Goal: Information Seeking & Learning: Learn about a topic

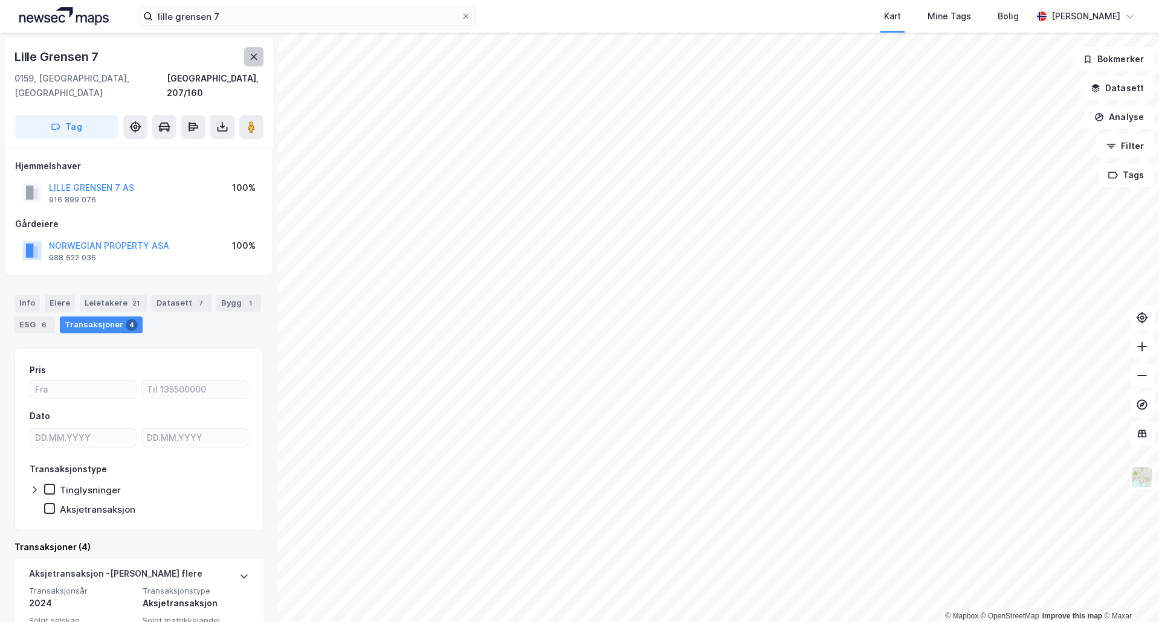
click at [253, 62] on button at bounding box center [253, 56] width 19 height 19
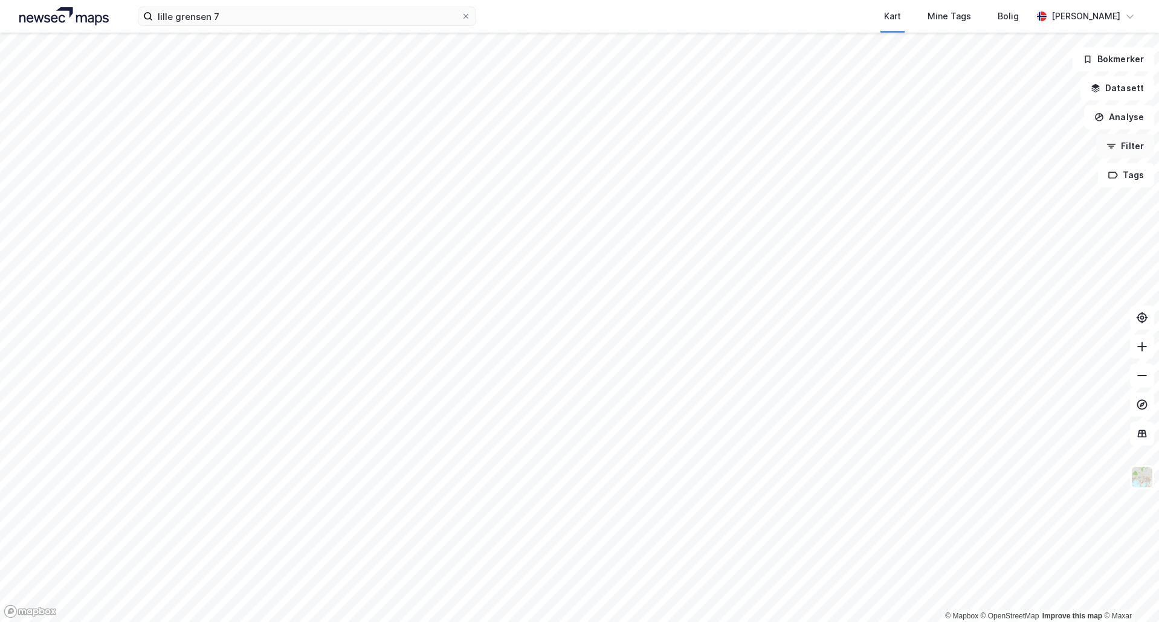
click at [1127, 143] on button "Filter" at bounding box center [1125, 146] width 58 height 24
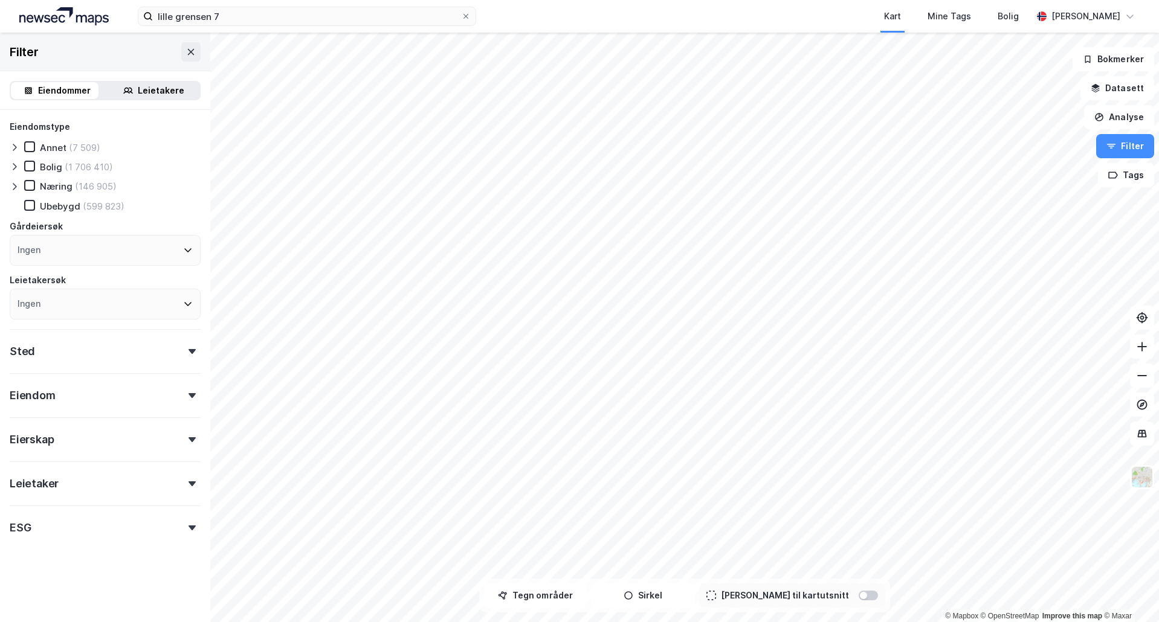
click at [123, 93] on icon at bounding box center [128, 91] width 10 height 10
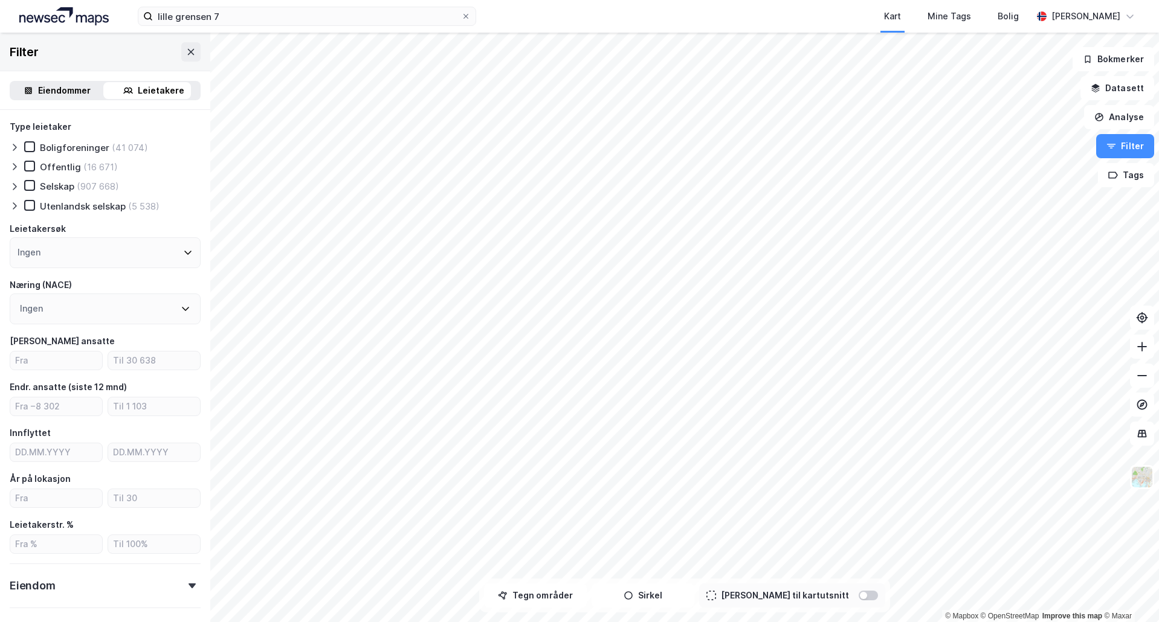
click at [23, 167] on div at bounding box center [17, 167] width 15 height 12
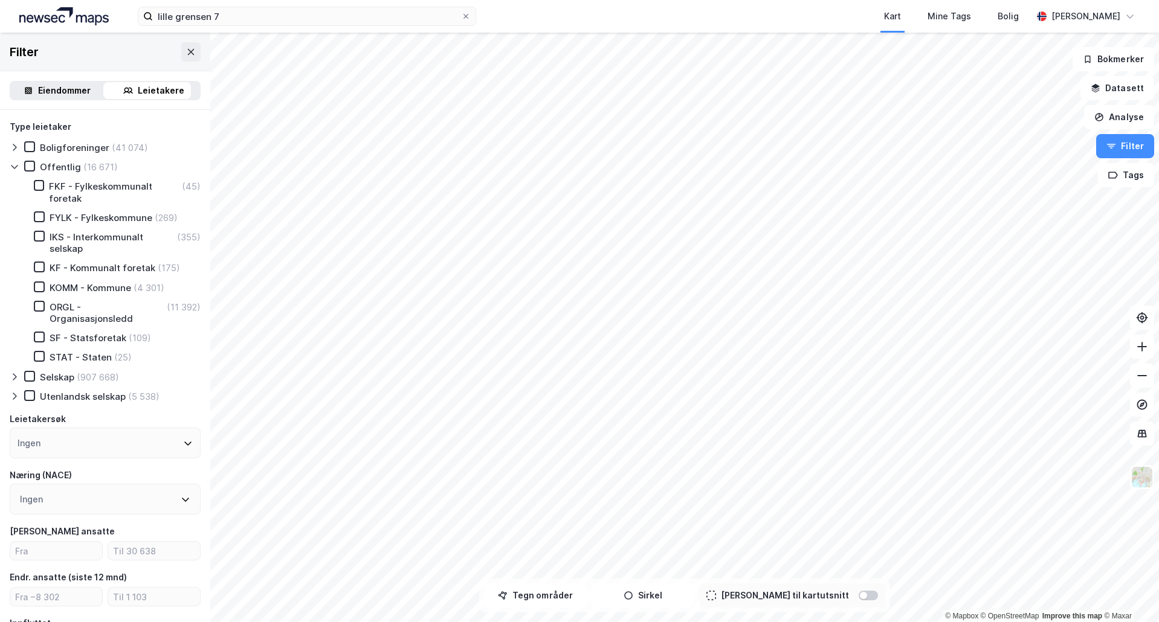
click at [36, 169] on div "Offentlig (16 671)" at bounding box center [71, 167] width 94 height 12
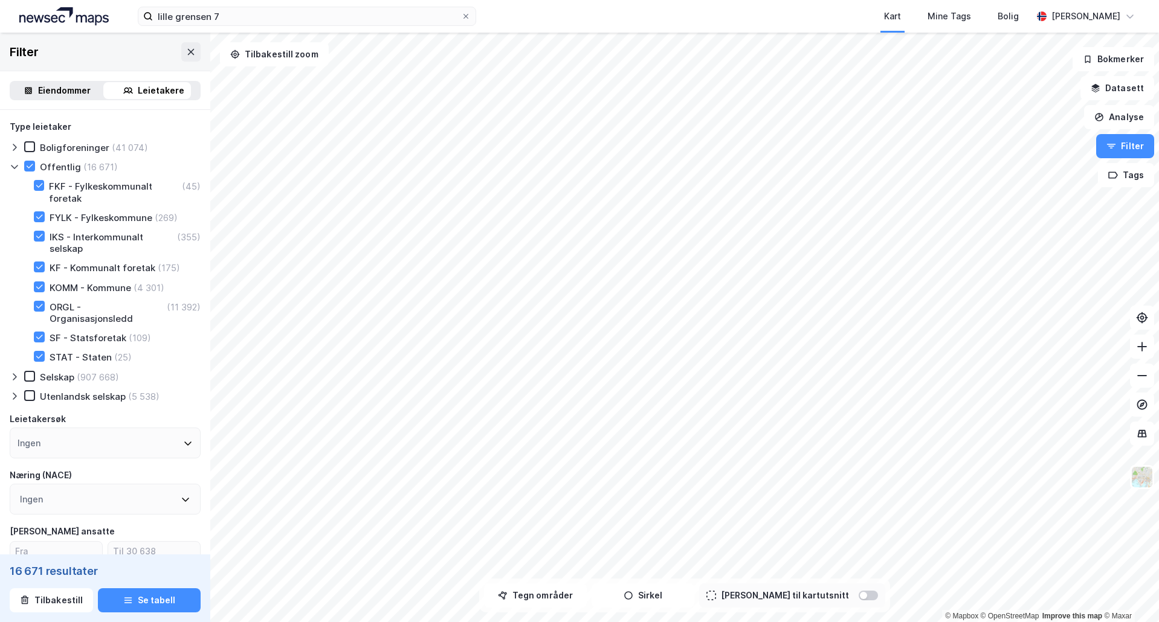
scroll to position [392, 0]
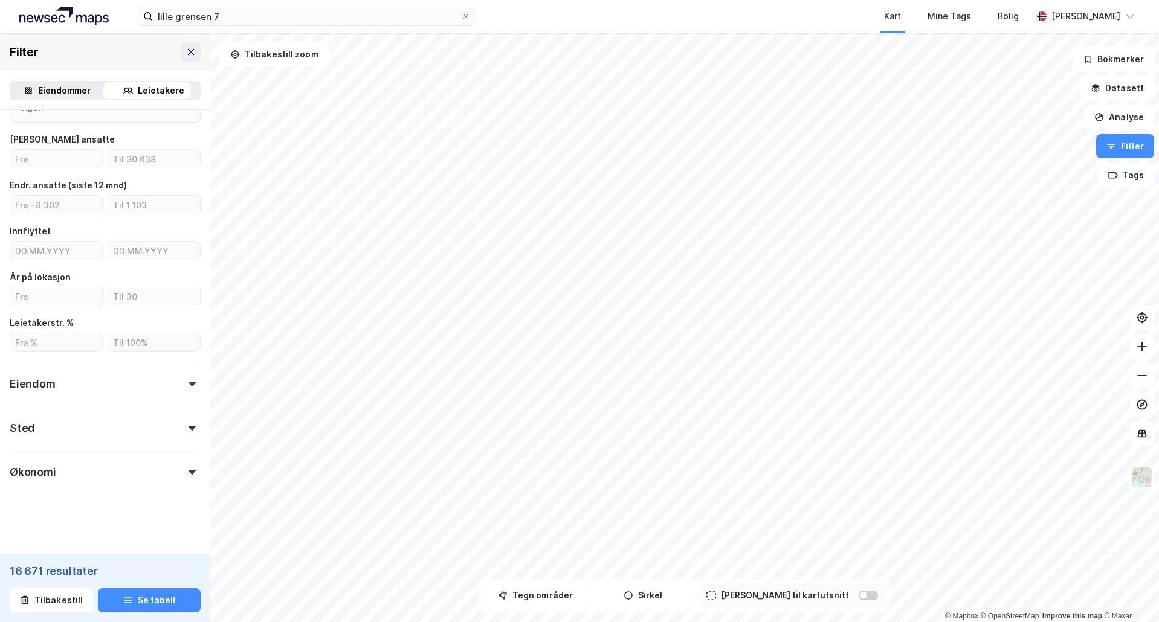
click at [102, 442] on div "Type leietaker Boligforeninger (41 074) Offentlig (16 671) FKF - Fylkeskommunal…" at bounding box center [105, 105] width 191 height 757
click at [113, 428] on div "Sted" at bounding box center [105, 423] width 191 height 34
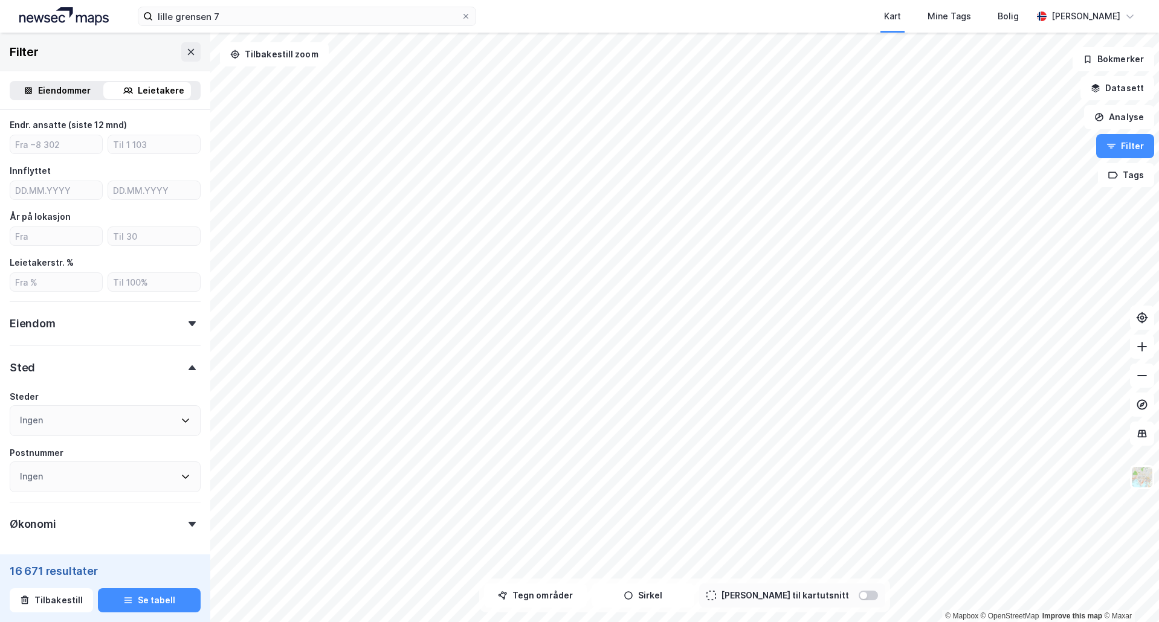
click at [120, 366] on div "Sted" at bounding box center [105, 363] width 191 height 34
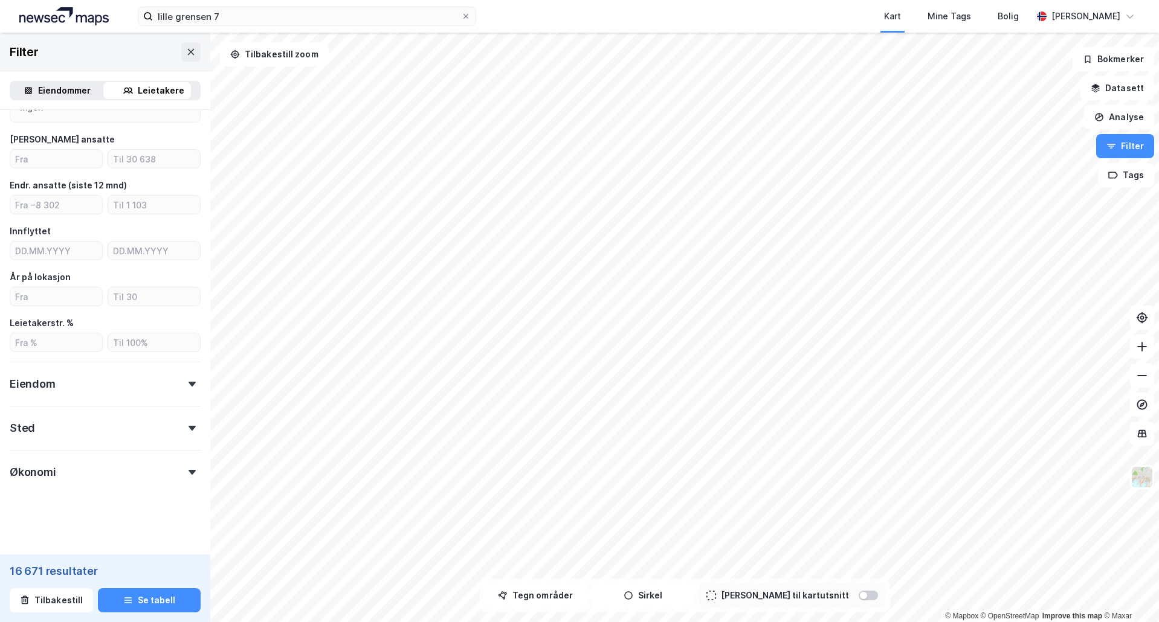
click at [167, 382] on div "Eiendom" at bounding box center [105, 379] width 191 height 34
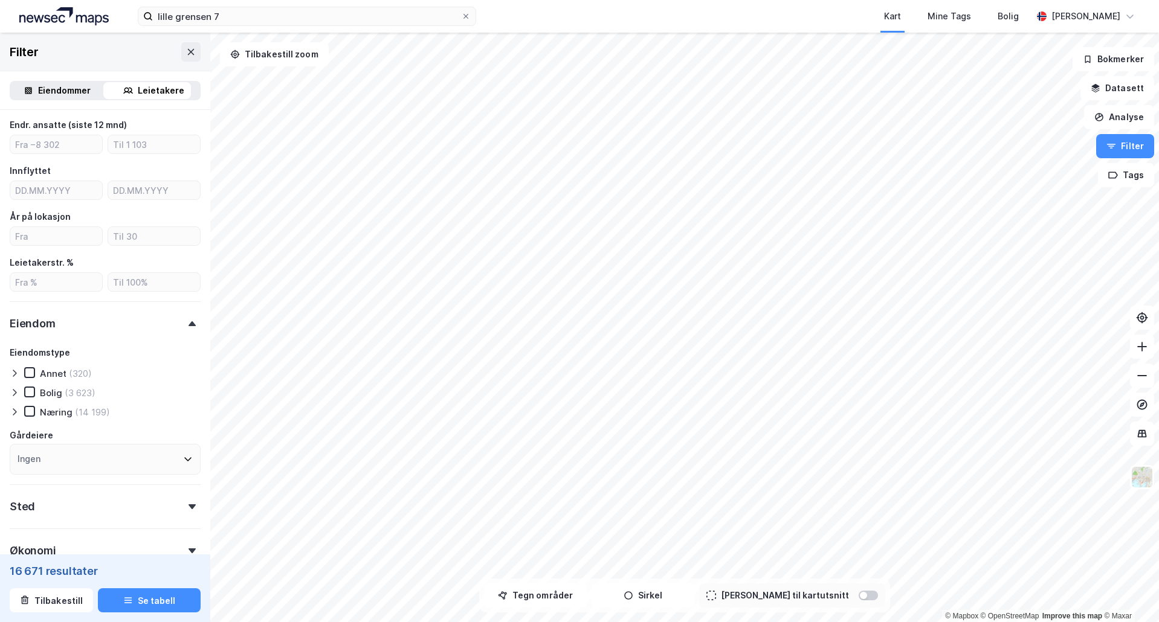
click at [16, 413] on icon at bounding box center [15, 412] width 10 height 10
click at [31, 410] on icon at bounding box center [29, 411] width 8 height 8
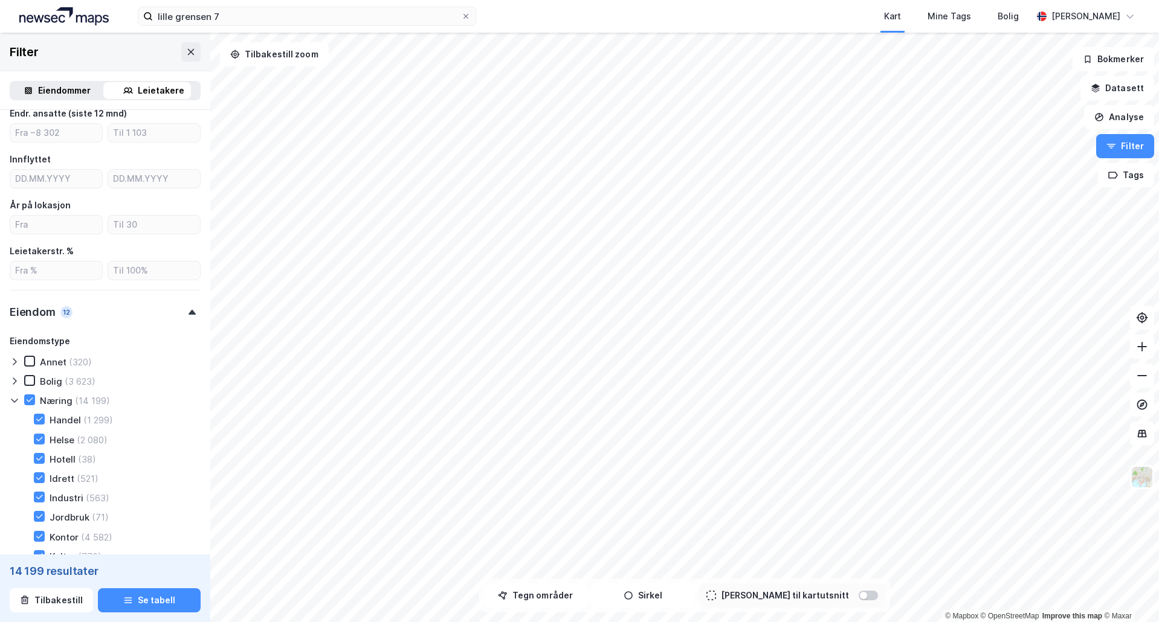
click at [16, 405] on icon at bounding box center [15, 401] width 10 height 10
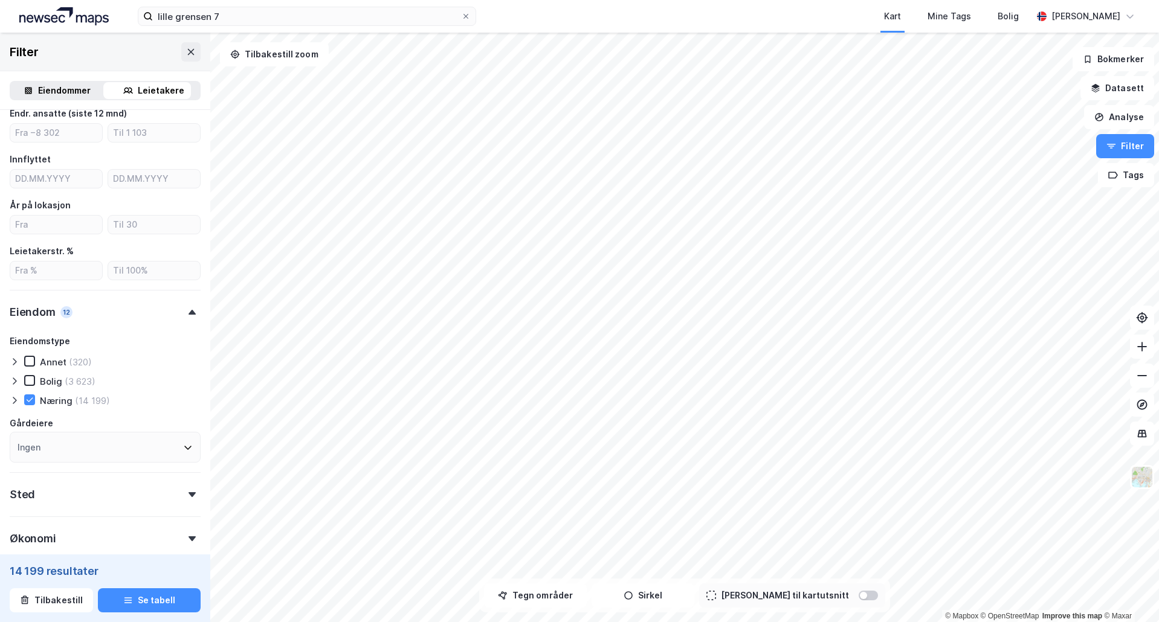
scroll to position [531, 0]
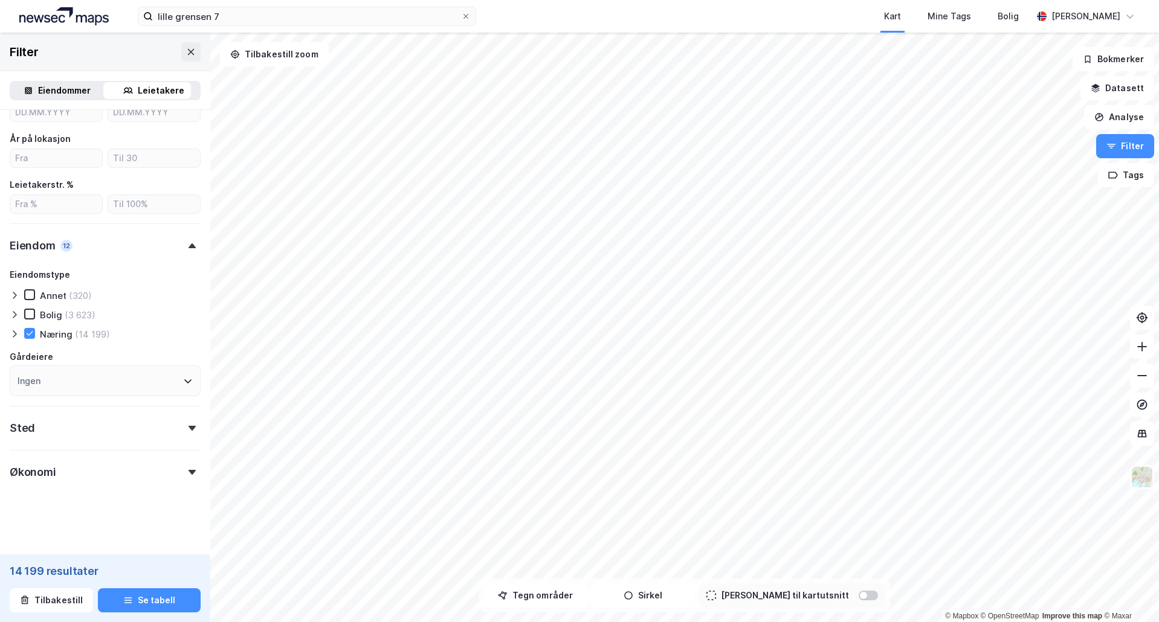
click at [76, 409] on div "Sted" at bounding box center [105, 423] width 191 height 34
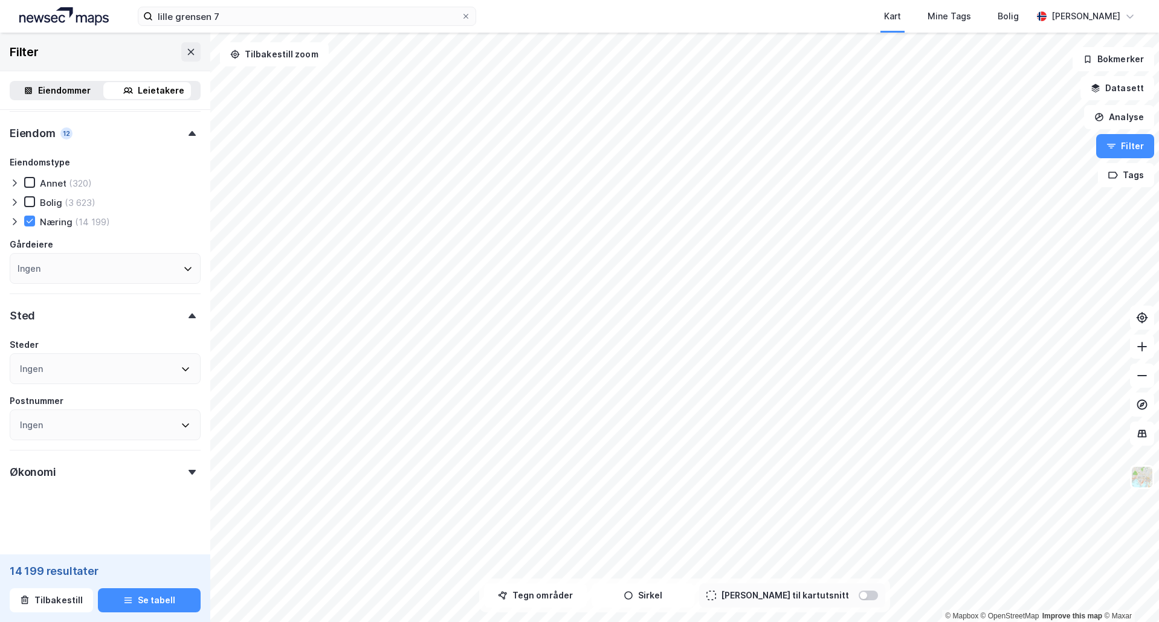
click at [167, 315] on div "Sted" at bounding box center [105, 311] width 191 height 34
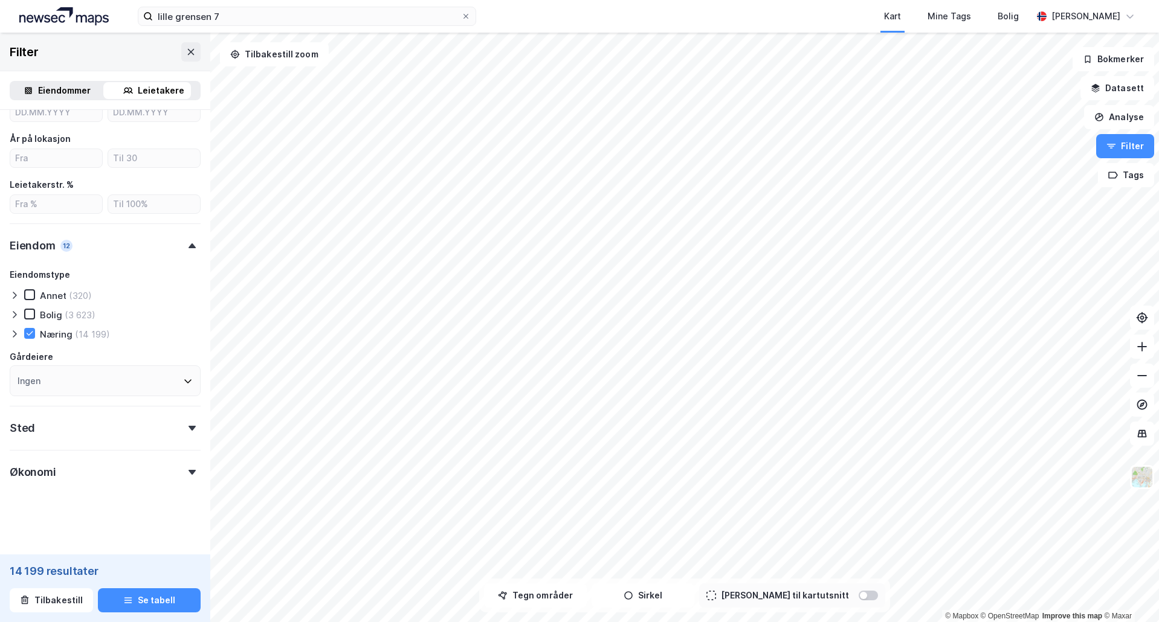
click at [82, 470] on div "Økonomi" at bounding box center [105, 467] width 191 height 34
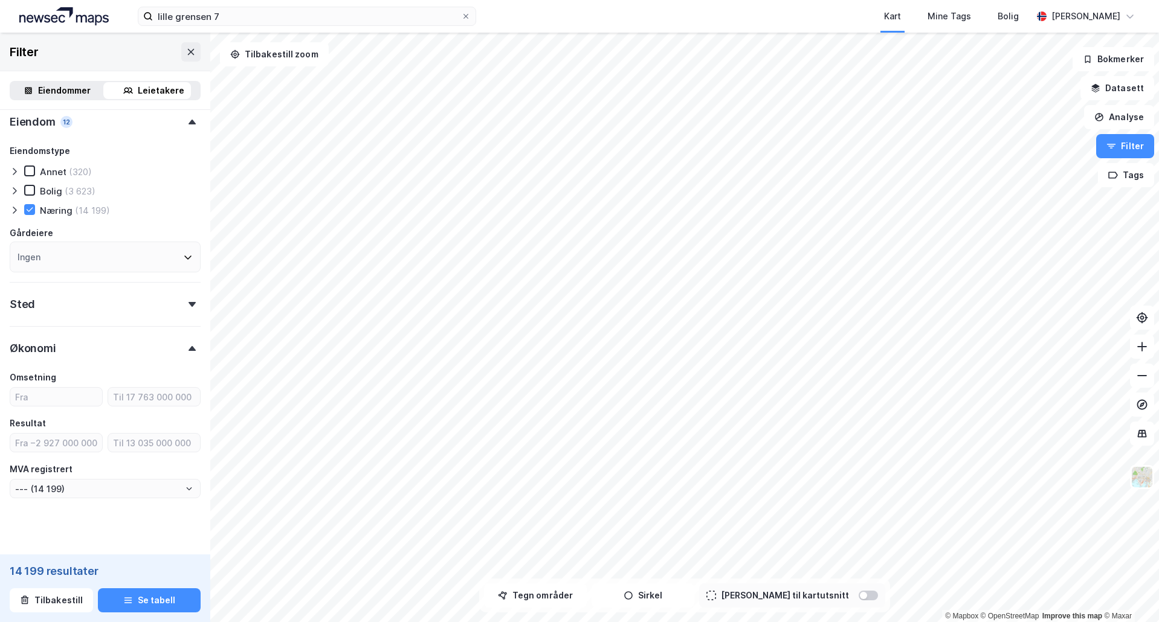
click at [150, 361] on div "Økonomi" at bounding box center [105, 343] width 191 height 34
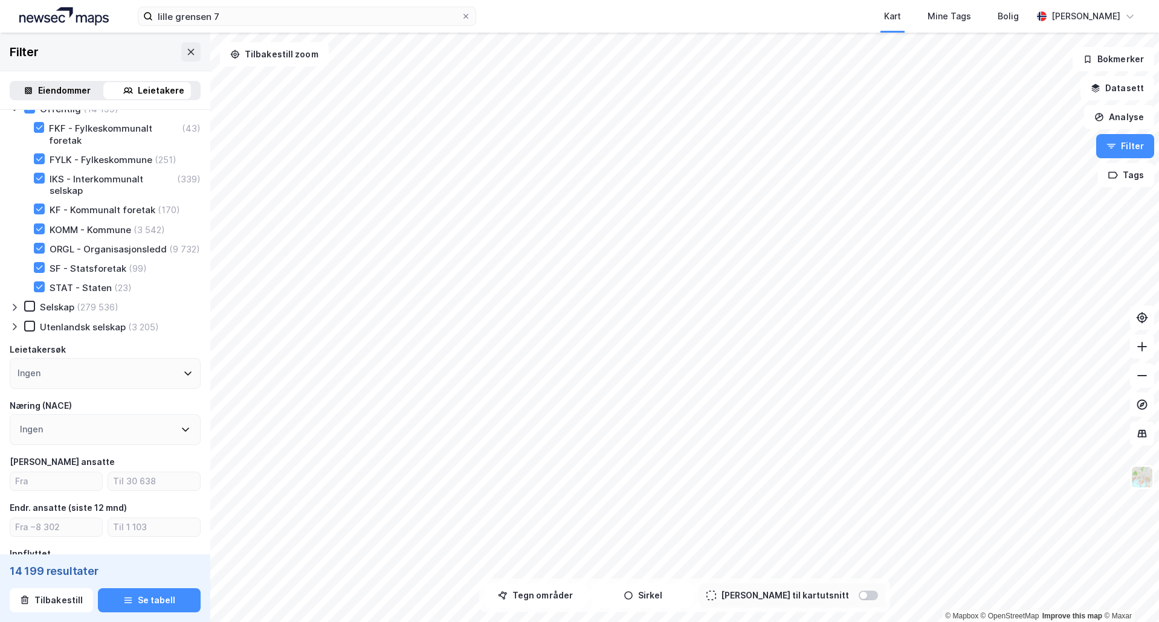
scroll to position [0, 0]
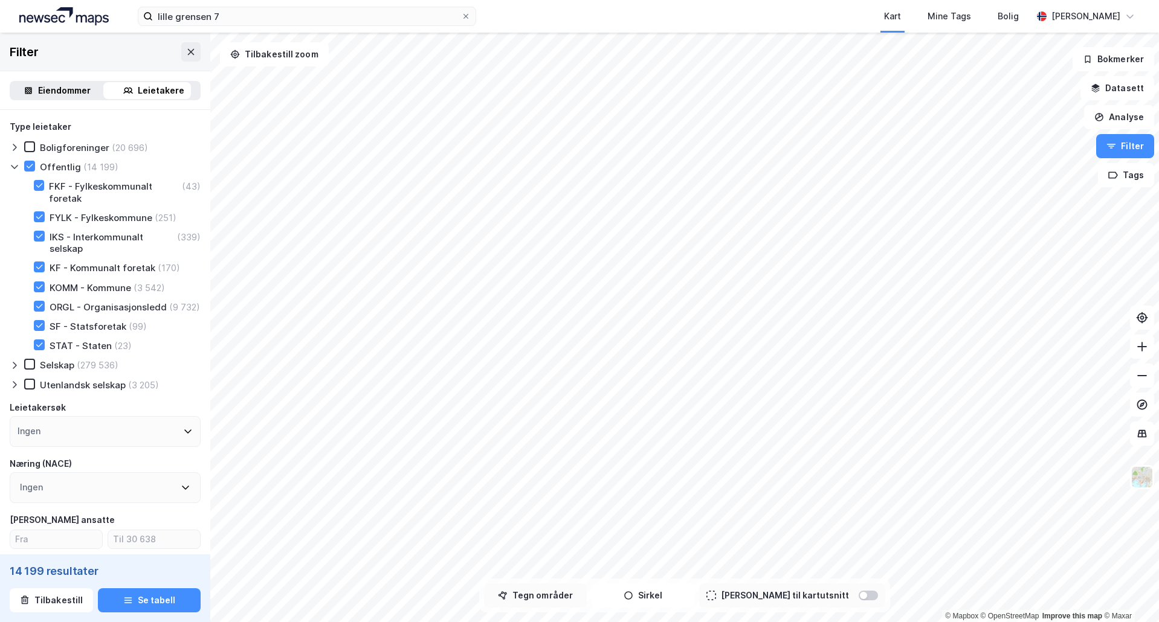
click at [578, 599] on button "Tegn områder" at bounding box center [535, 596] width 103 height 24
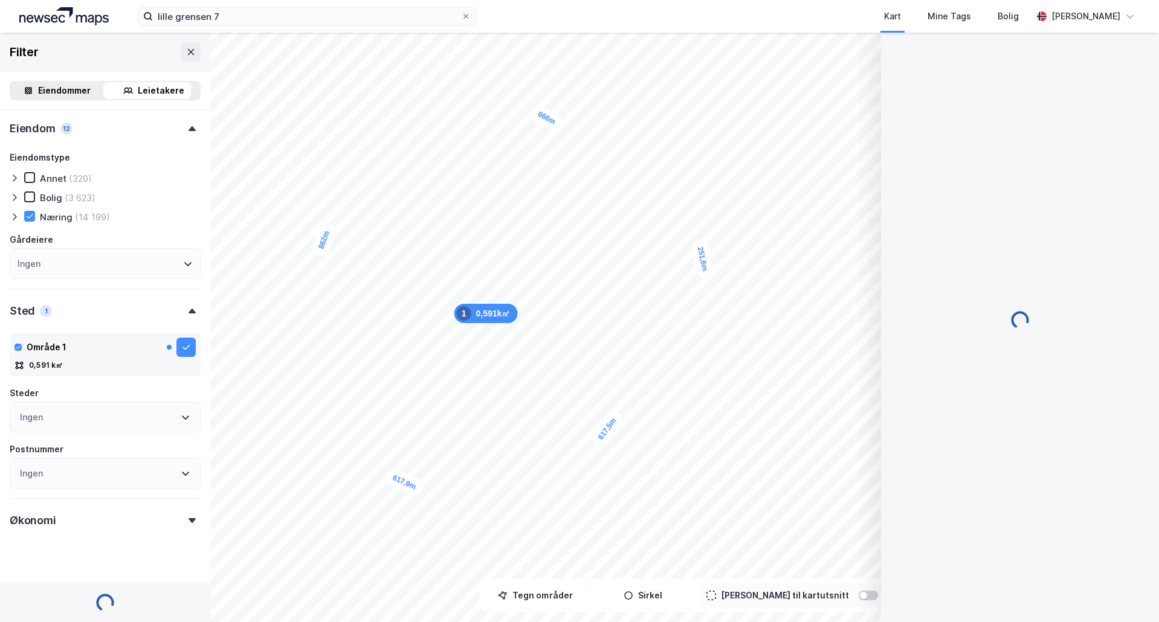
scroll to position [632, 0]
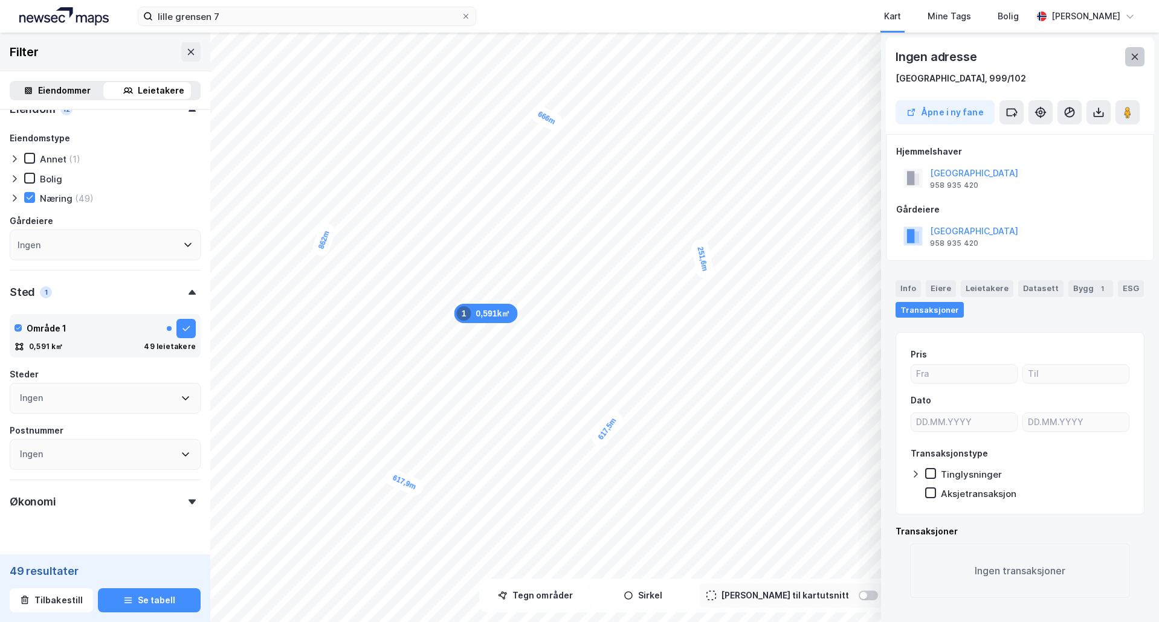
click at [1130, 56] on icon at bounding box center [1135, 57] width 10 height 10
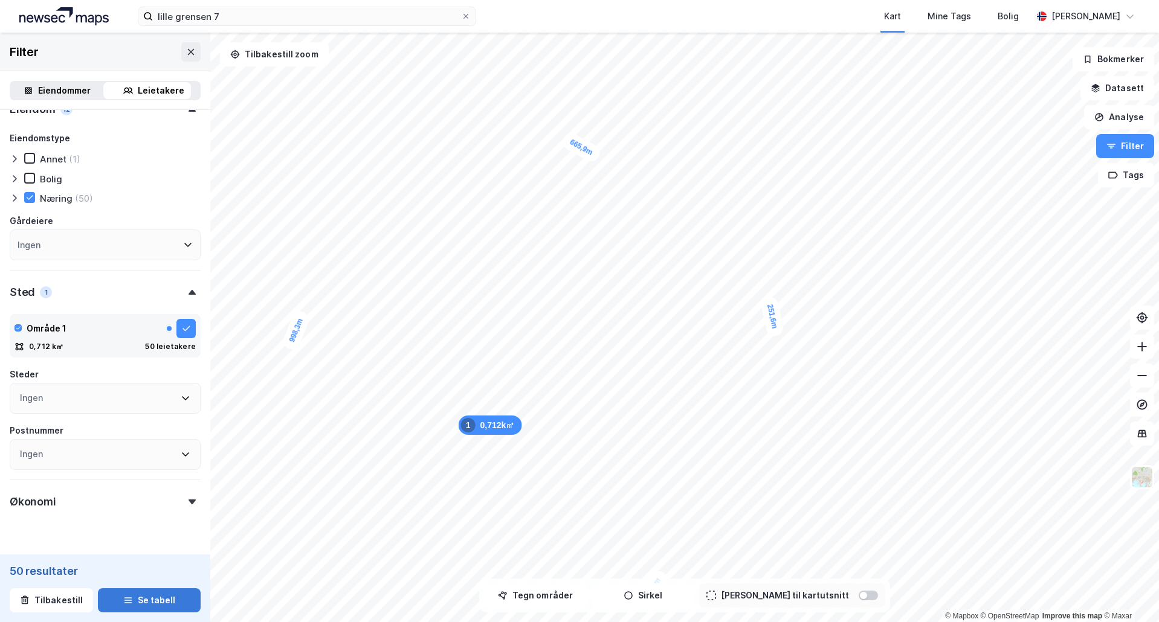
click at [147, 601] on button "Se tabell" at bounding box center [149, 601] width 103 height 24
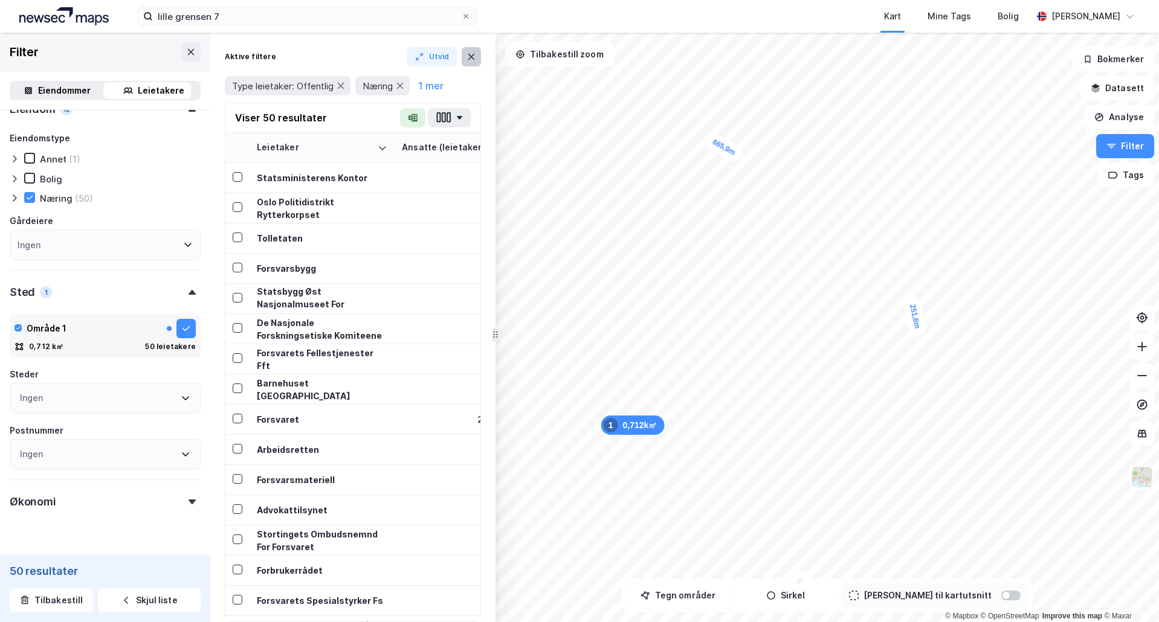
click at [473, 58] on icon at bounding box center [471, 57] width 7 height 6
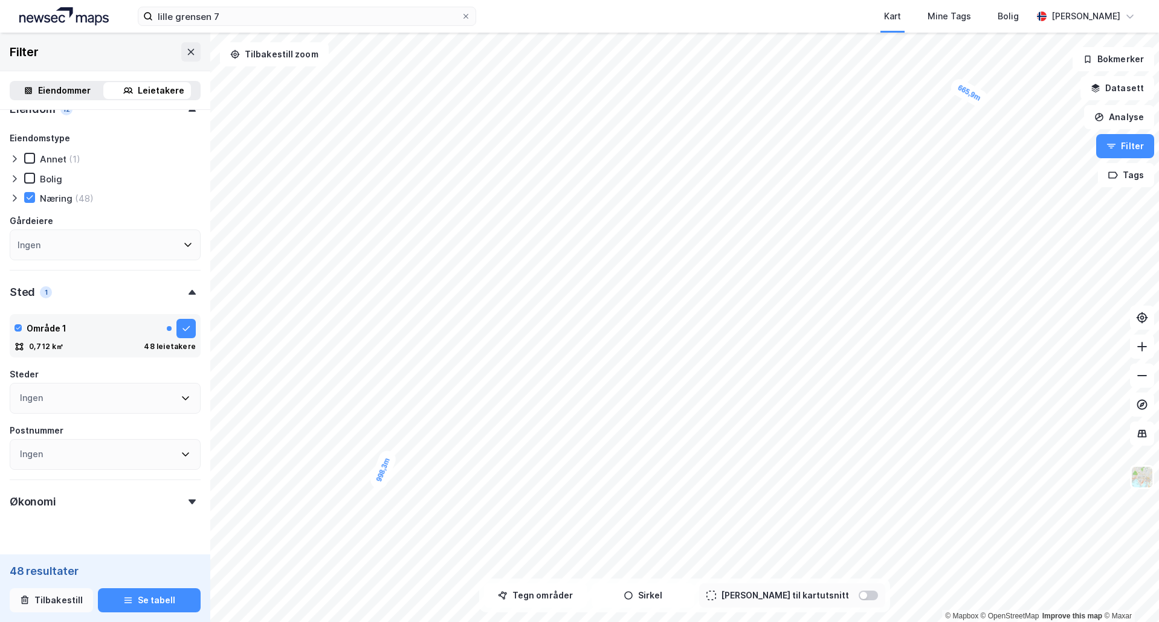
click at [63, 593] on button "Tilbakestill" at bounding box center [51, 601] width 83 height 24
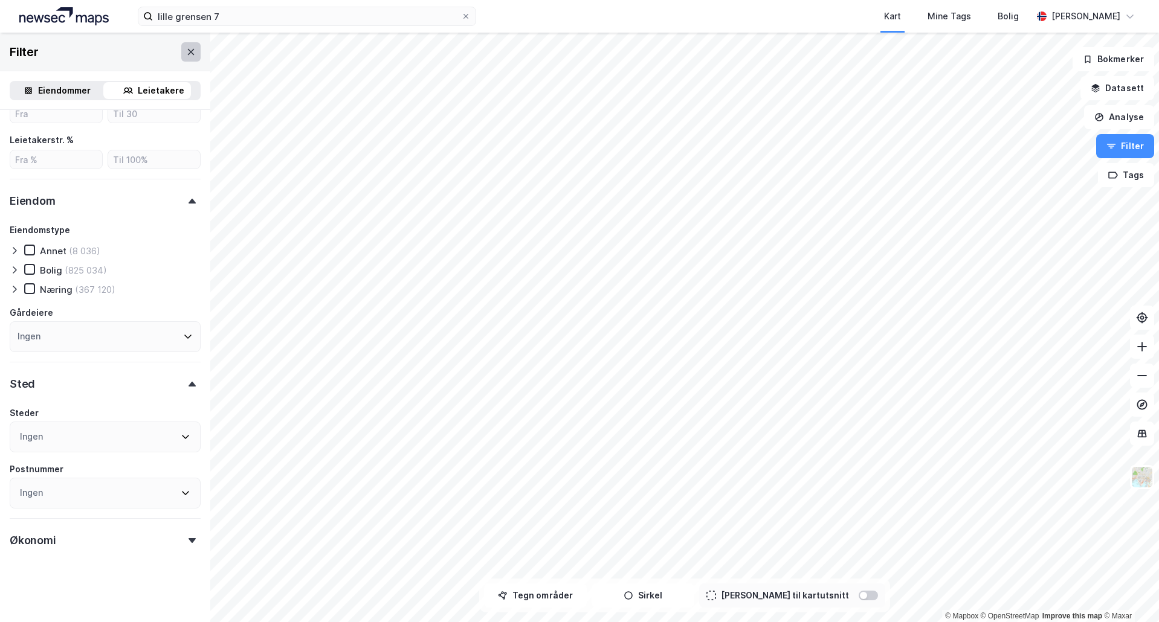
scroll to position [575, 0]
click at [181, 44] on button at bounding box center [190, 51] width 19 height 19
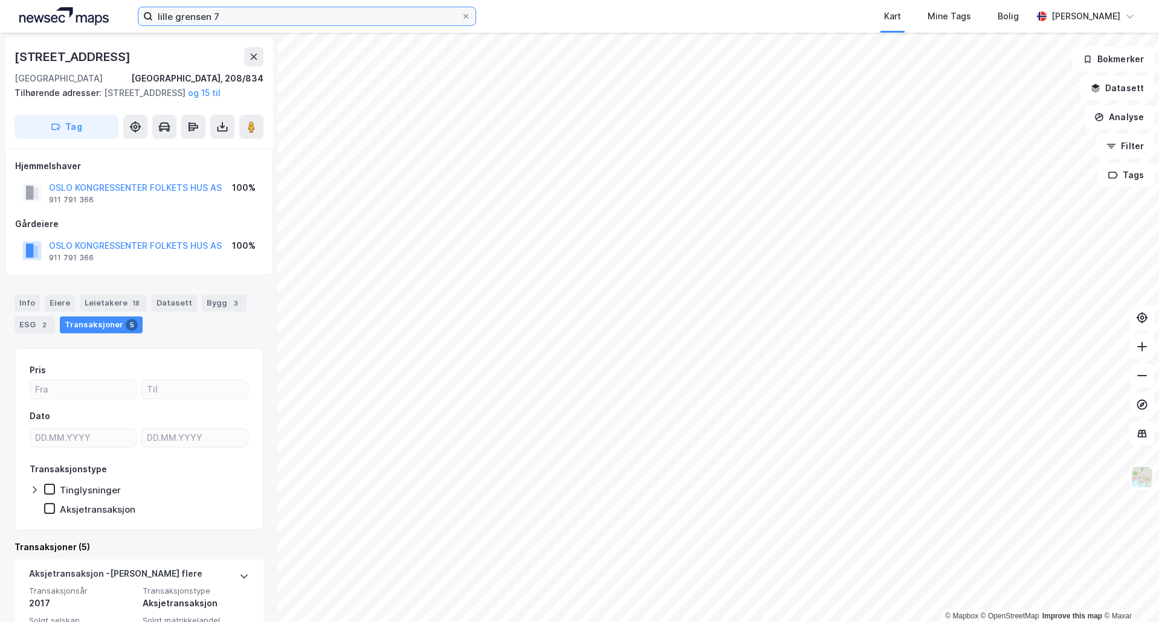
click at [247, 11] on input "lille grensen 7" at bounding box center [307, 16] width 308 height 18
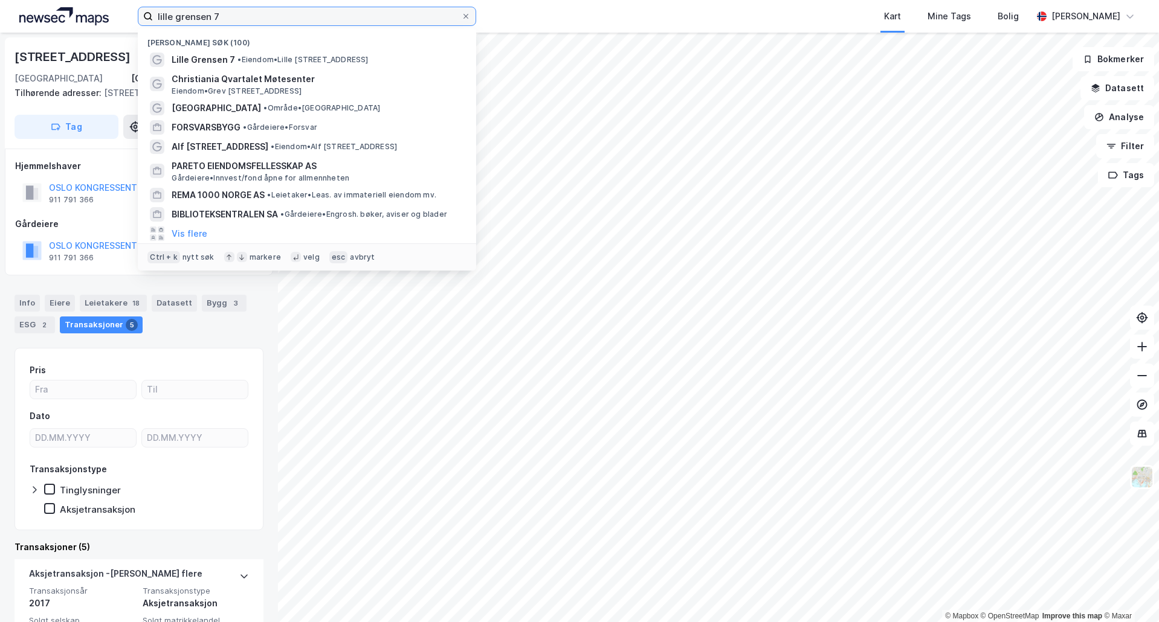
click at [247, 11] on input "lille grensen 7" at bounding box center [307, 16] width 308 height 18
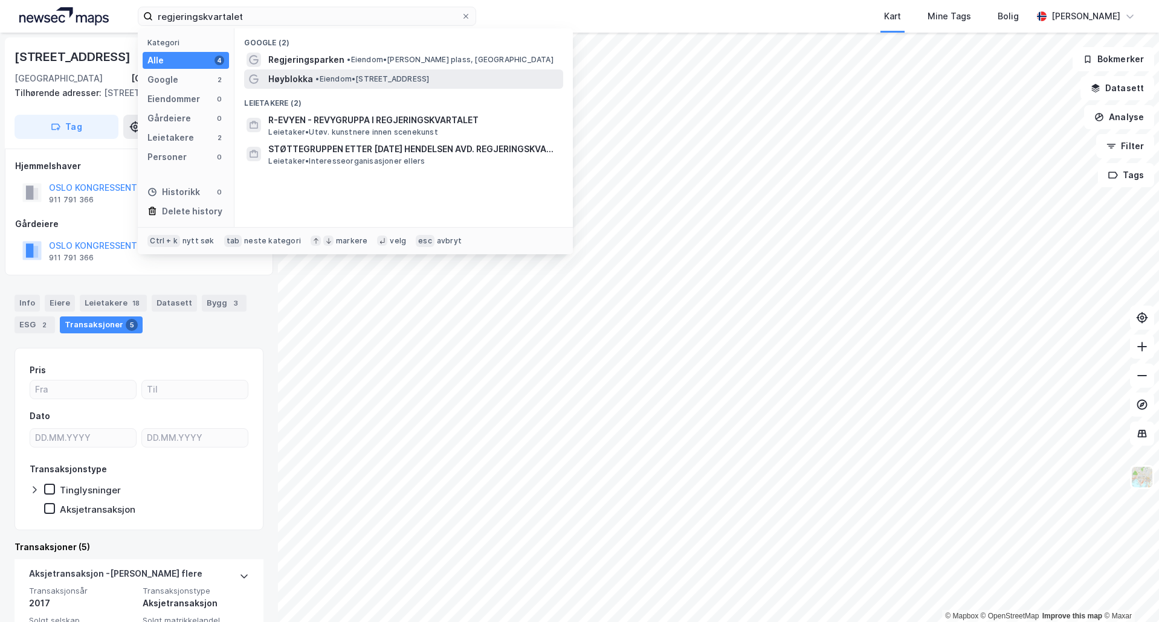
click at [365, 74] on span "• Eiendom • [STREET_ADDRESS]" at bounding box center [372, 79] width 114 height 10
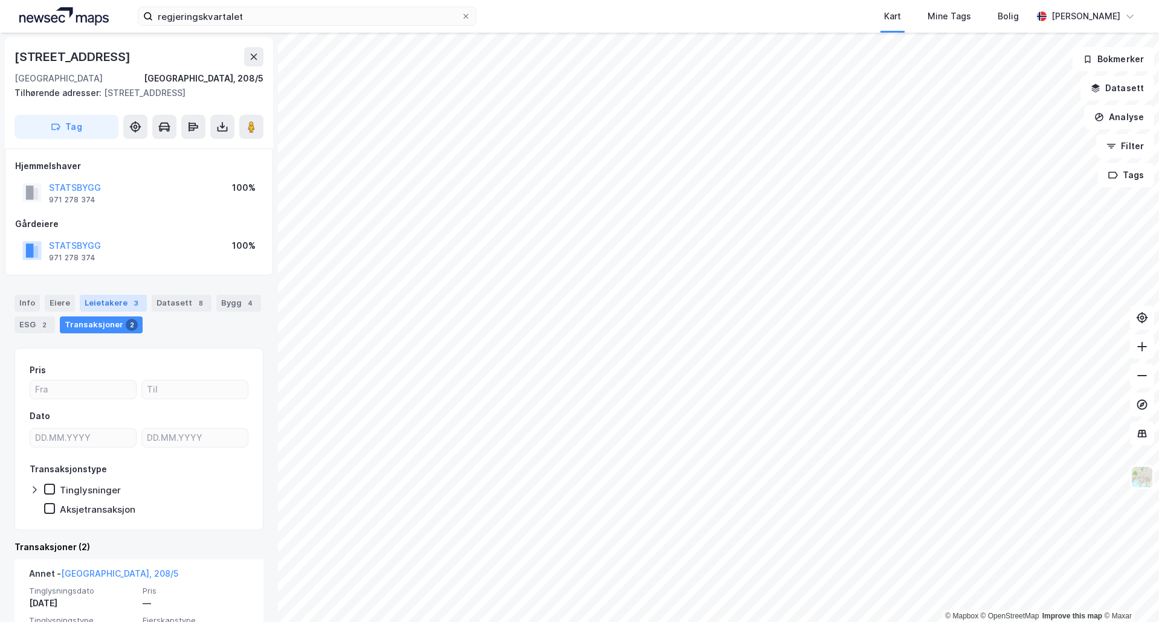
click at [107, 296] on div "Leietakere 3" at bounding box center [113, 303] width 67 height 17
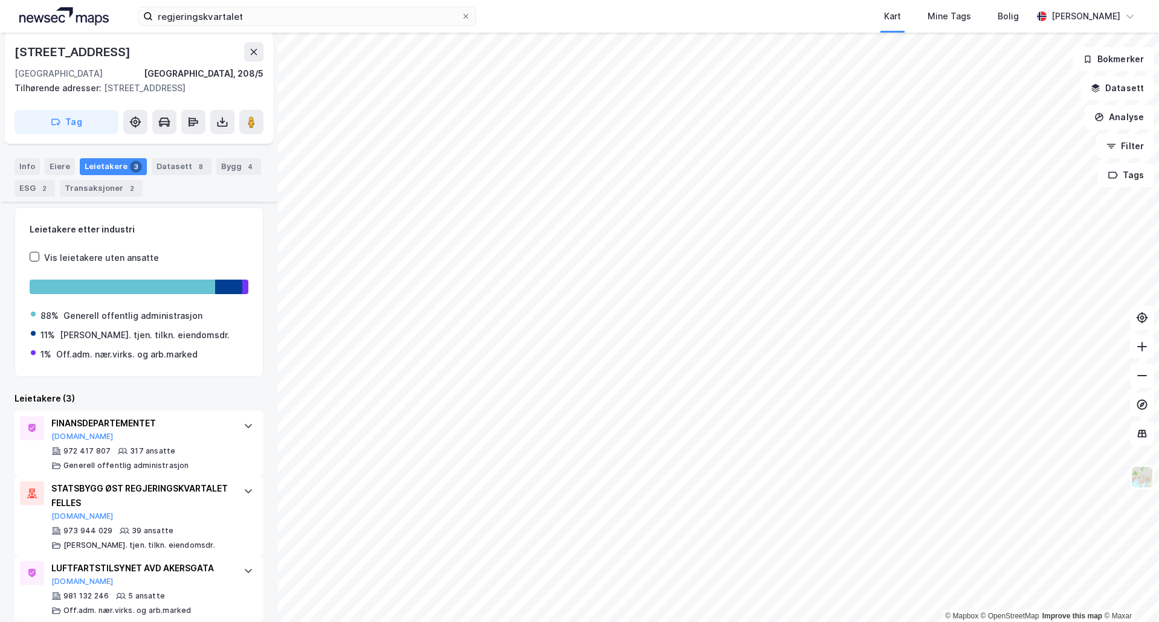
scroll to position [154, 0]
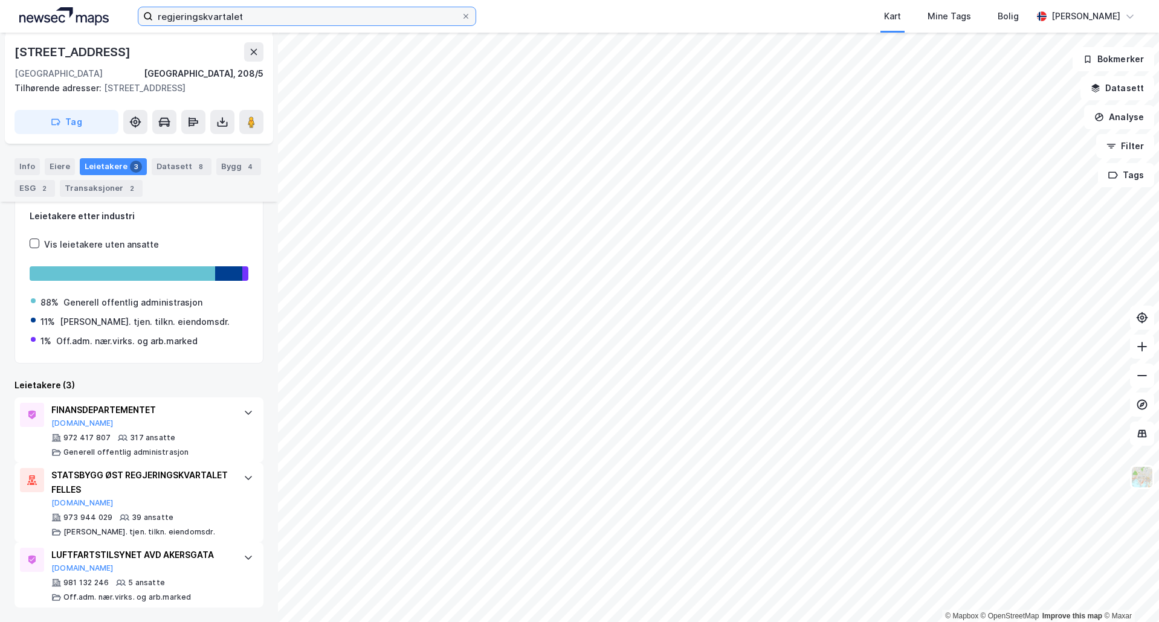
click at [224, 15] on input "regjeringskvartalet" at bounding box center [307, 16] width 308 height 18
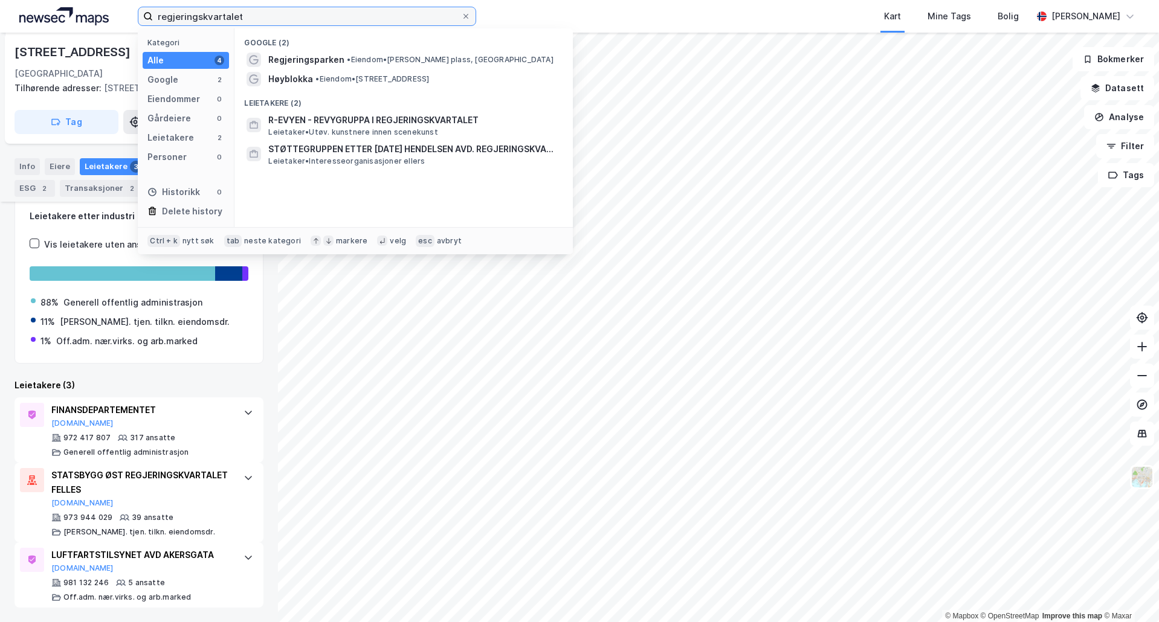
click at [224, 15] on input "regjeringskvartalet" at bounding box center [307, 16] width 308 height 18
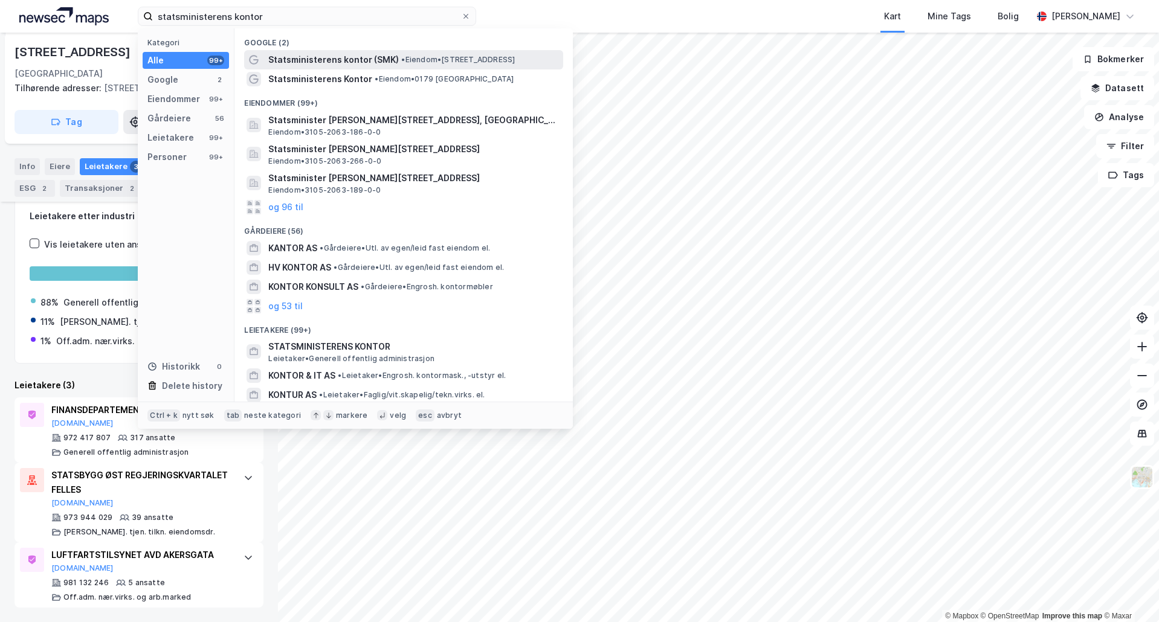
click at [364, 63] on span "Statsministerens kontor (SMK)" at bounding box center [333, 60] width 131 height 15
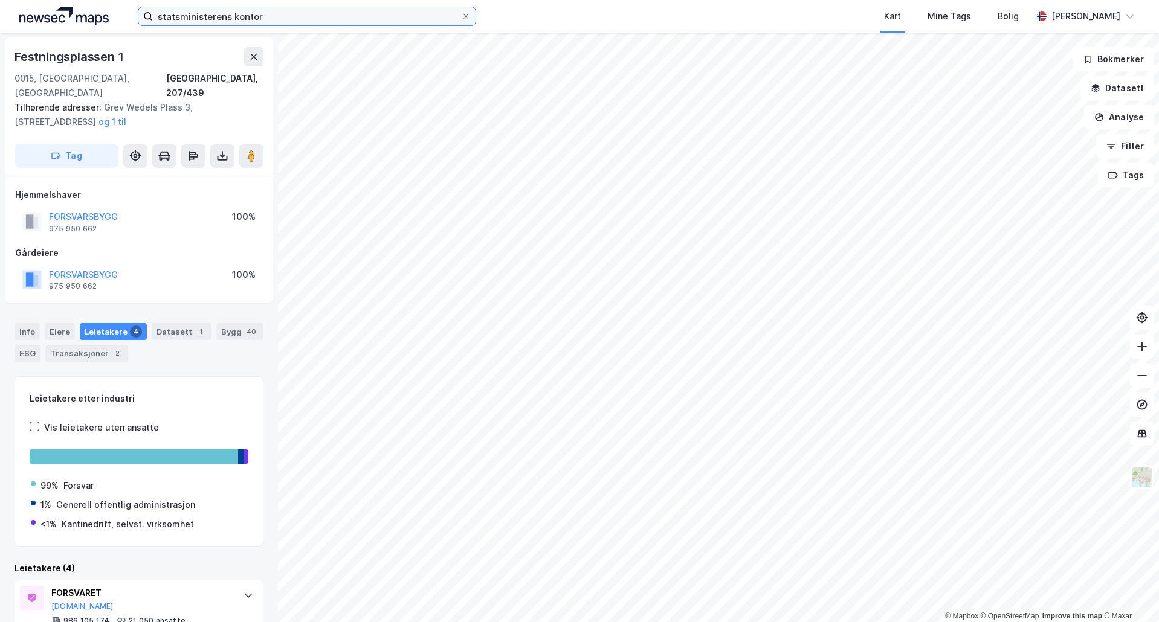
click at [299, 18] on input "statsministerens kontor" at bounding box center [307, 16] width 308 height 18
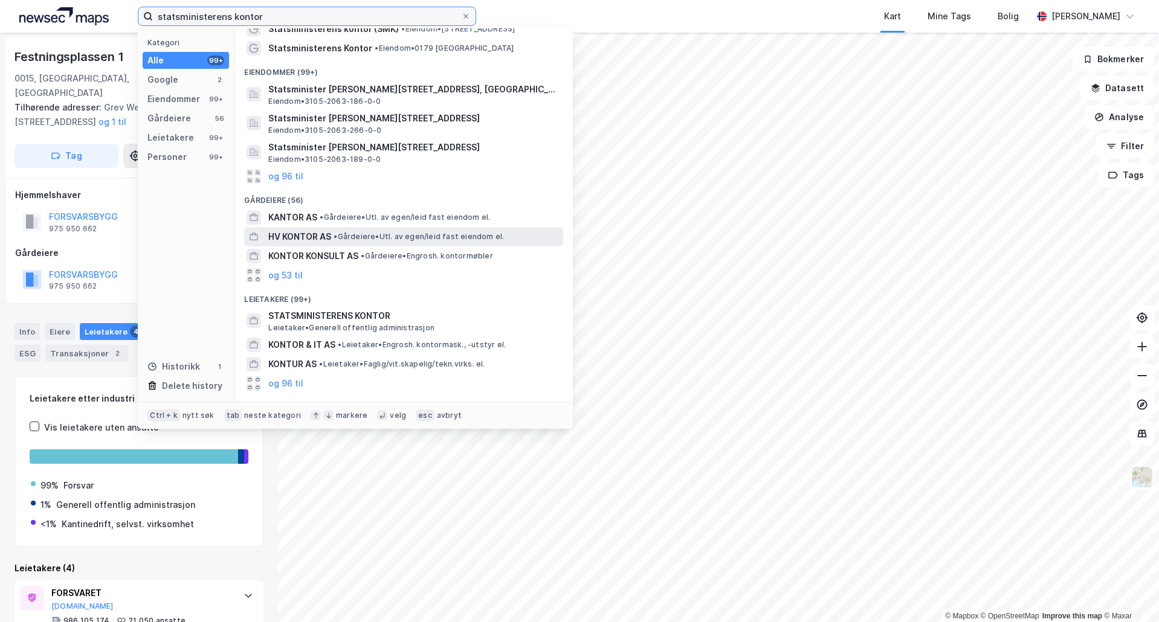
scroll to position [60, 0]
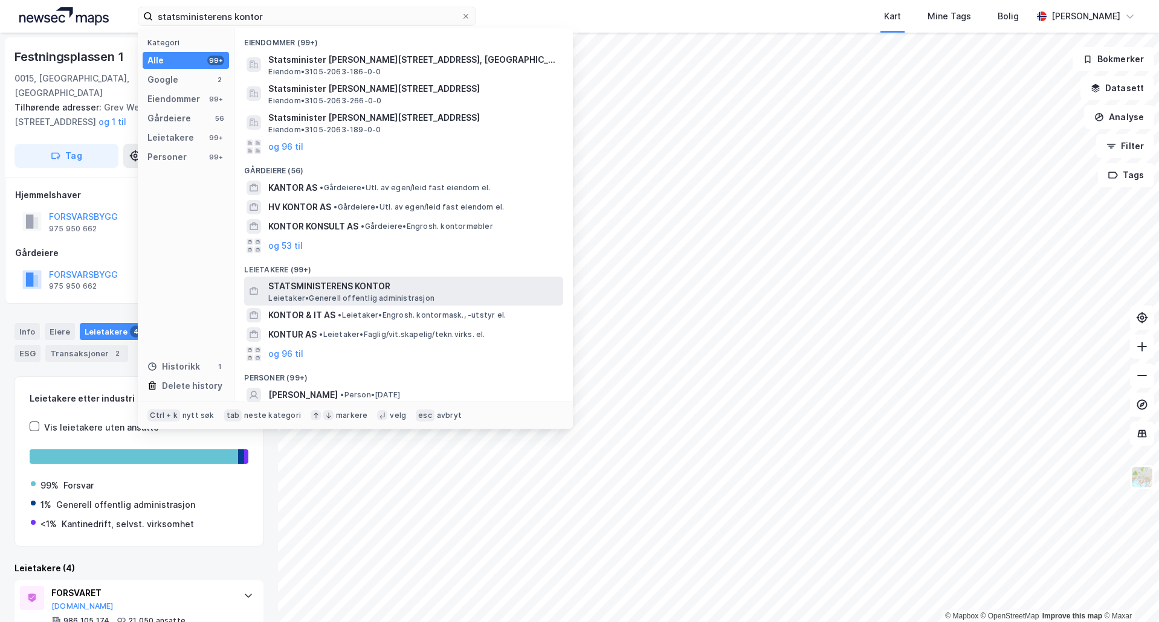
click at [341, 291] on span "STATSMINISTERENS KONTOR" at bounding box center [413, 286] width 290 height 15
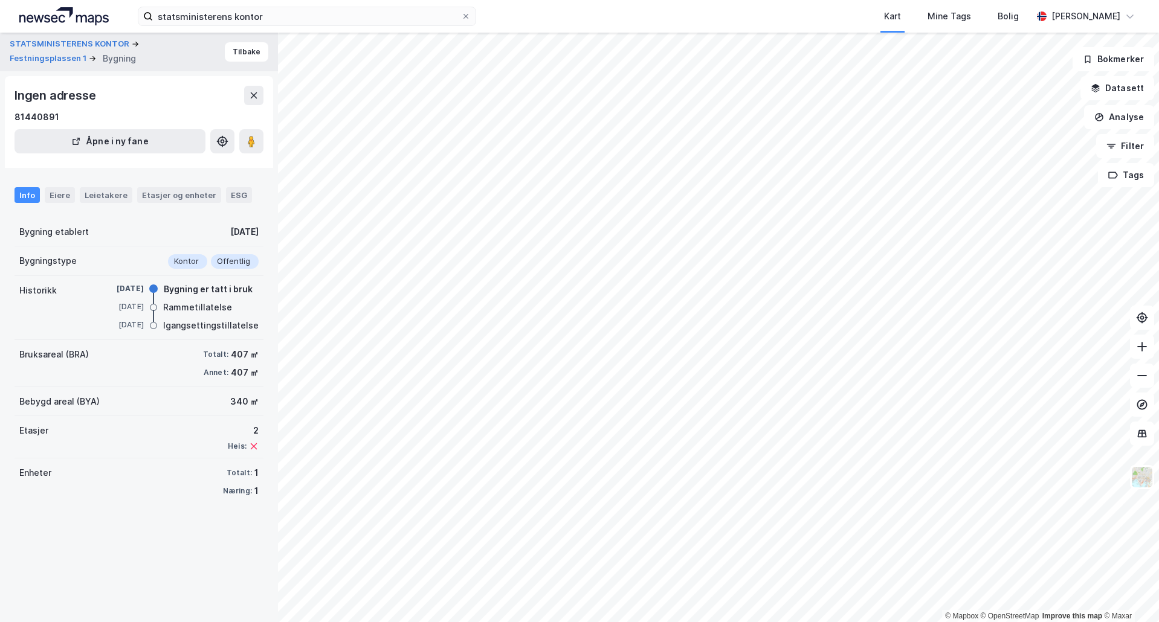
click at [102, 205] on div "Info Eiere Leietakere Etasjer og enheter ESG" at bounding box center [139, 190] width 278 height 35
click at [105, 196] on div "Leietakere" at bounding box center [106, 195] width 53 height 16
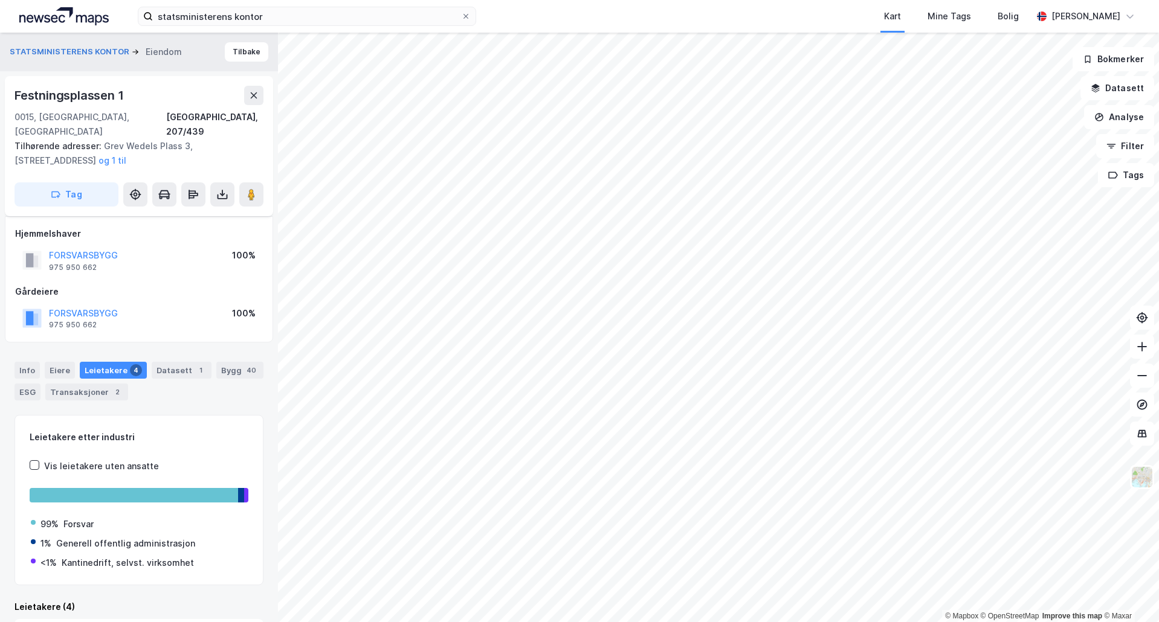
scroll to position [258, 0]
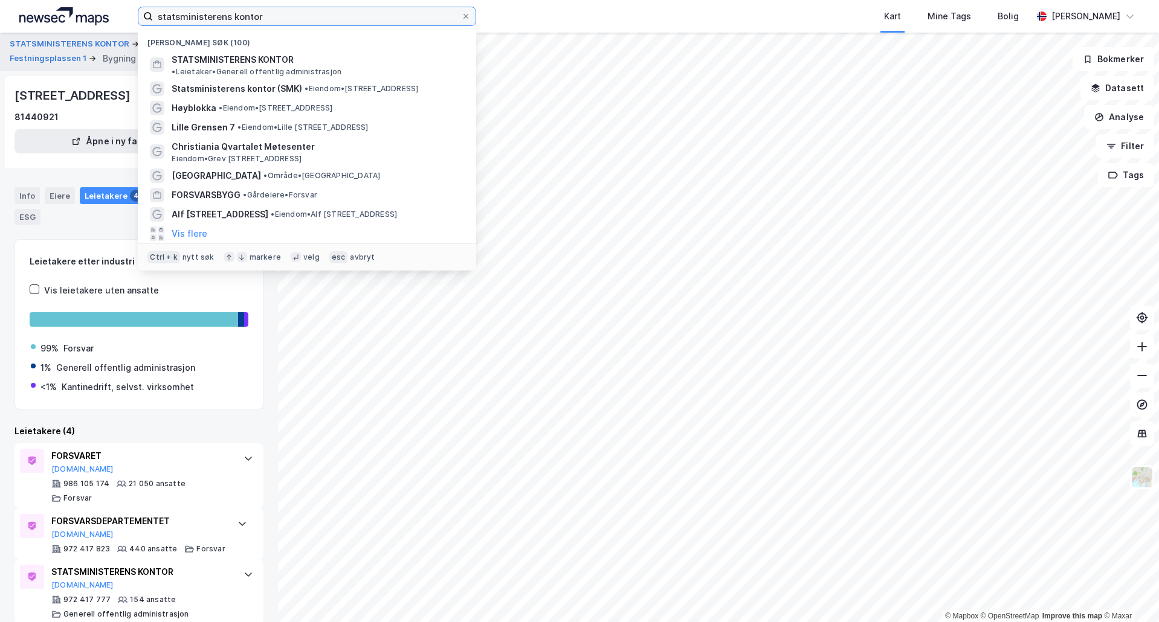
click at [318, 22] on input "statsministerens kontor" at bounding box center [307, 16] width 308 height 18
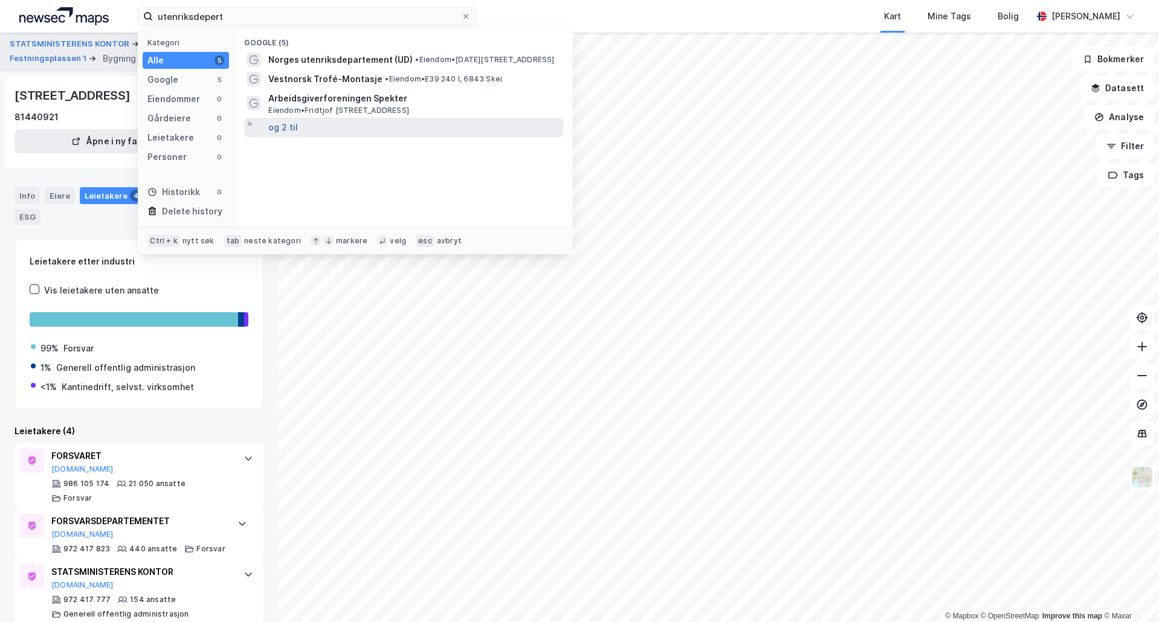
click at [293, 128] on button "og 2 til" at bounding box center [283, 127] width 30 height 15
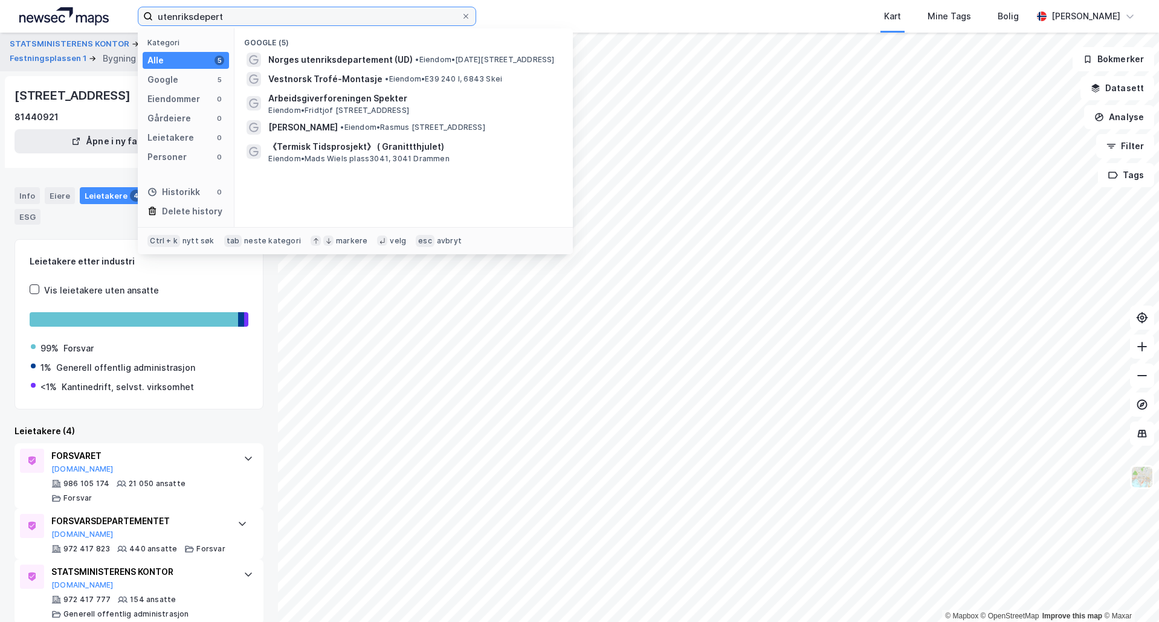
click at [246, 15] on input "utenriksdepert" at bounding box center [307, 16] width 308 height 18
click at [241, 15] on input "utenriksdepert" at bounding box center [307, 16] width 308 height 18
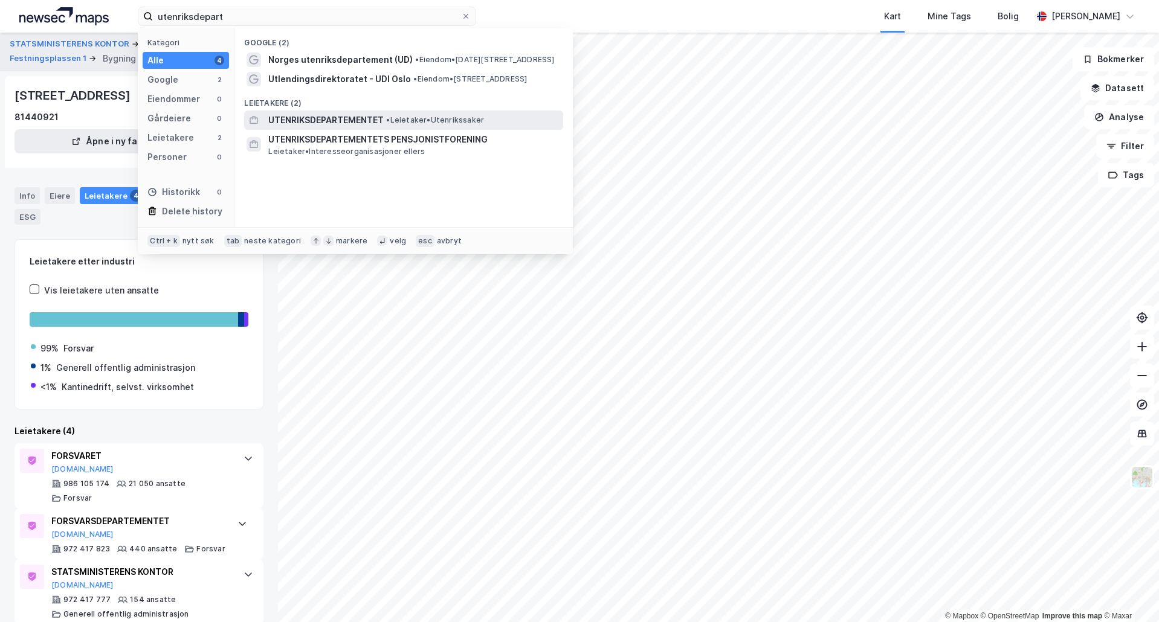
click at [323, 124] on span "UTENRIKSDEPARTEMENTET" at bounding box center [325, 120] width 115 height 15
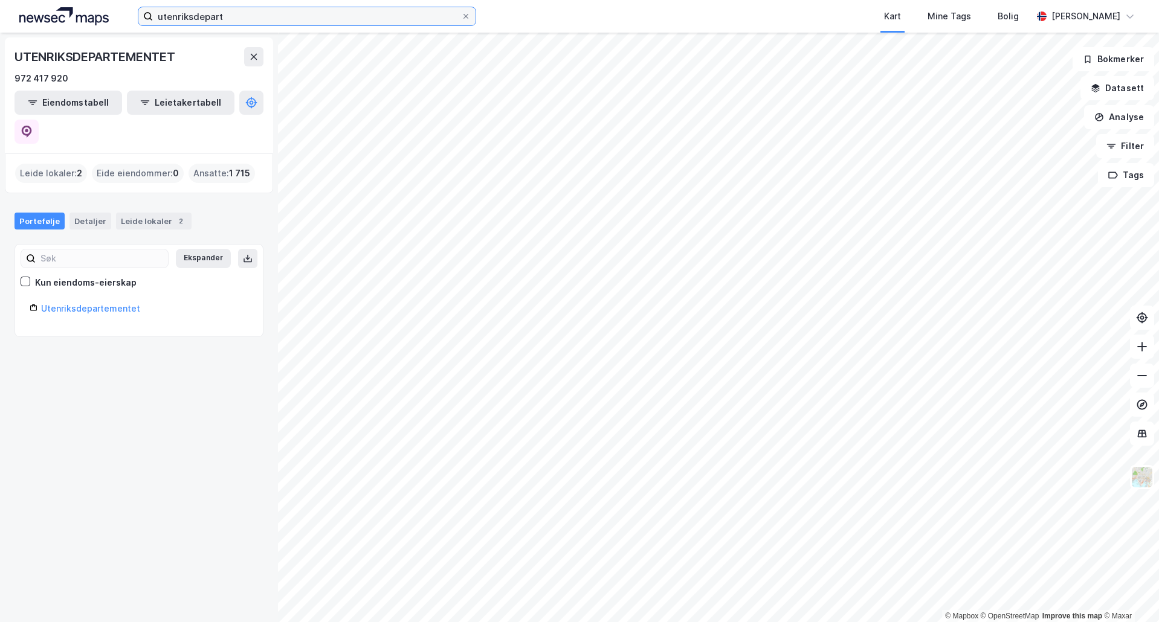
click at [223, 25] on input "utenriksdepart" at bounding box center [307, 16] width 308 height 18
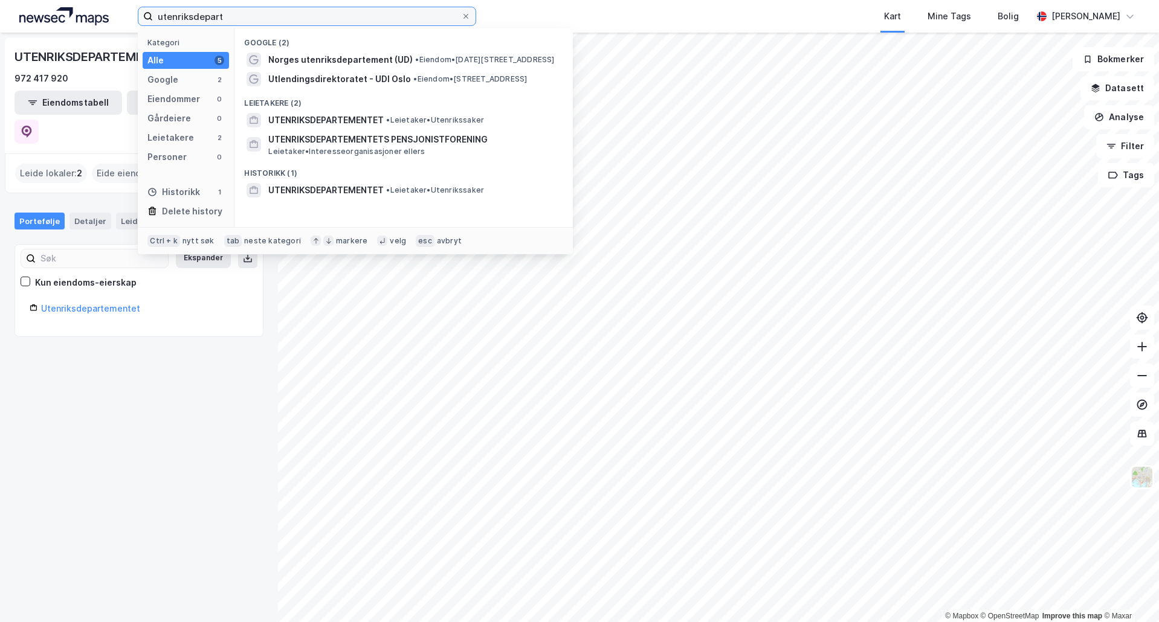
click at [223, 25] on input "utenriksdepart" at bounding box center [307, 16] width 308 height 18
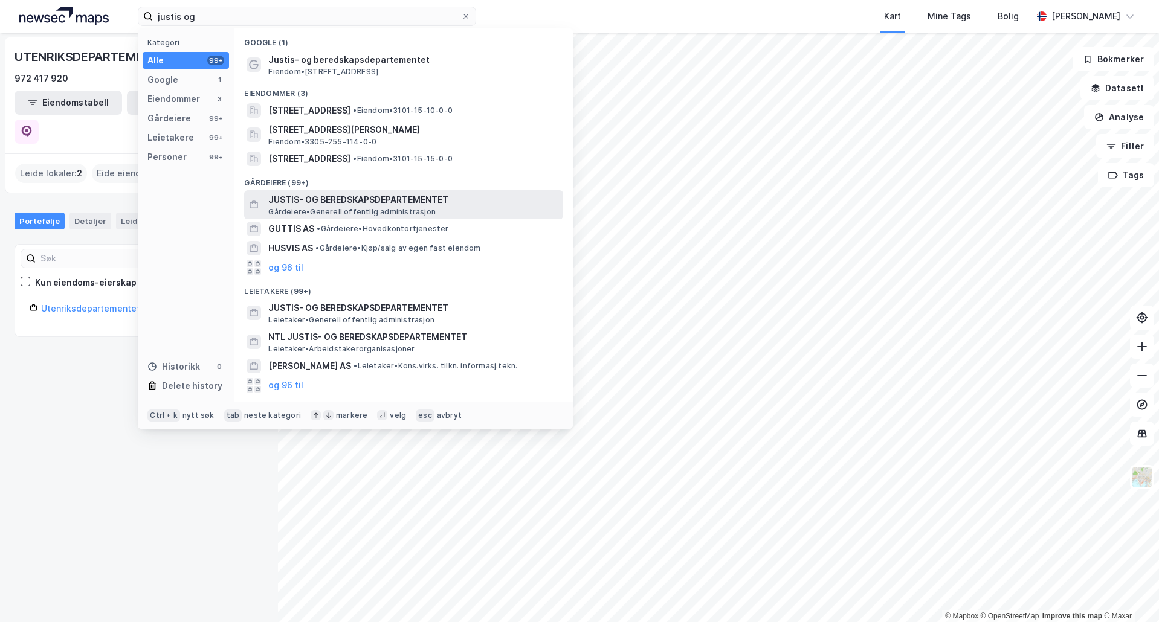
click at [376, 209] on span "[PERSON_NAME] offentlig administrasjon" at bounding box center [351, 212] width 167 height 10
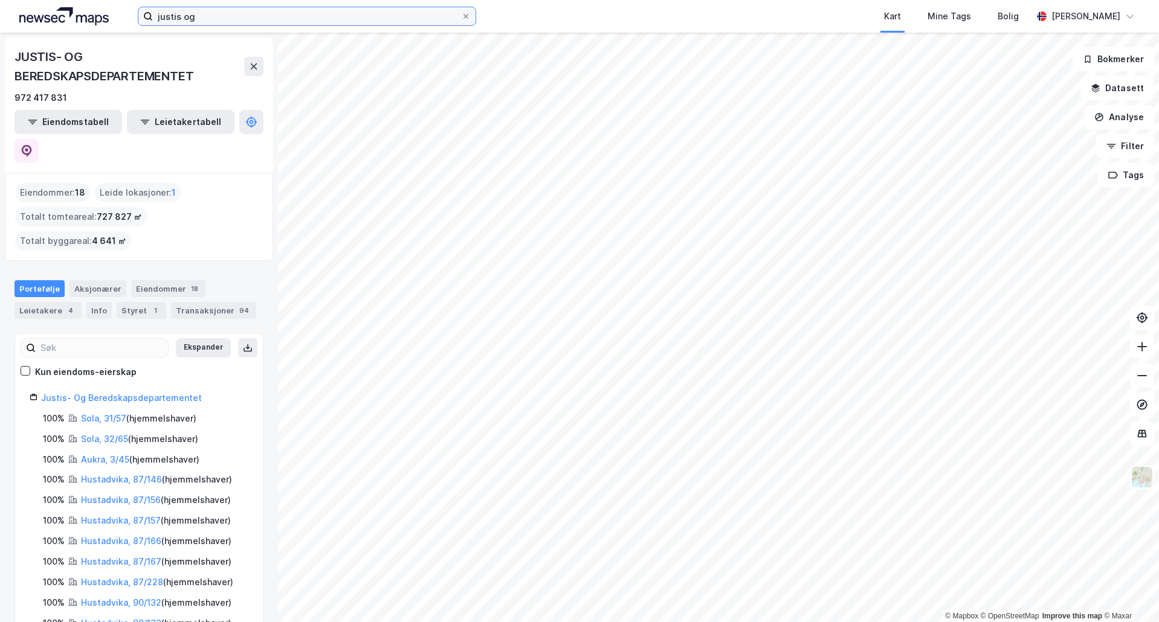
click at [270, 18] on input "justis og" at bounding box center [307, 16] width 308 height 18
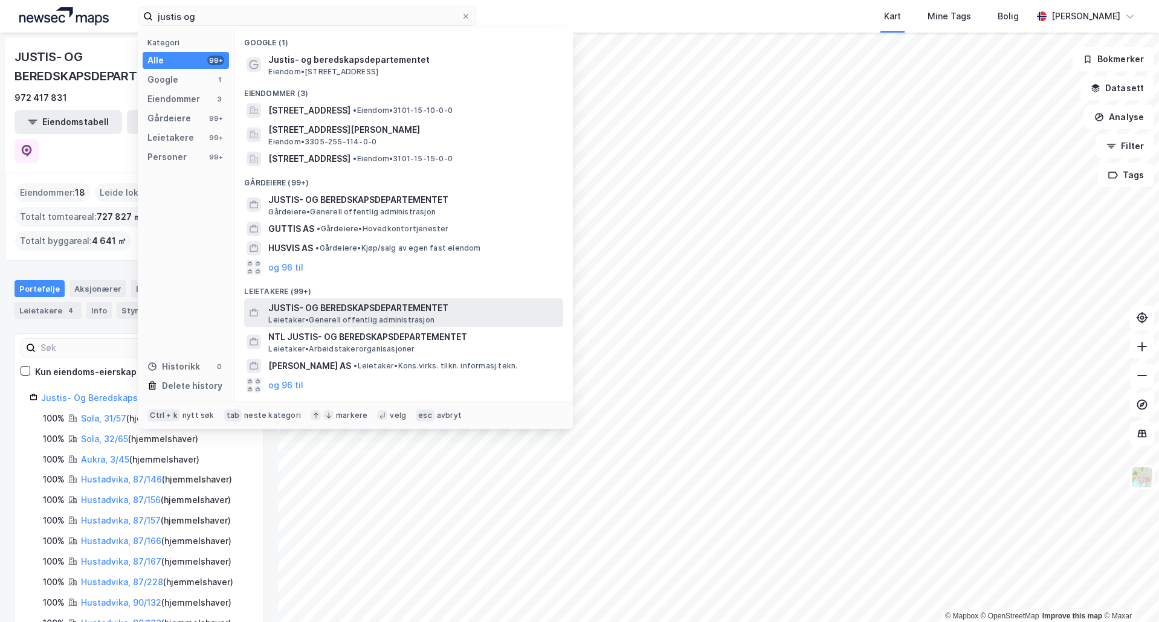
click at [350, 312] on span "JUSTIS- OG BEREDSKAPSDEPARTEMENTET" at bounding box center [413, 308] width 290 height 15
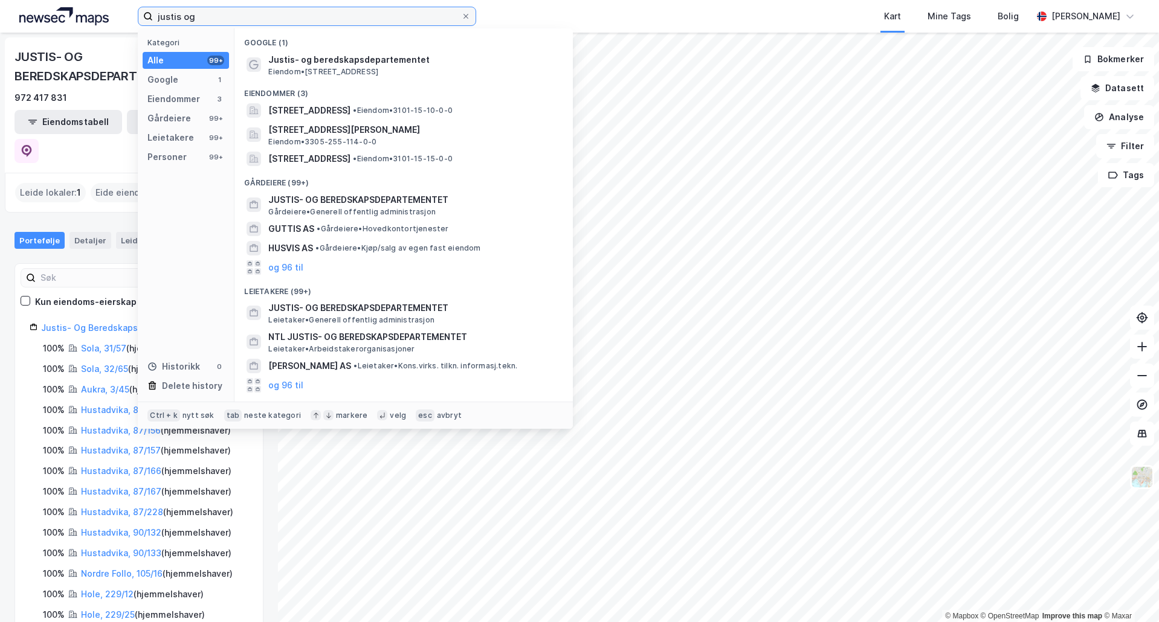
click at [229, 21] on input "justis og" at bounding box center [307, 16] width 308 height 18
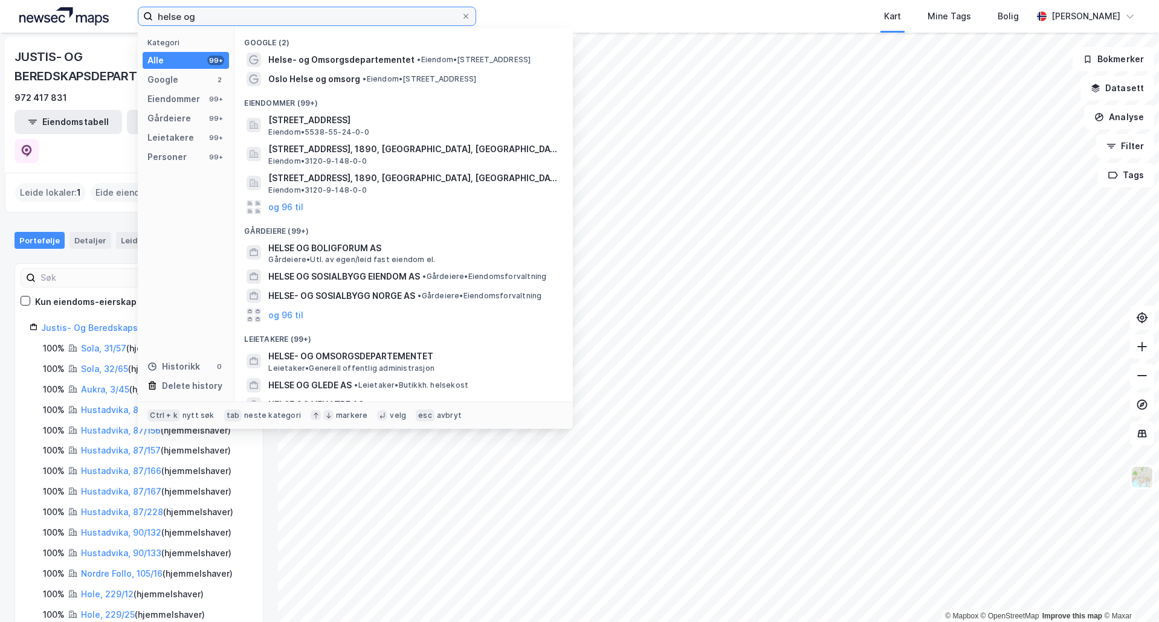
click at [221, 18] on input "helse og" at bounding box center [307, 16] width 308 height 18
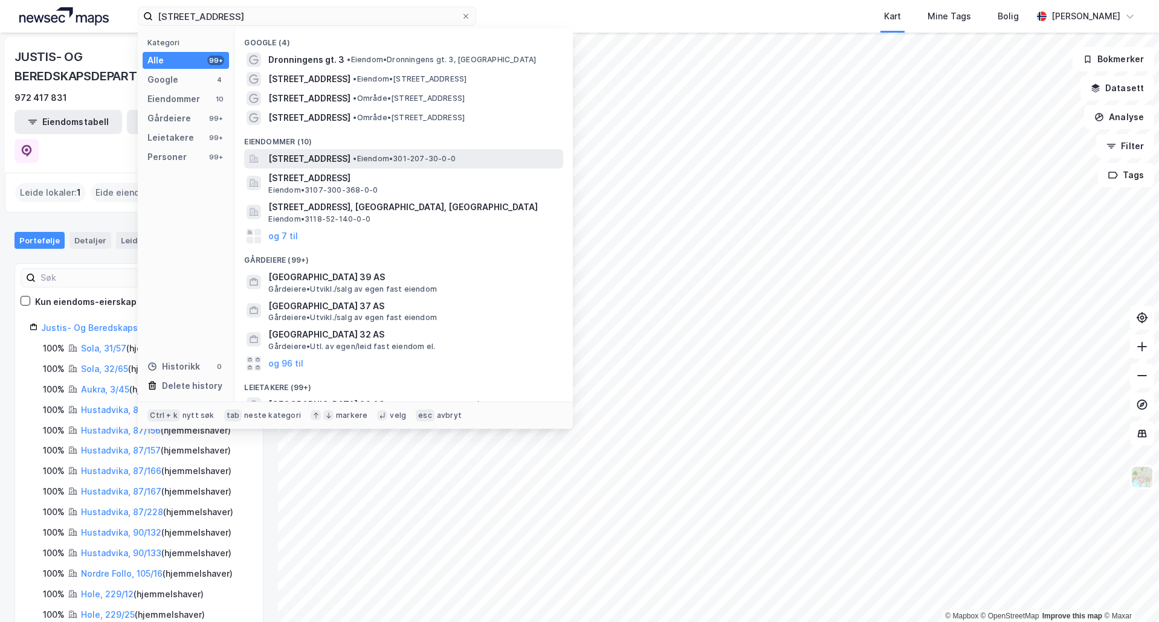
click at [350, 162] on span "[STREET_ADDRESS]" at bounding box center [309, 159] width 82 height 15
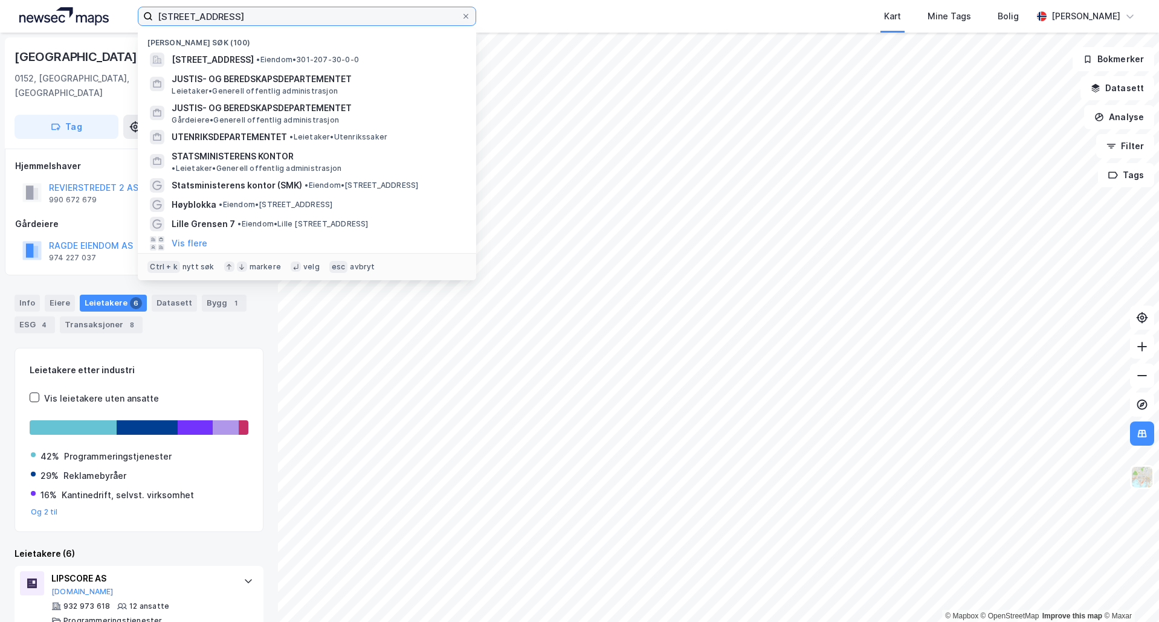
click at [223, 16] on input "[STREET_ADDRESS]" at bounding box center [307, 16] width 308 height 18
paste input "Tollbugata 32/Akersgata 13-15"
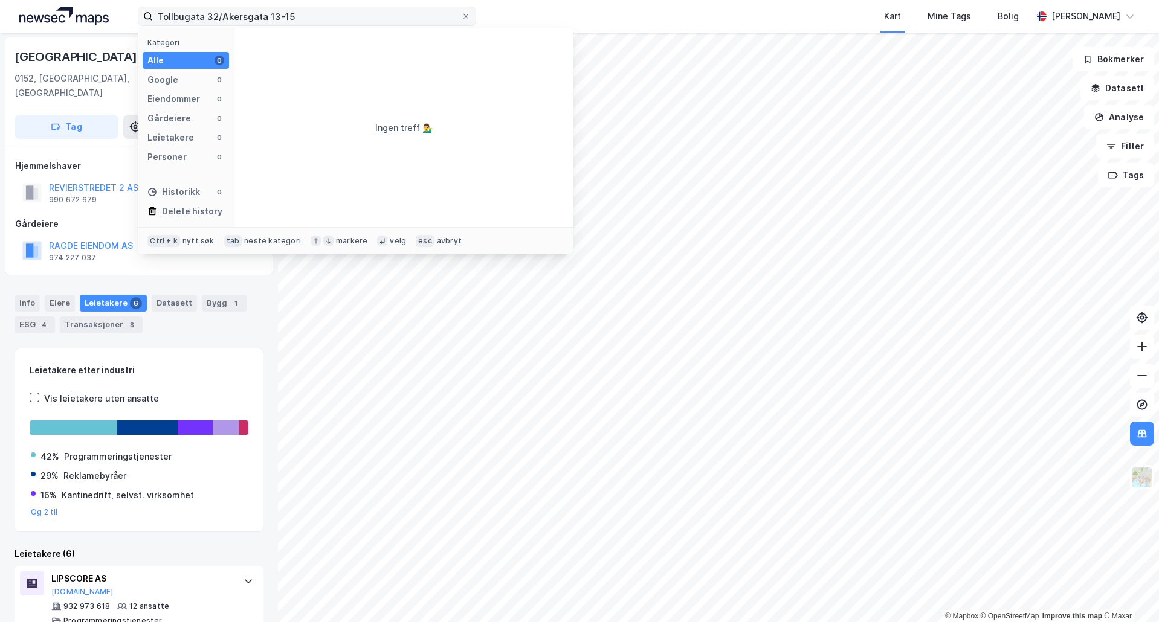
click at [313, 13] on label "Tollbugata 32/Akersgata 13-15" at bounding box center [307, 16] width 338 height 19
click at [313, 13] on input "Tollbugata 32/Akersgata 13-15" at bounding box center [307, 16] width 308 height 18
drag, startPoint x: 250, startPoint y: 20, endPoint x: 216, endPoint y: 20, distance: 34.4
click at [216, 20] on input "Tollbugata 32/Akersgata 13-15" at bounding box center [307, 16] width 308 height 18
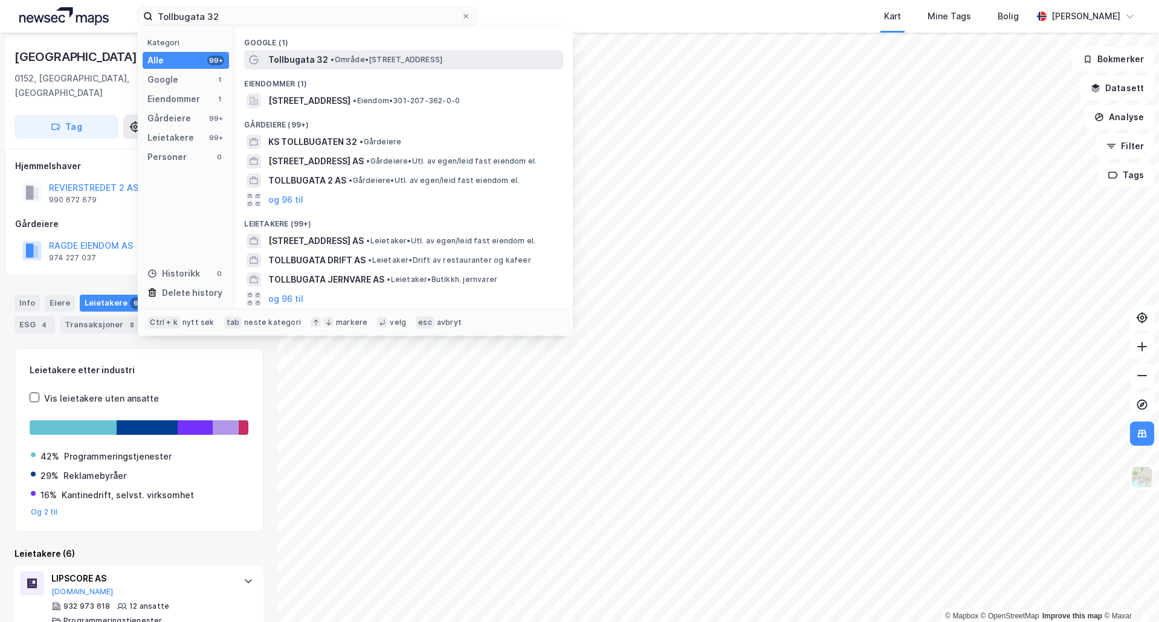
click at [283, 59] on span "Tollbugata 32" at bounding box center [298, 60] width 60 height 15
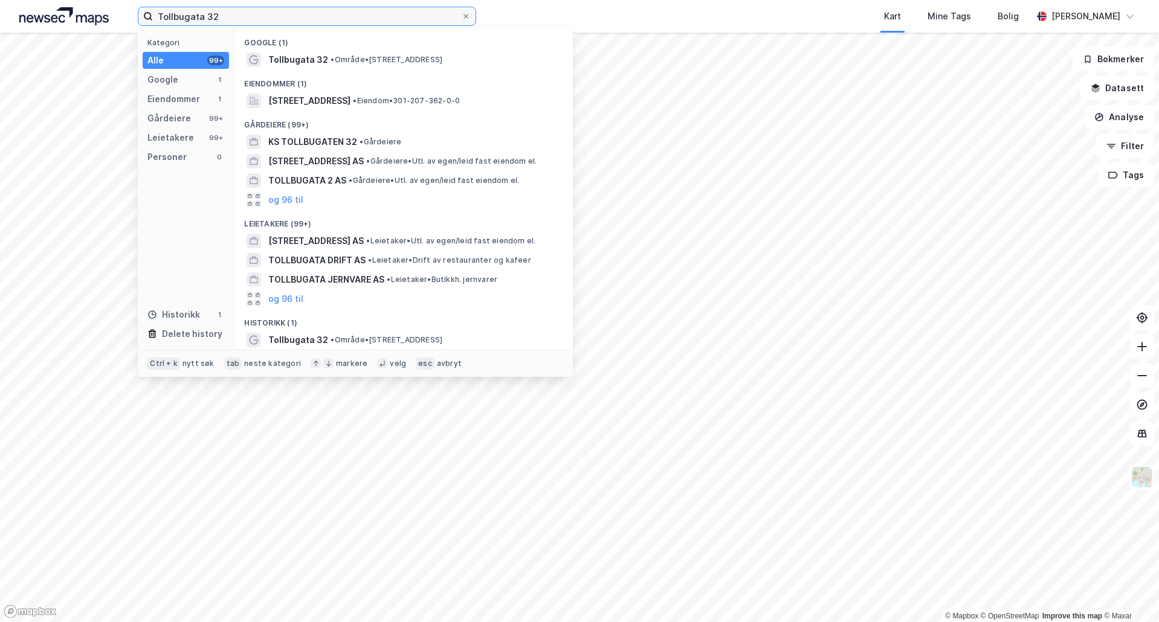
click at [254, 24] on input "Tollbugata 32" at bounding box center [307, 16] width 308 height 18
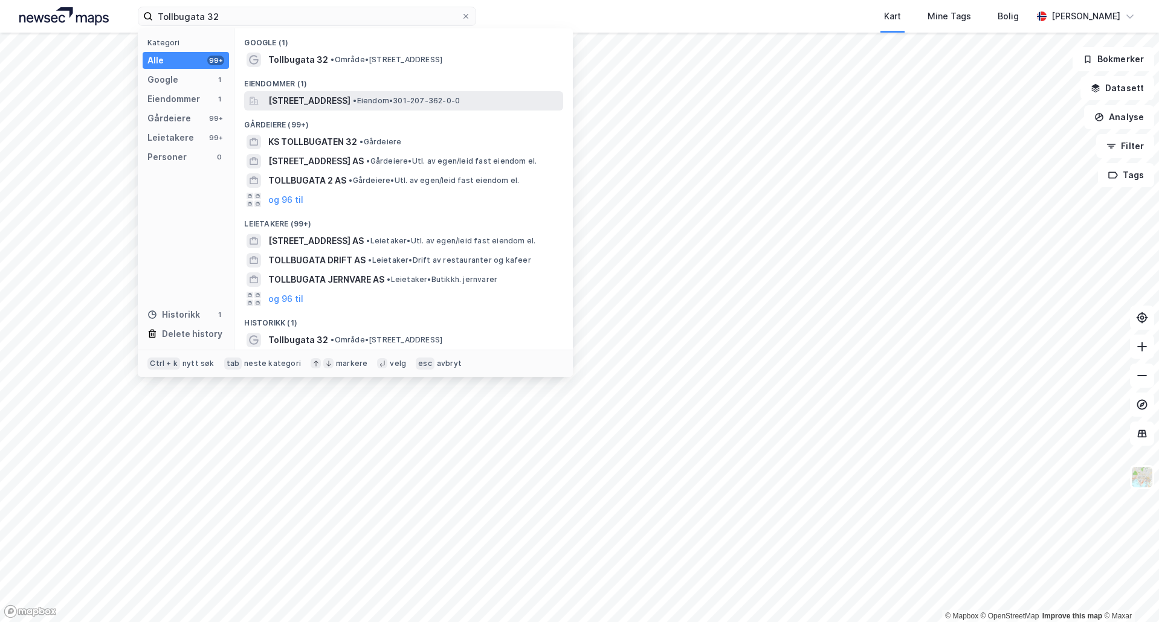
click at [340, 105] on span "[STREET_ADDRESS]" at bounding box center [309, 101] width 82 height 15
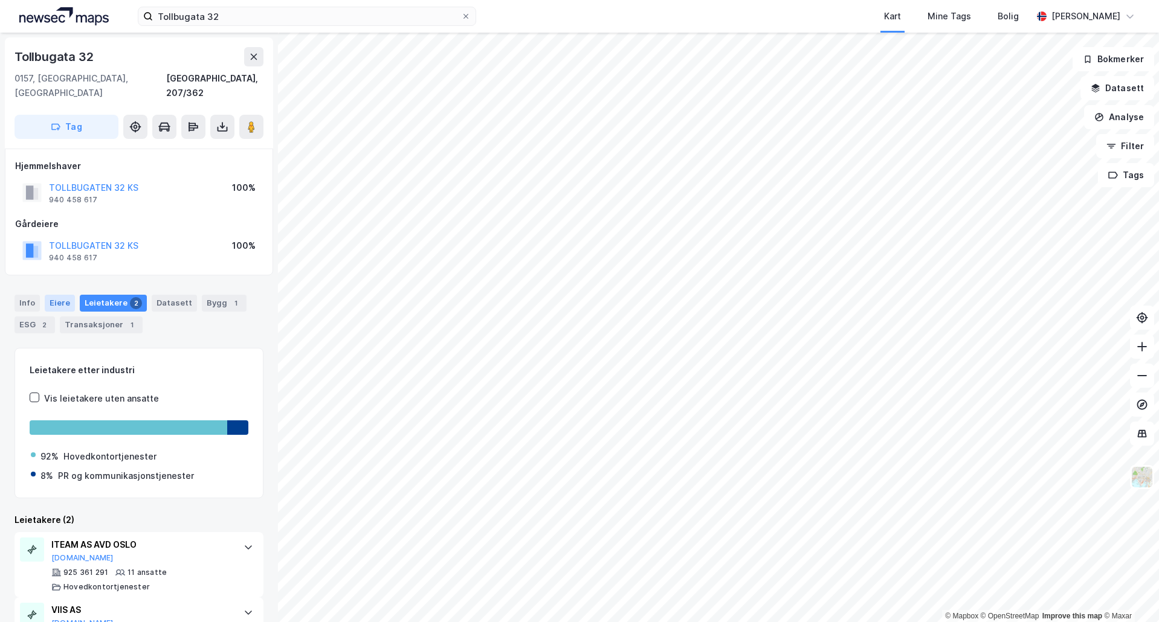
click at [51, 295] on div "Eiere" at bounding box center [60, 303] width 30 height 17
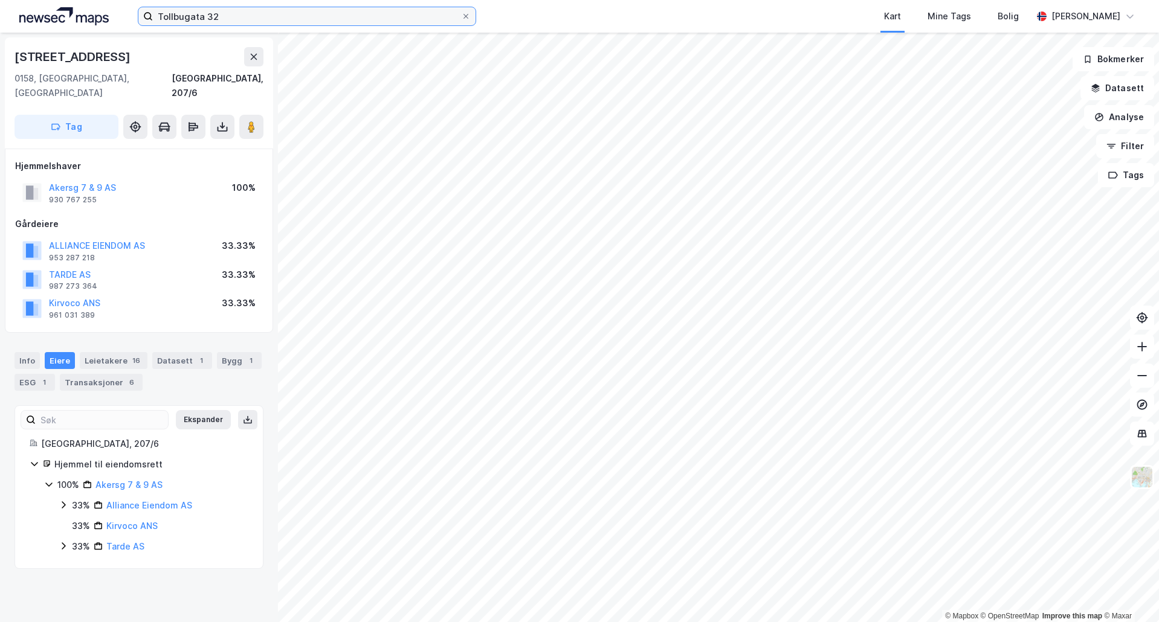
click at [241, 20] on input "Tollbugata 32" at bounding box center [307, 16] width 308 height 18
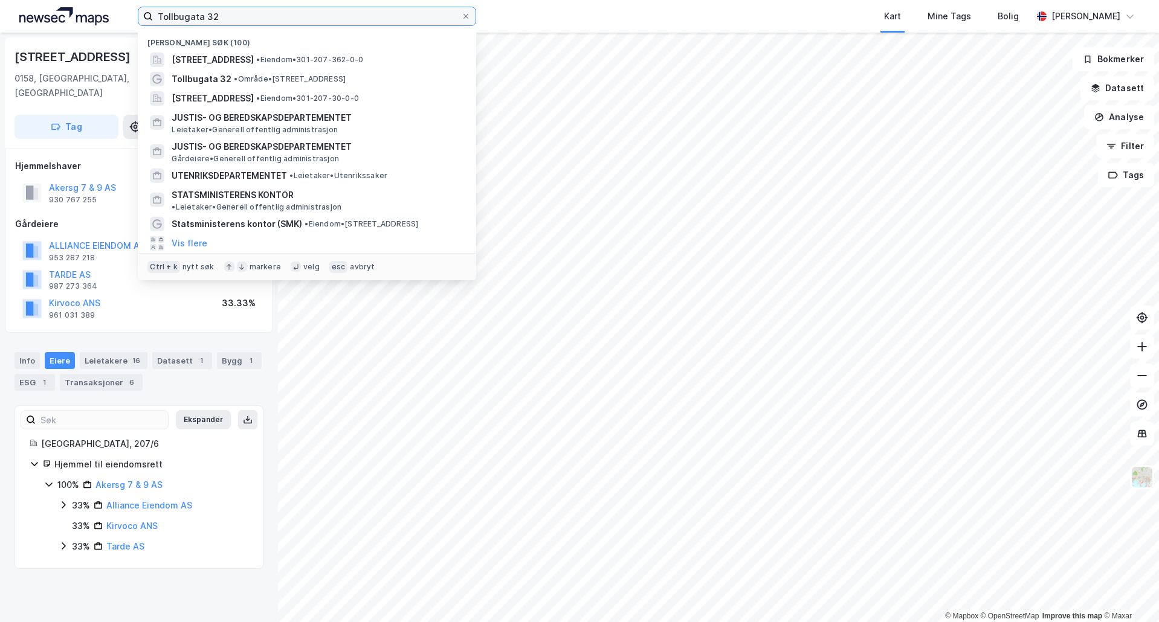
click at [241, 20] on input "Tollbugata 32" at bounding box center [307, 16] width 308 height 18
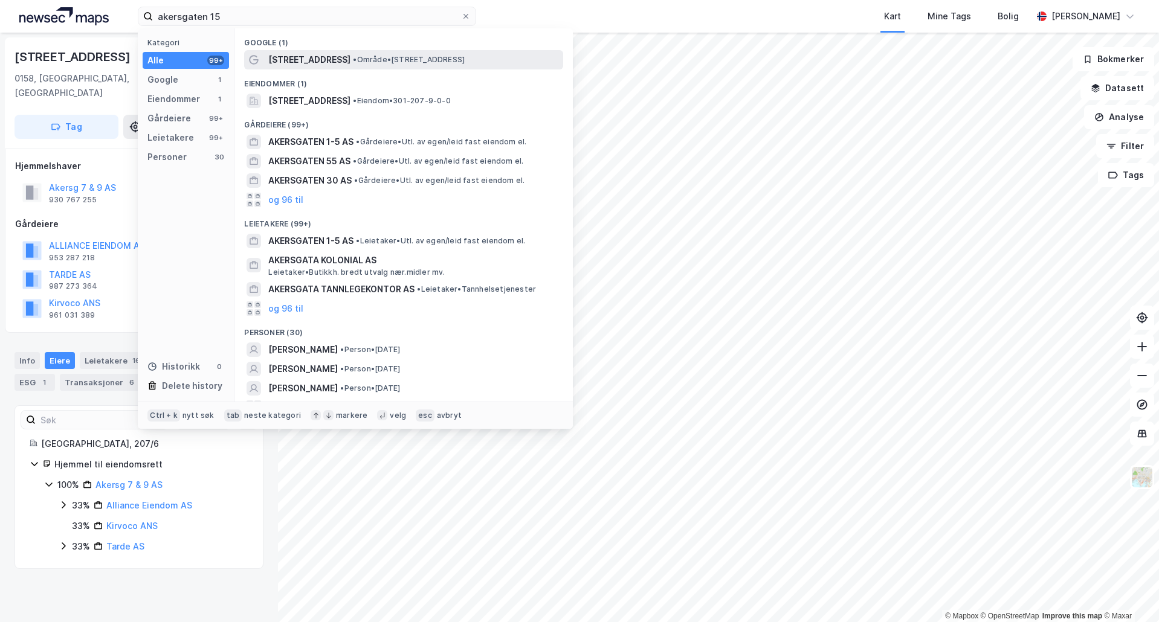
click at [287, 60] on span "[STREET_ADDRESS]" at bounding box center [309, 60] width 82 height 15
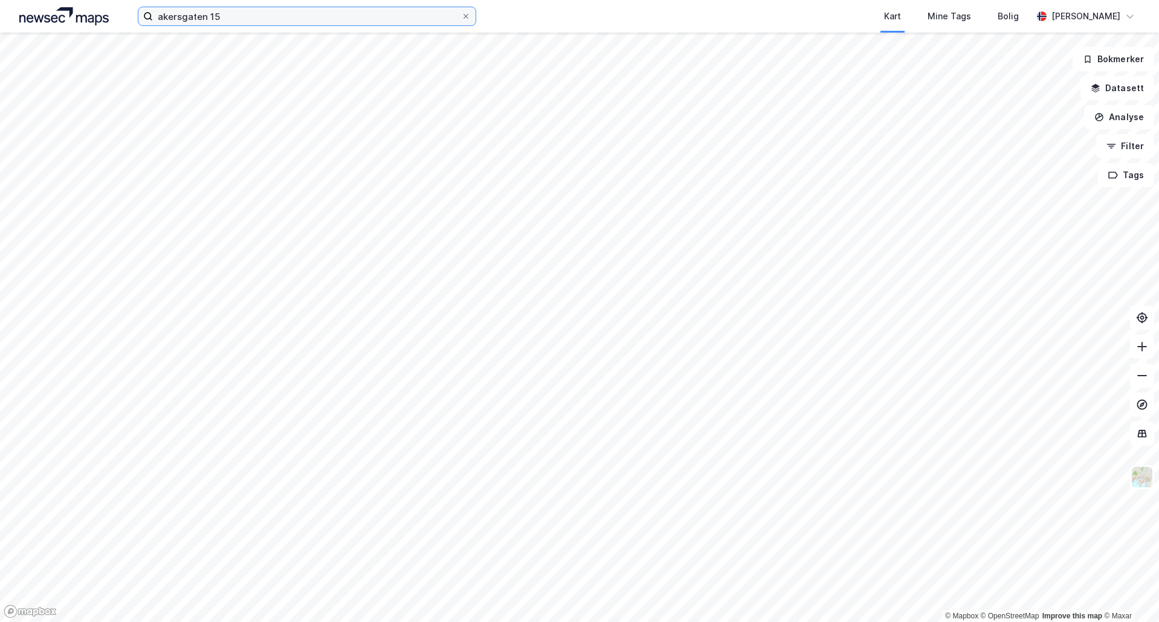
click at [233, 13] on input "akersgaten 15" at bounding box center [307, 16] width 308 height 18
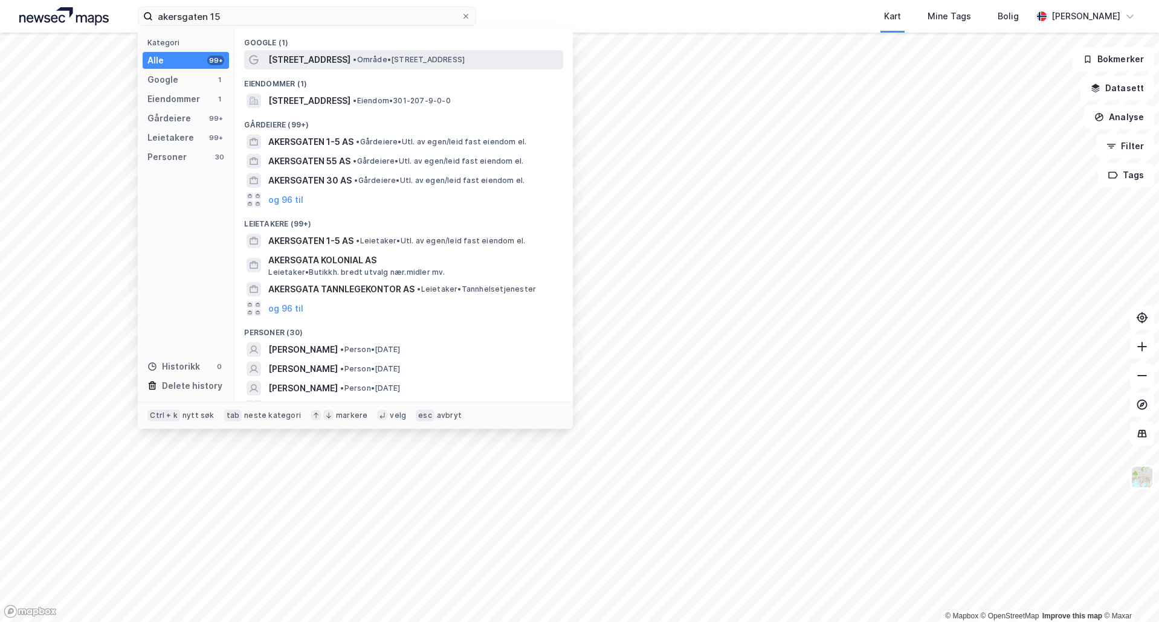
click at [310, 62] on span "[STREET_ADDRESS]" at bounding box center [309, 60] width 82 height 15
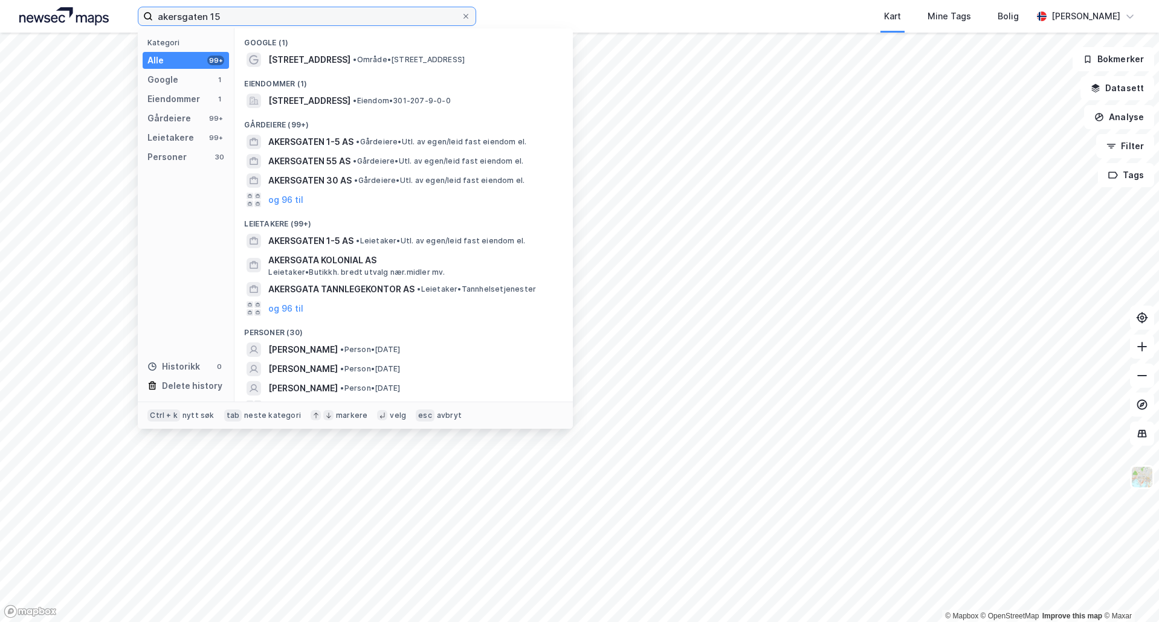
click at [289, 10] on input "akersgaten 15" at bounding box center [307, 16] width 308 height 18
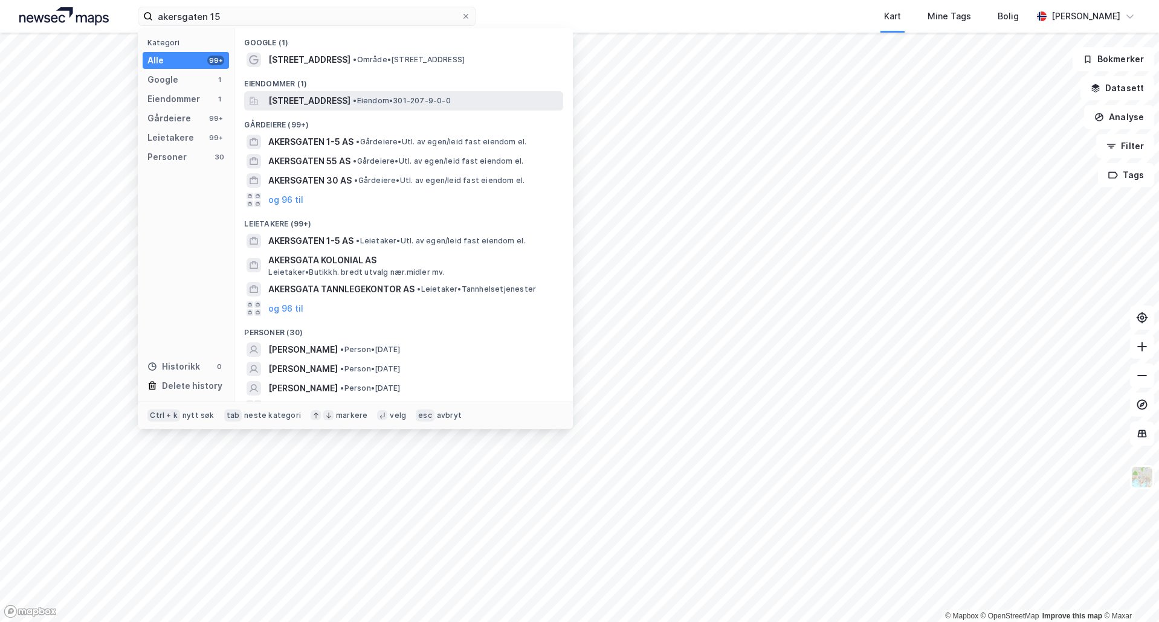
click at [344, 99] on span "[STREET_ADDRESS]" at bounding box center [309, 101] width 82 height 15
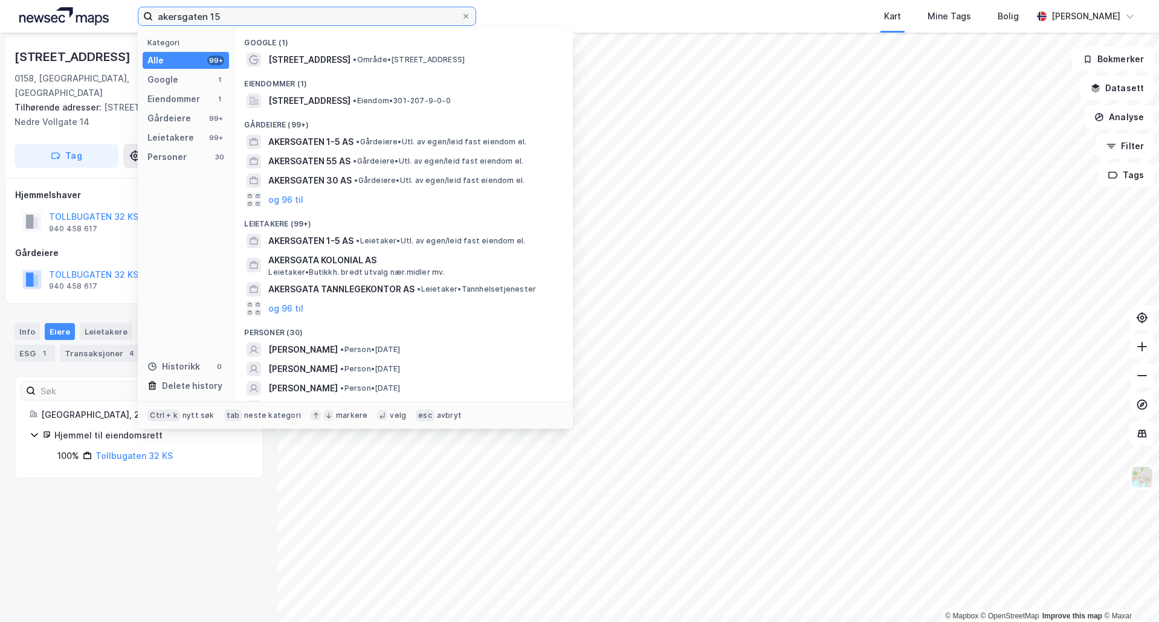
click at [200, 11] on input "akersgaten 15" at bounding box center [307, 16] width 308 height 18
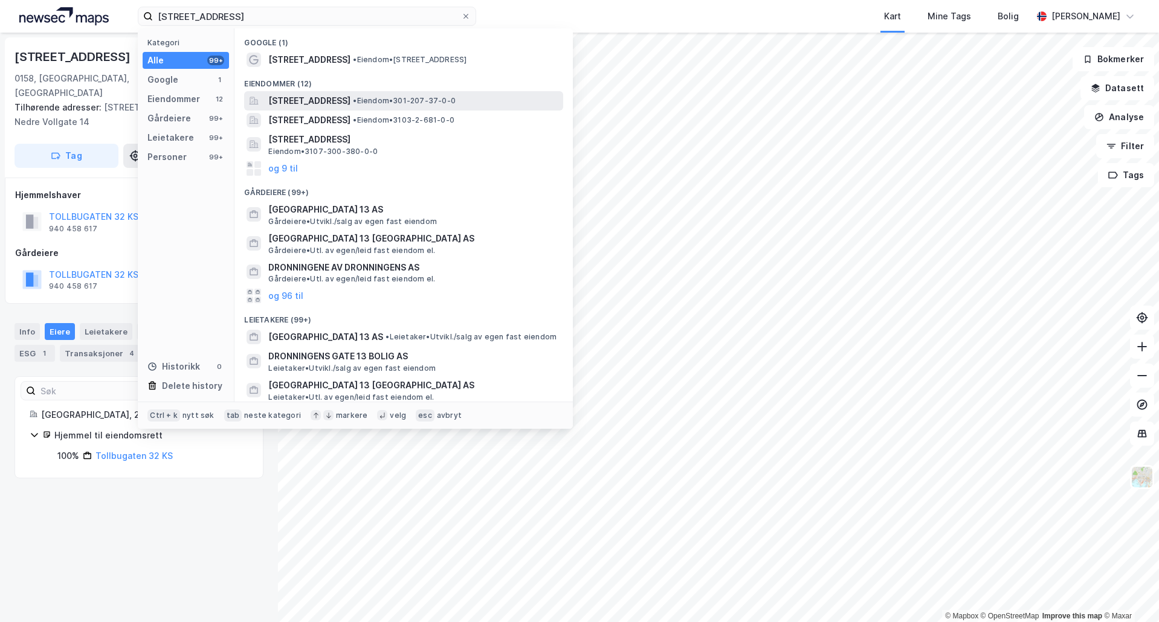
click at [346, 108] on div "[STREET_ADDRESS] • Eiendom • 301-207-37-0-0" at bounding box center [403, 100] width 319 height 19
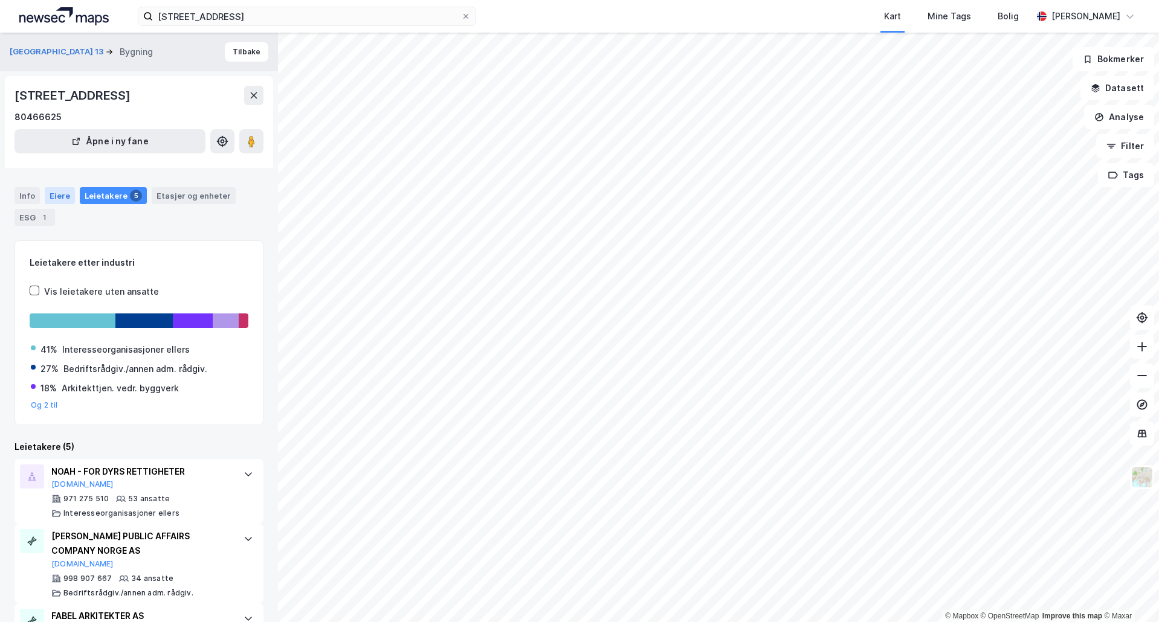
click at [48, 200] on div "Eiere" at bounding box center [60, 195] width 30 height 17
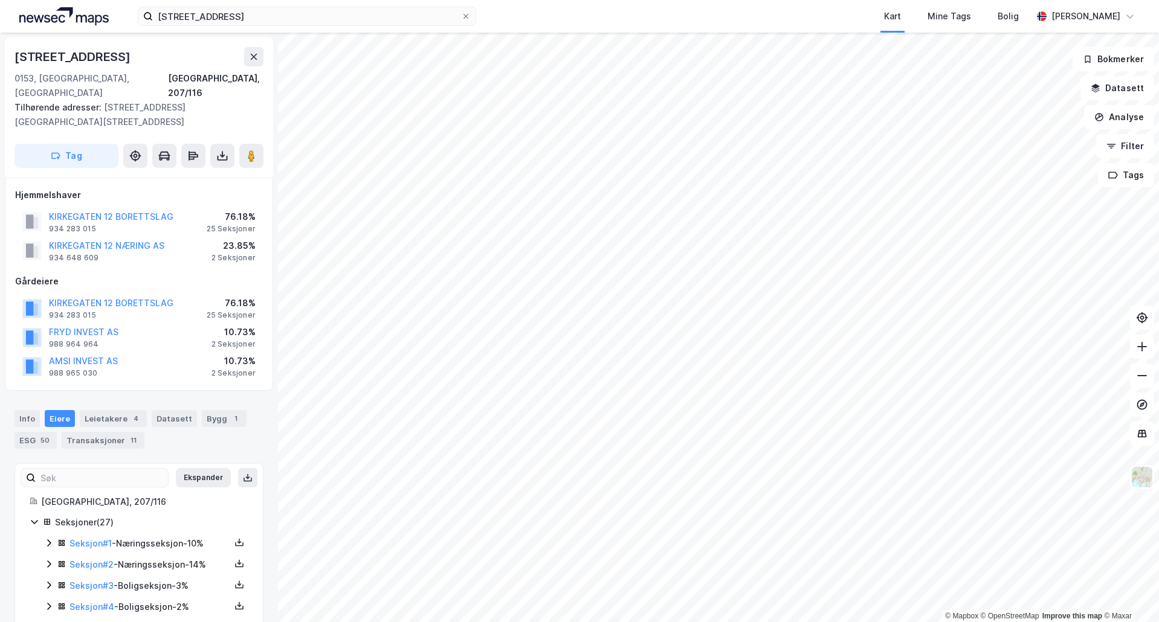
scroll to position [1, 0]
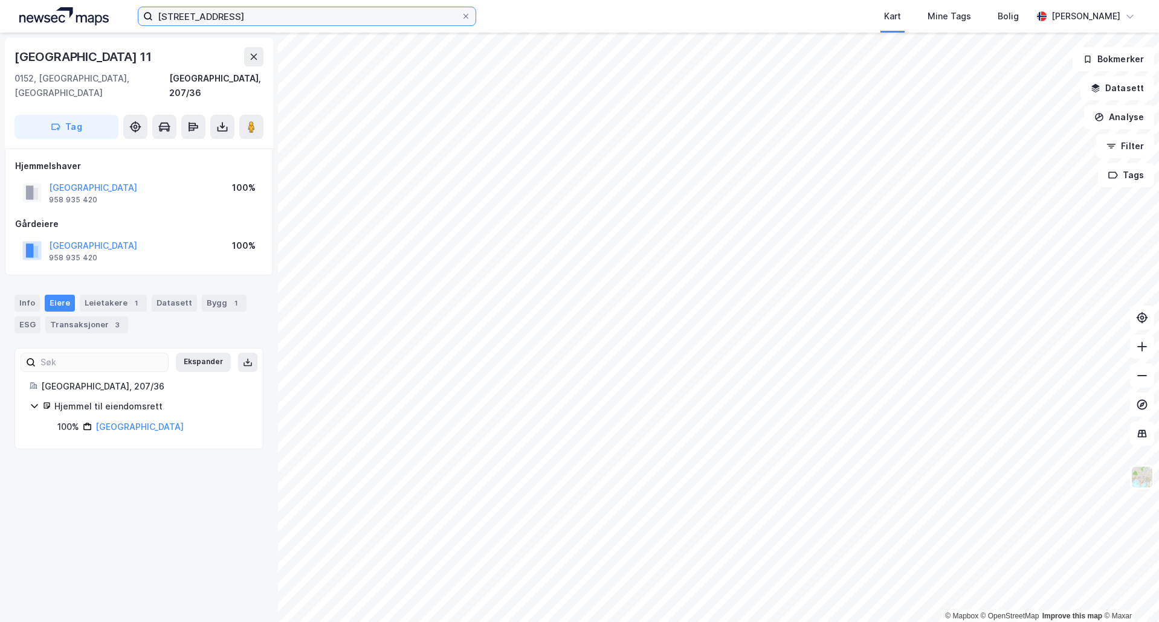
click at [245, 21] on input "[STREET_ADDRESS]" at bounding box center [307, 16] width 308 height 18
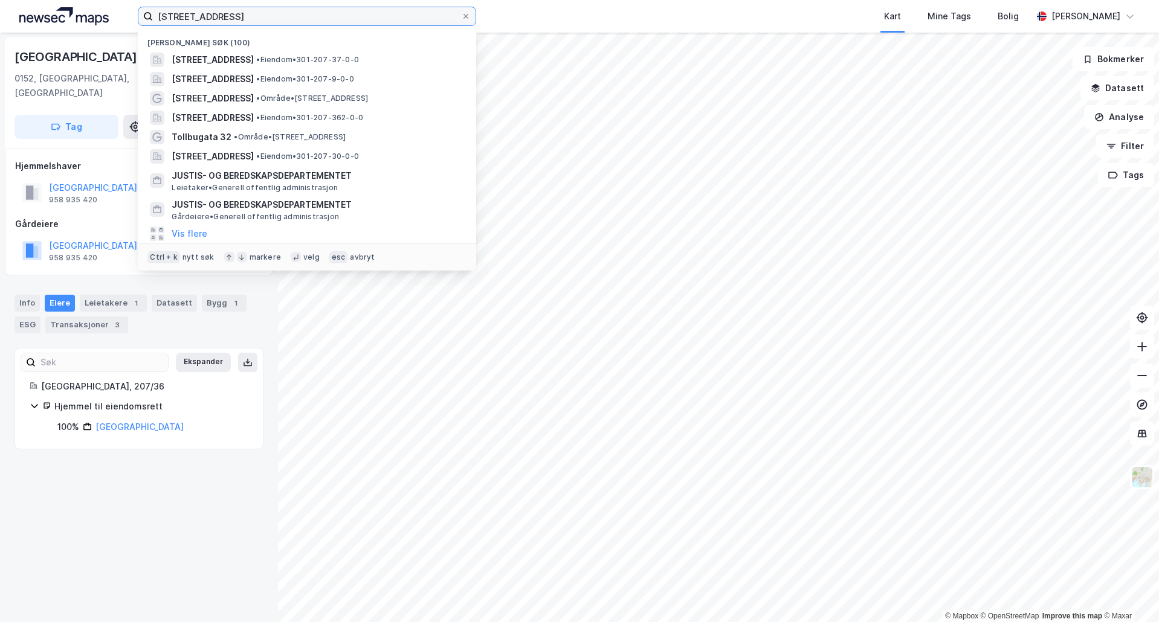
click at [245, 21] on input "[STREET_ADDRESS]" at bounding box center [307, 16] width 308 height 18
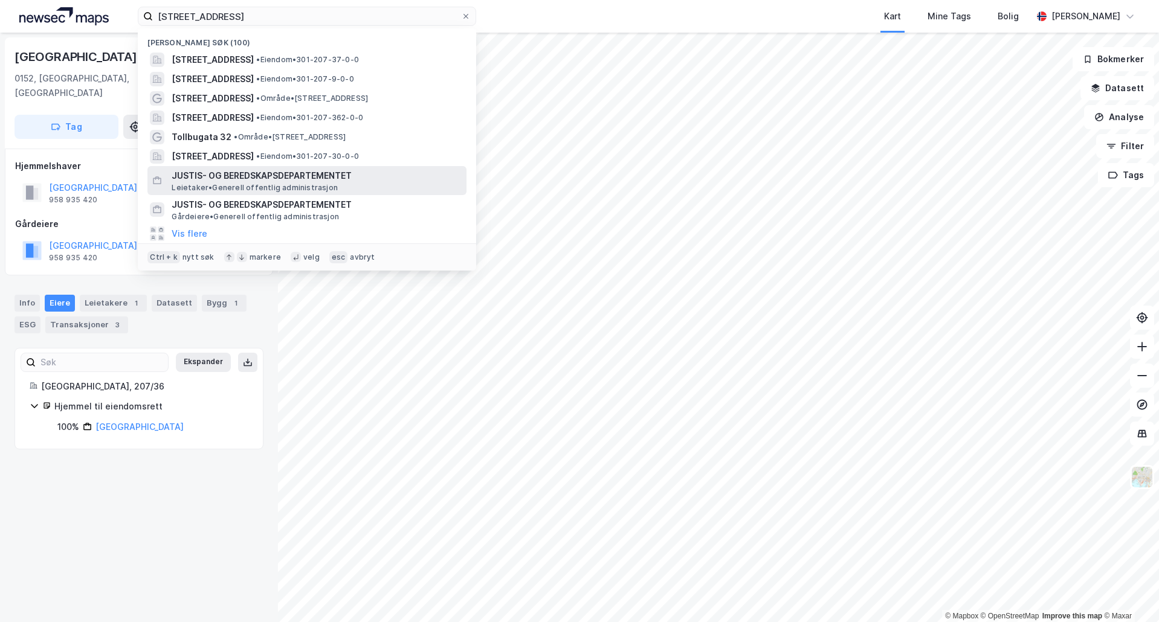
click at [295, 172] on span "JUSTIS- OG BEREDSKAPSDEPARTEMENTET" at bounding box center [317, 176] width 290 height 15
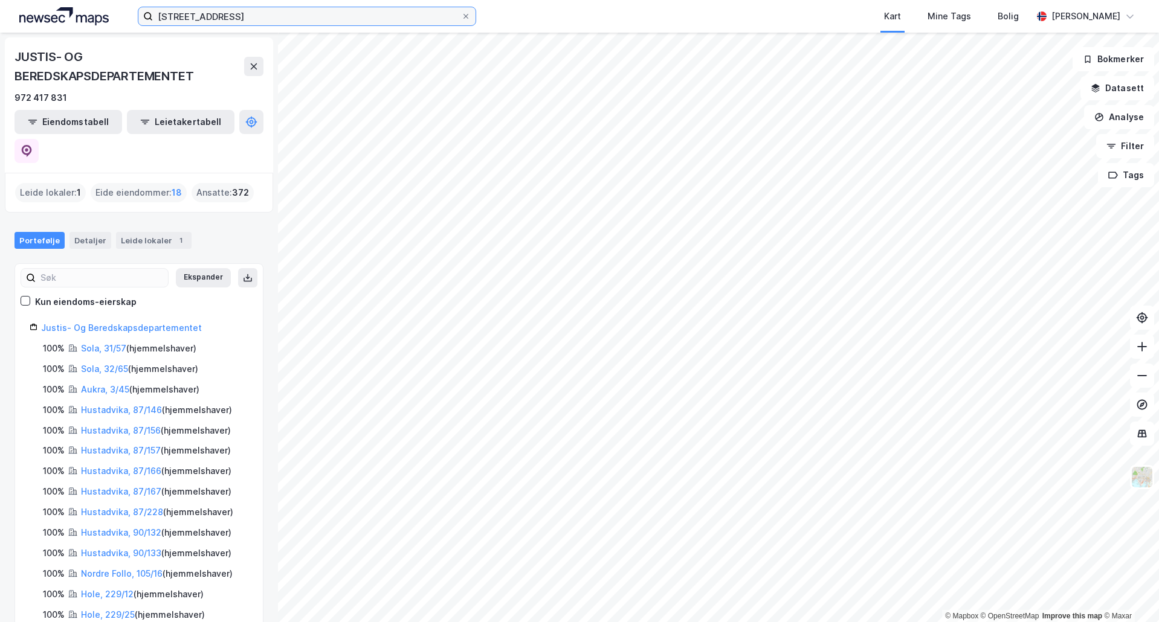
click at [266, 10] on input "[STREET_ADDRESS]" at bounding box center [307, 16] width 308 height 18
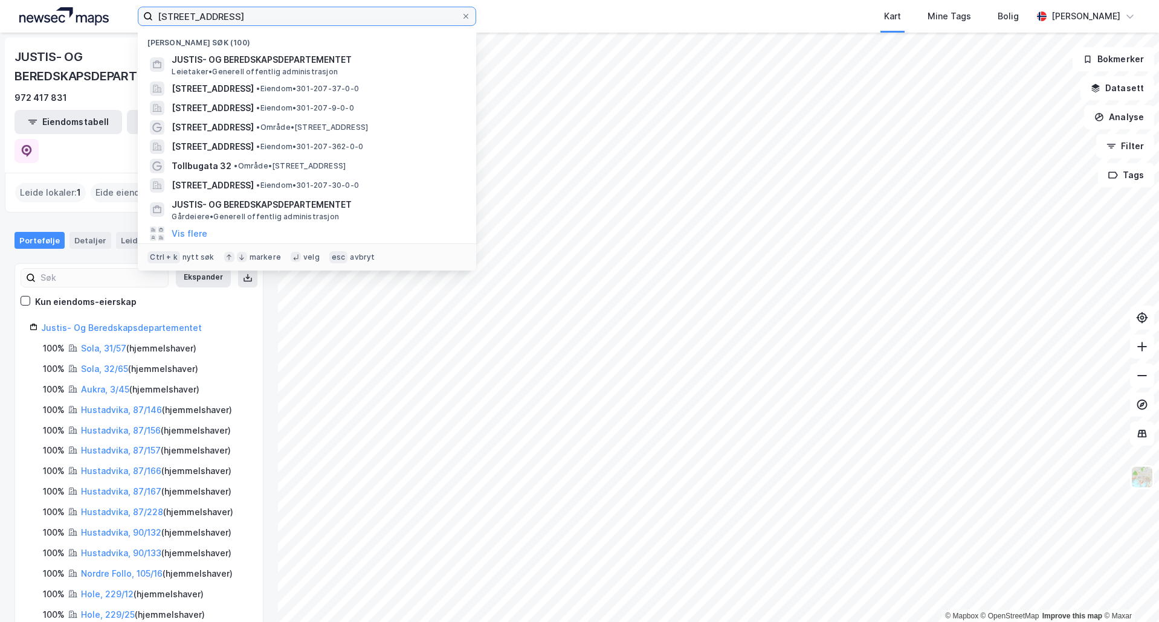
click at [266, 10] on input "[STREET_ADDRESS]" at bounding box center [307, 16] width 308 height 18
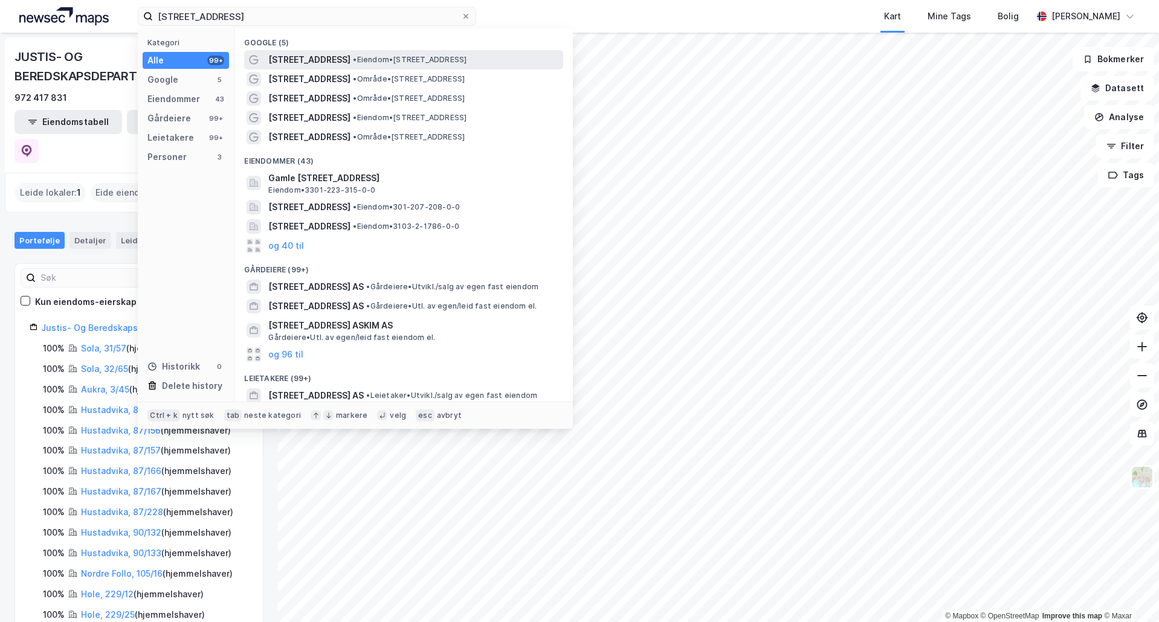
click at [306, 56] on span "[STREET_ADDRESS]" at bounding box center [309, 60] width 82 height 15
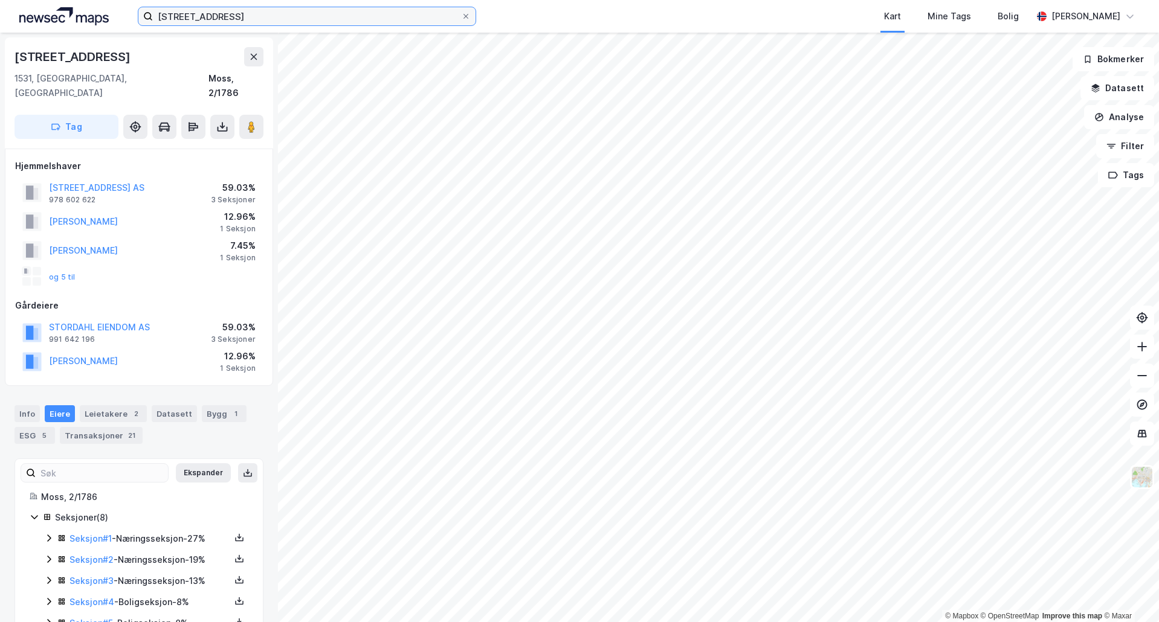
click at [226, 16] on input "[STREET_ADDRESS]" at bounding box center [307, 16] width 308 height 18
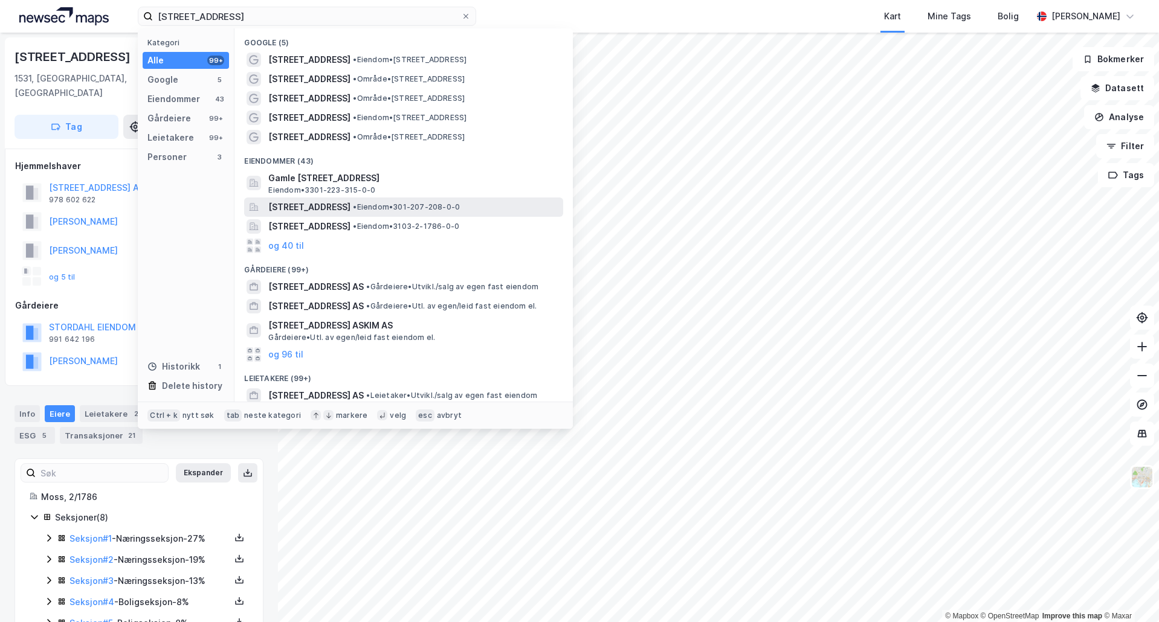
click at [350, 207] on span "[STREET_ADDRESS]" at bounding box center [309, 207] width 82 height 15
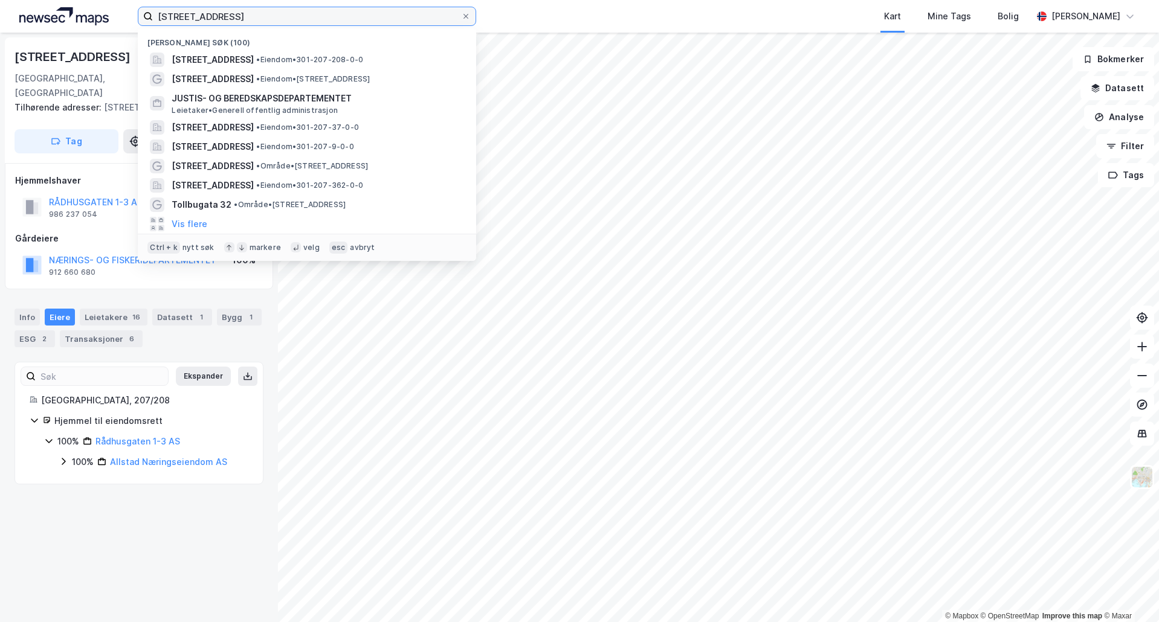
click at [209, 18] on input "[STREET_ADDRESS]" at bounding box center [307, 16] width 308 height 18
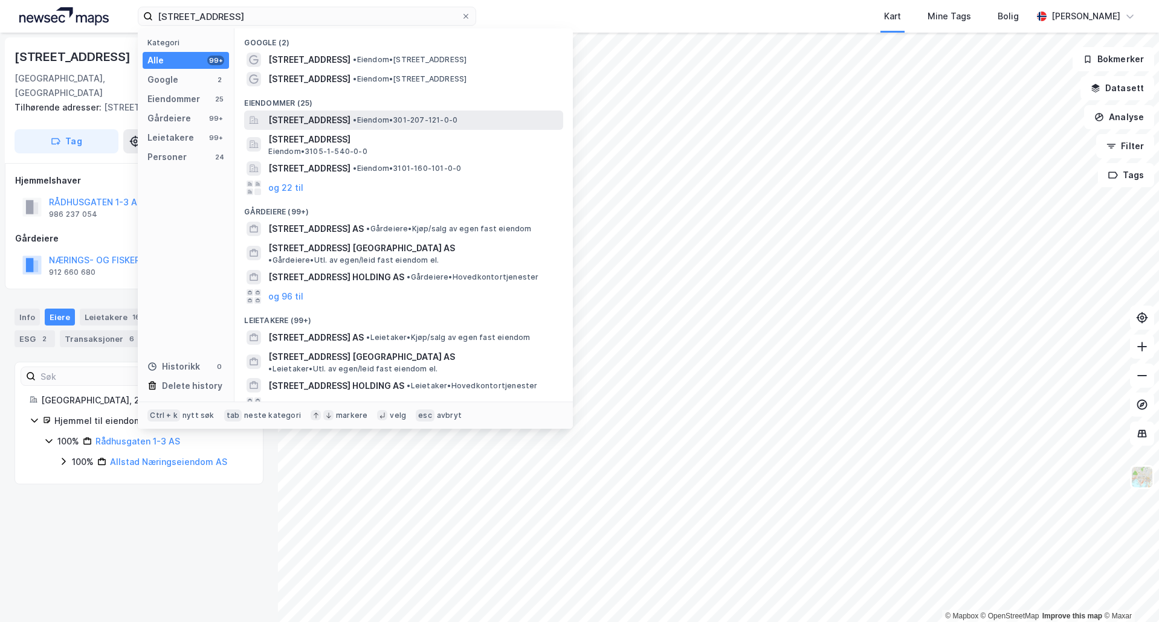
click at [328, 126] on span "[STREET_ADDRESS]" at bounding box center [309, 120] width 82 height 15
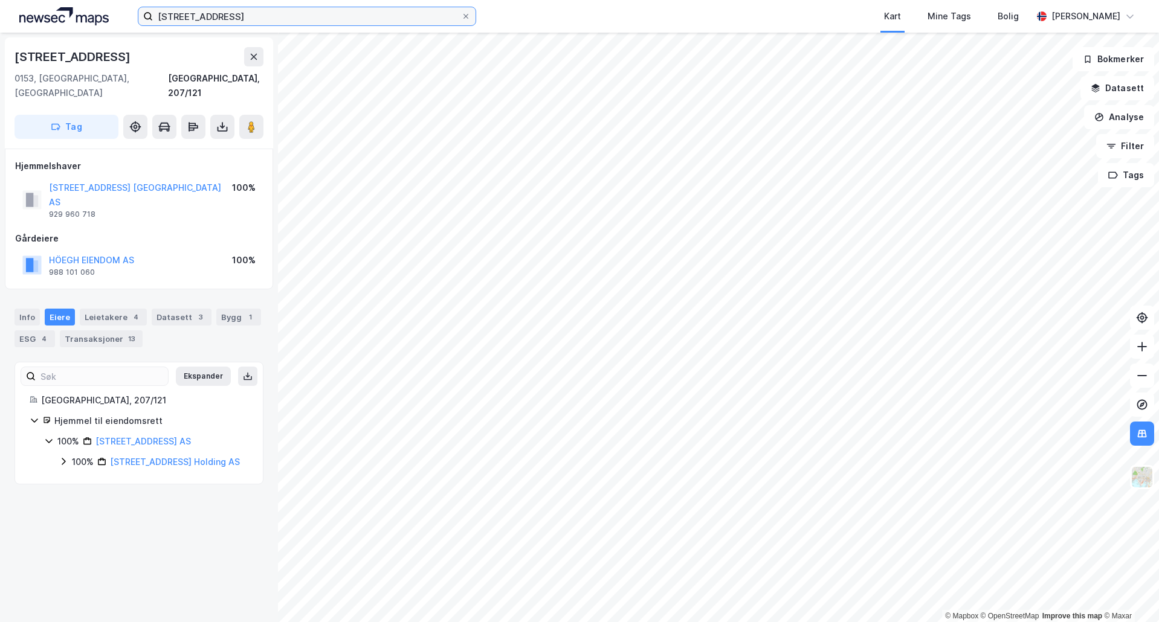
click at [356, 23] on input "[STREET_ADDRESS]" at bounding box center [307, 16] width 308 height 18
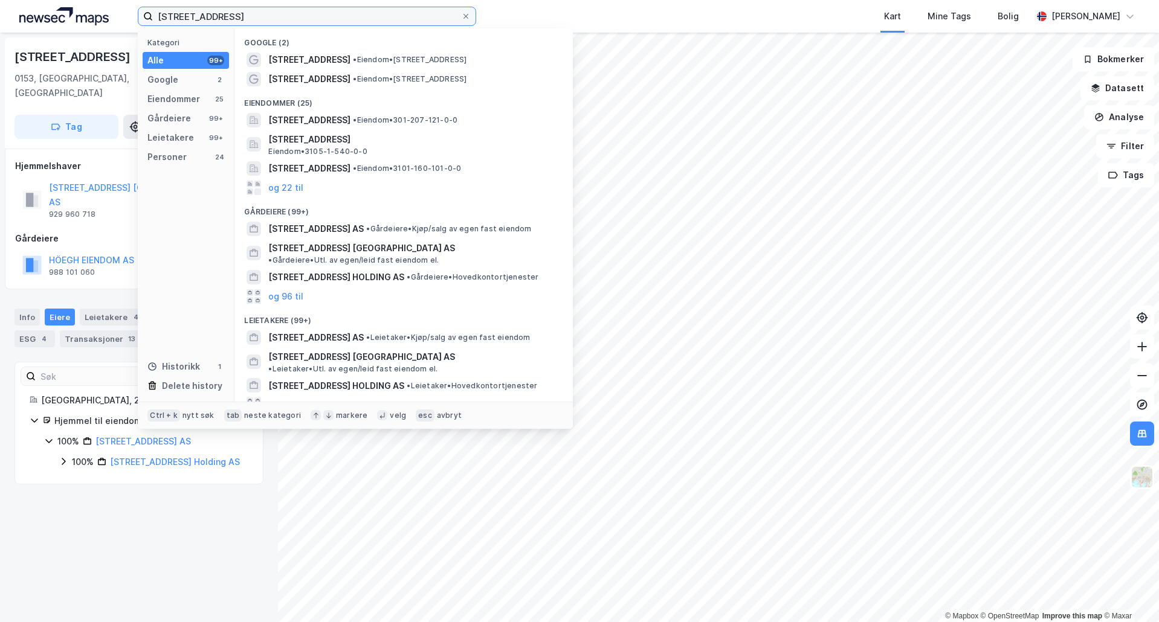
click at [245, 18] on input "[STREET_ADDRESS]" at bounding box center [307, 16] width 308 height 18
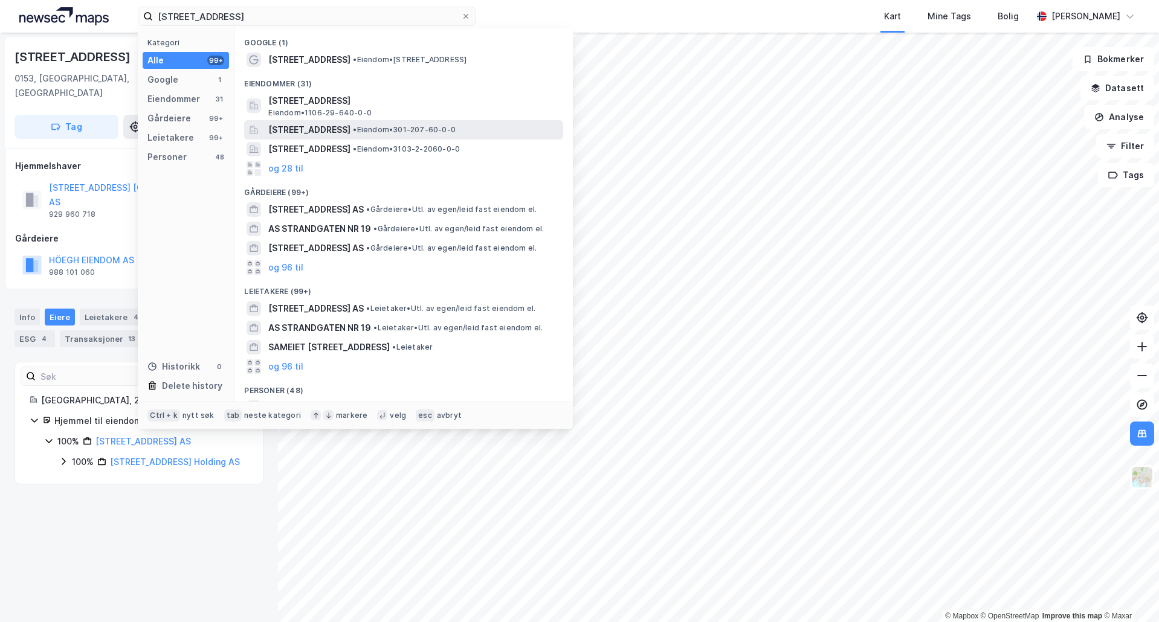
click at [338, 126] on span "[STREET_ADDRESS]" at bounding box center [309, 130] width 82 height 15
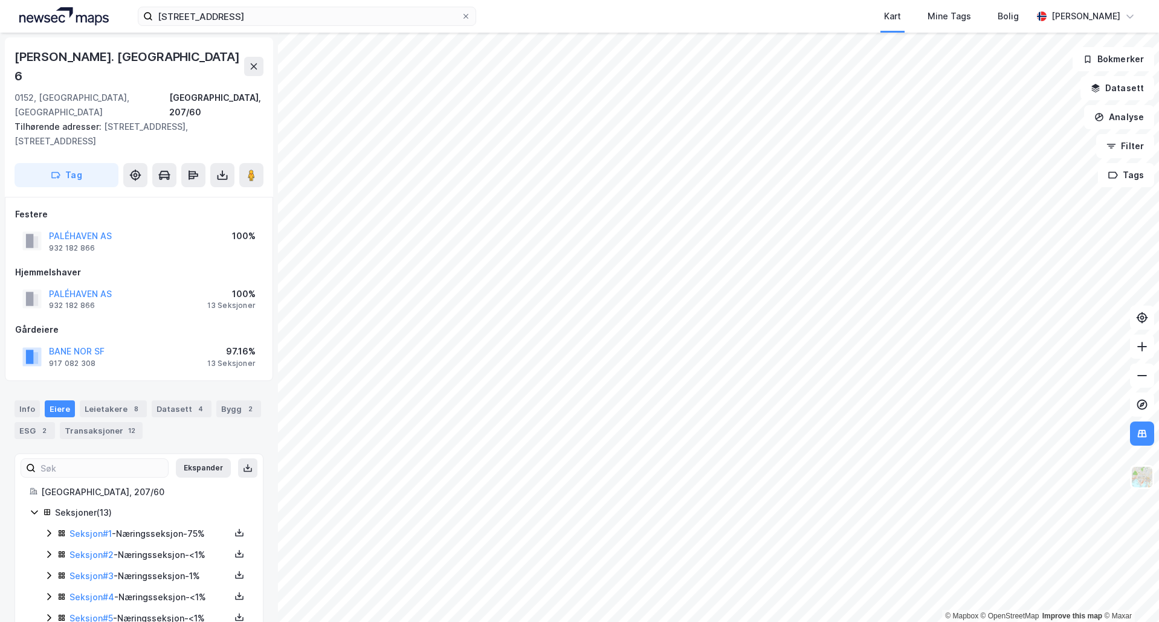
scroll to position [1, 0]
click at [273, 20] on input "[STREET_ADDRESS]" at bounding box center [307, 16] width 308 height 18
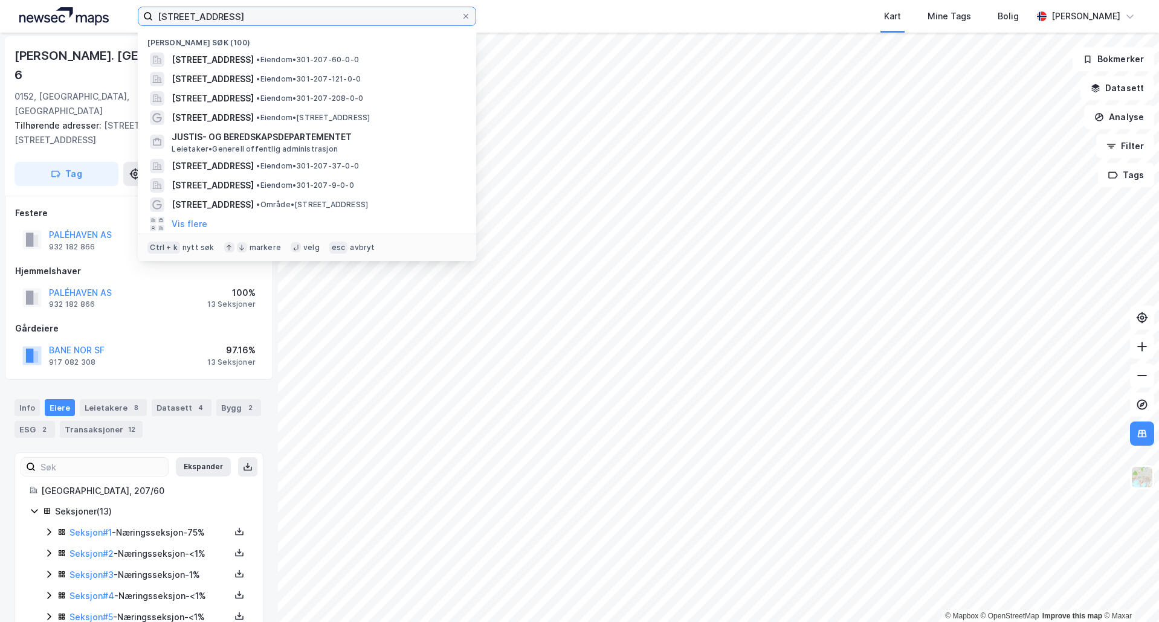
click at [273, 20] on input "[STREET_ADDRESS]" at bounding box center [307, 16] width 308 height 18
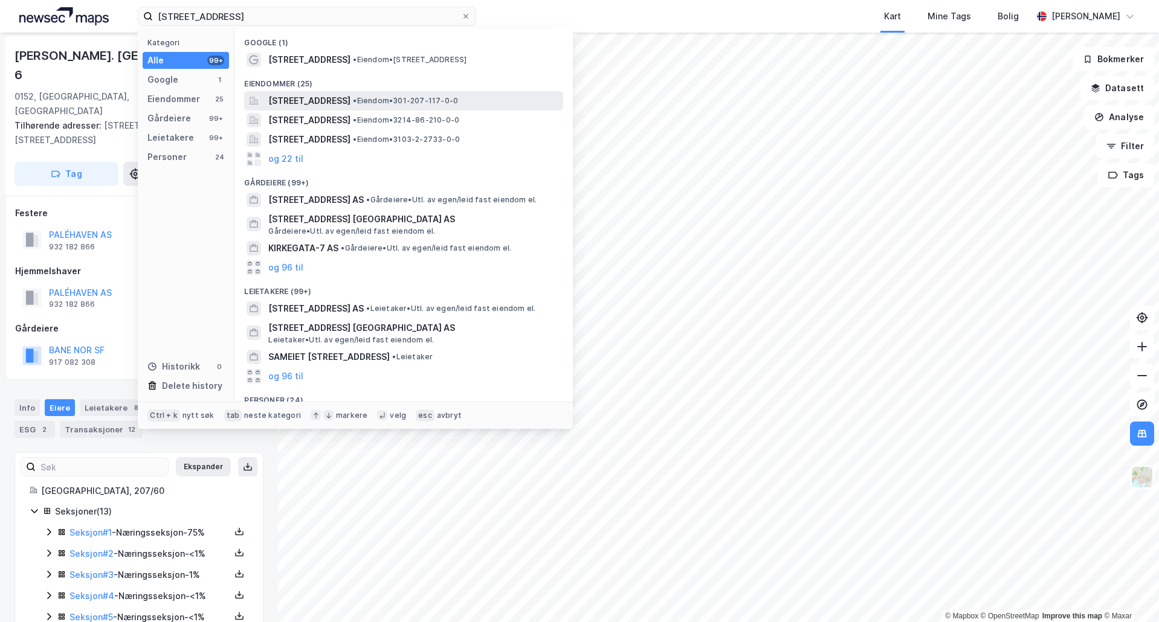
click at [341, 97] on span "[STREET_ADDRESS]" at bounding box center [309, 101] width 82 height 15
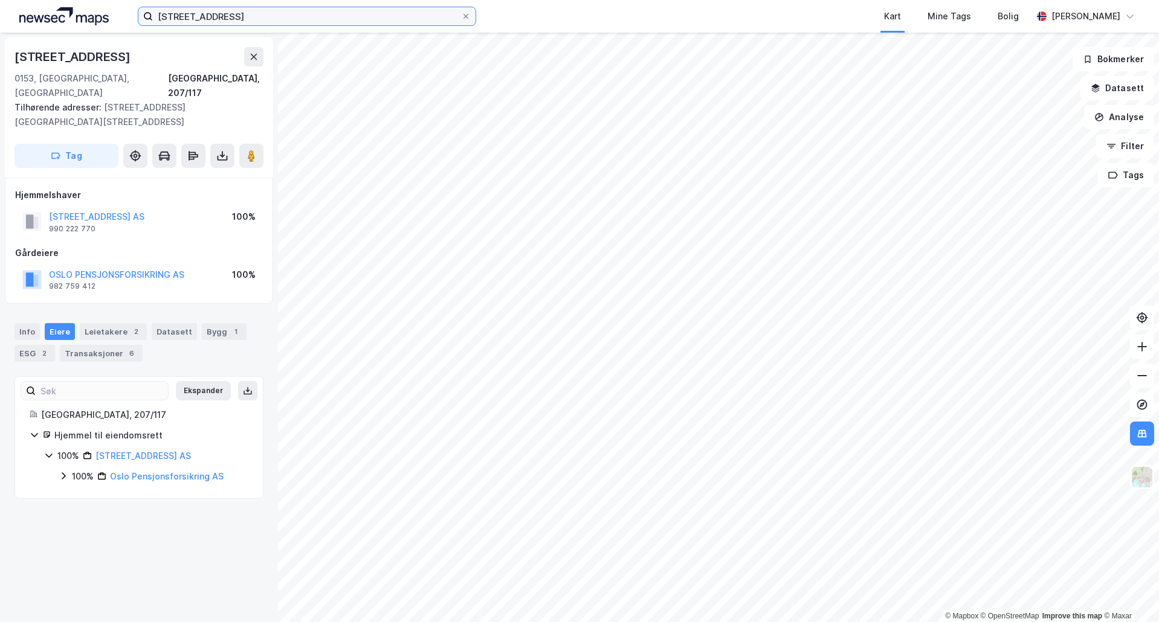
click at [248, 11] on input "[STREET_ADDRESS]" at bounding box center [307, 16] width 308 height 18
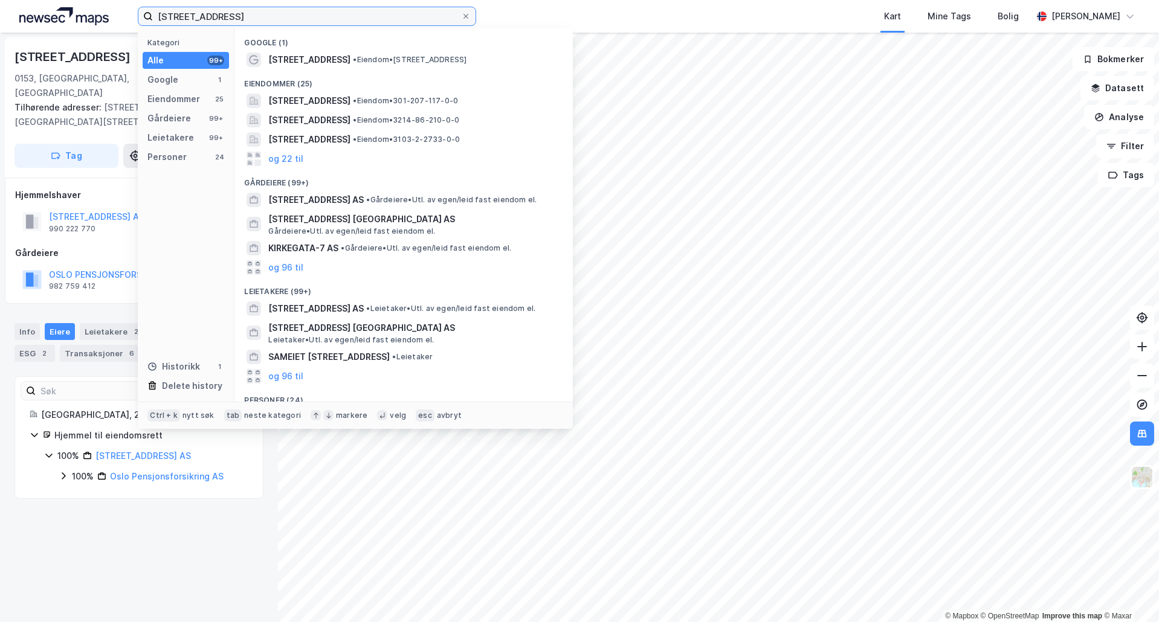
click at [248, 11] on input "[STREET_ADDRESS]" at bounding box center [307, 16] width 308 height 18
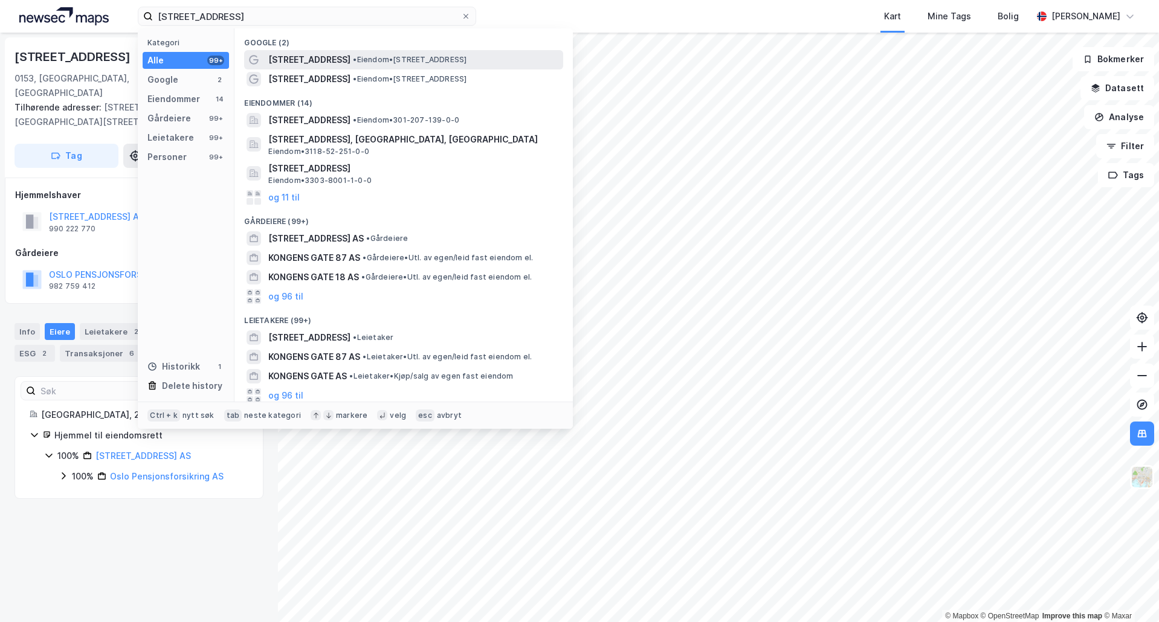
click at [317, 50] on div "[STREET_ADDRESS] • Eiendom • [STREET_ADDRESS]" at bounding box center [403, 59] width 319 height 19
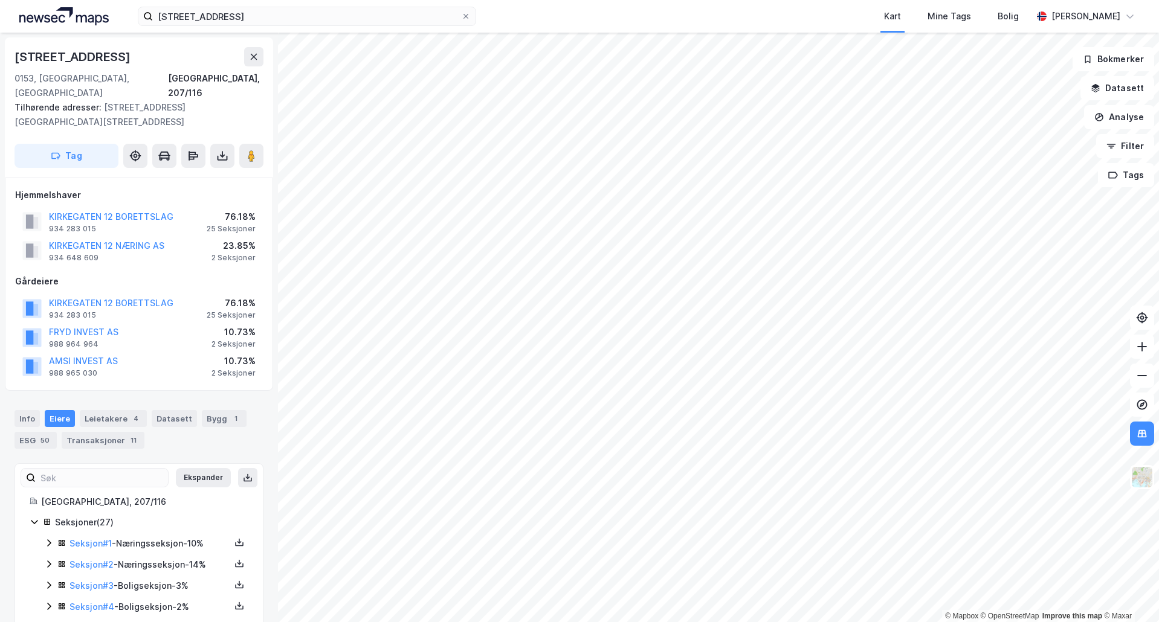
scroll to position [1, 0]
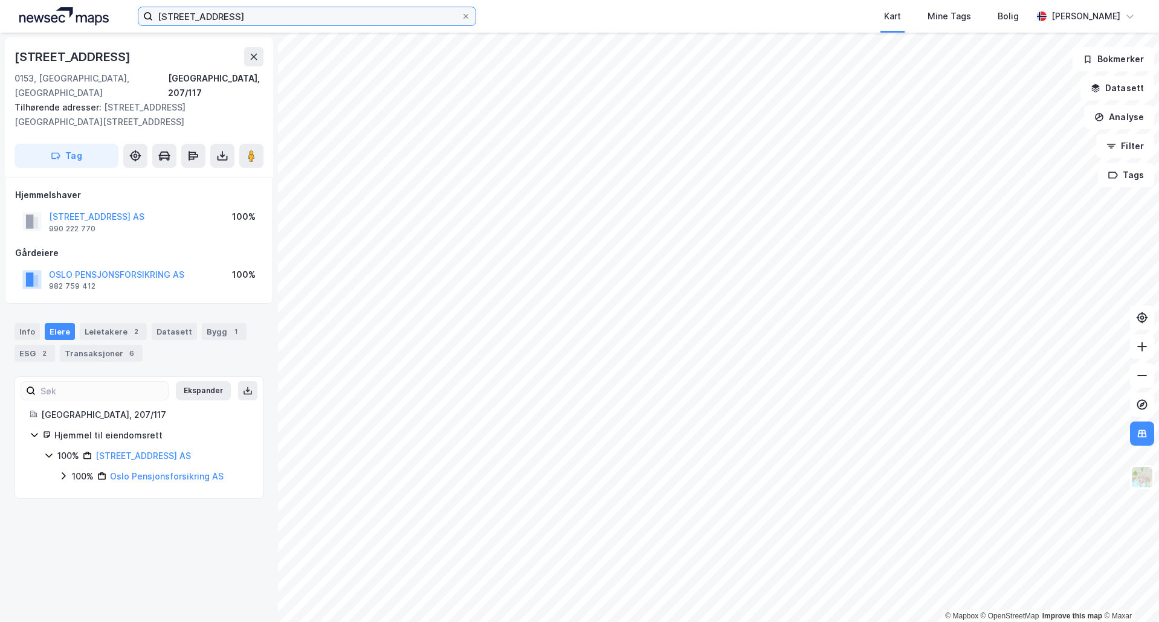
click at [215, 13] on input "[STREET_ADDRESS]" at bounding box center [307, 16] width 308 height 18
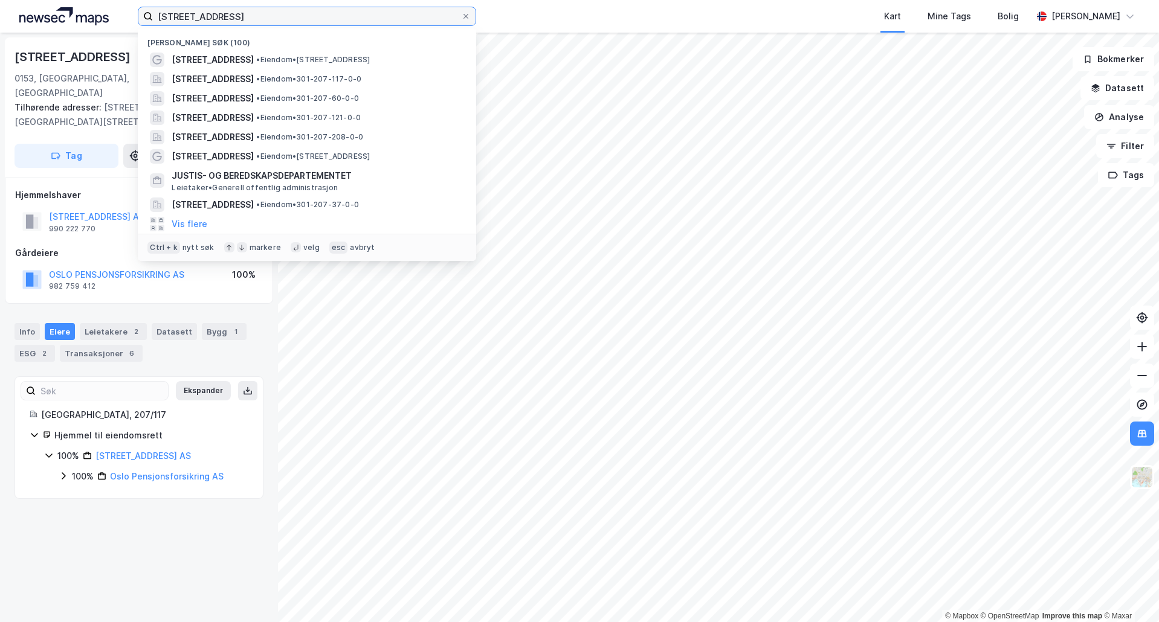
click at [215, 13] on input "[STREET_ADDRESS]" at bounding box center [307, 16] width 308 height 18
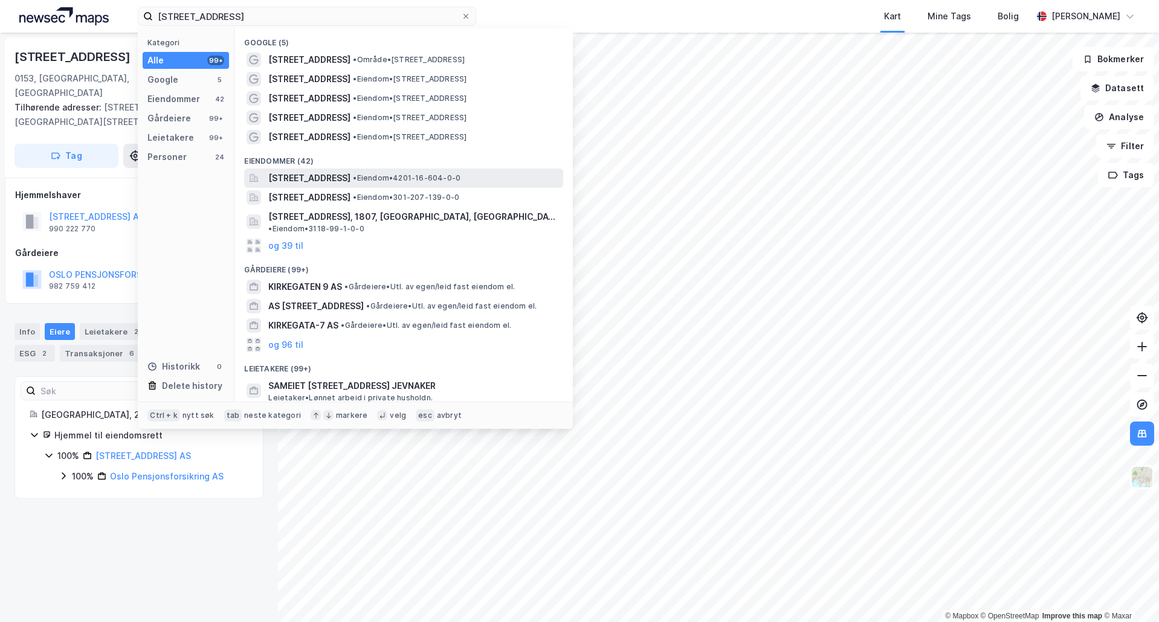
click at [322, 180] on span "[STREET_ADDRESS]" at bounding box center [309, 178] width 82 height 15
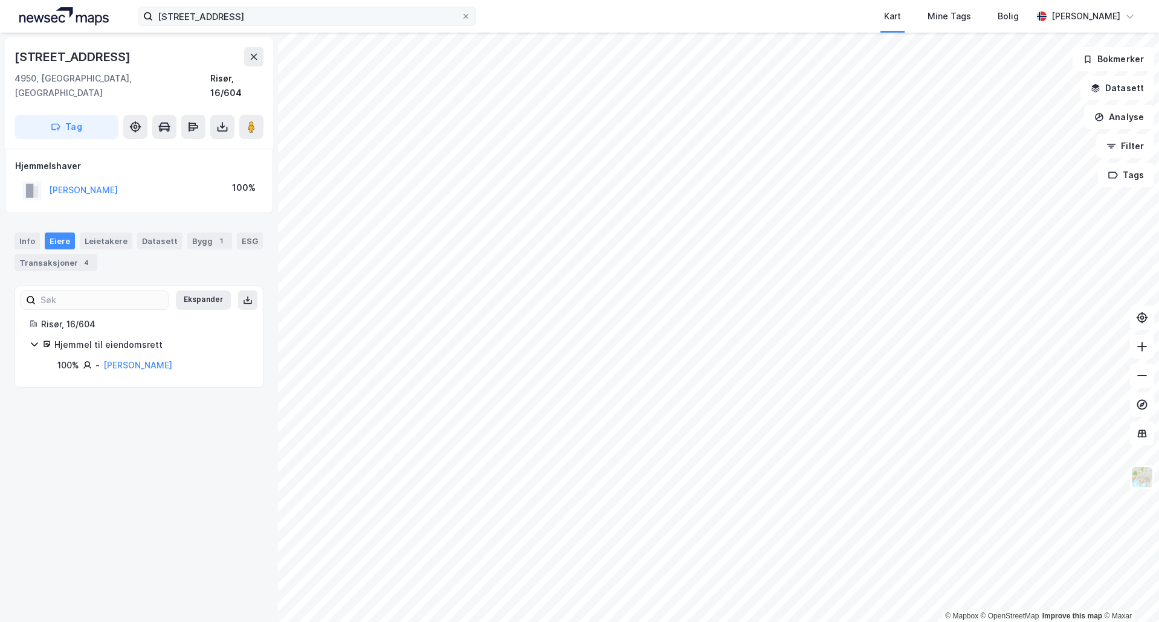
click at [256, 25] on label "[STREET_ADDRESS]" at bounding box center [307, 16] width 338 height 19
click at [256, 25] on input "[STREET_ADDRESS]" at bounding box center [307, 16] width 308 height 18
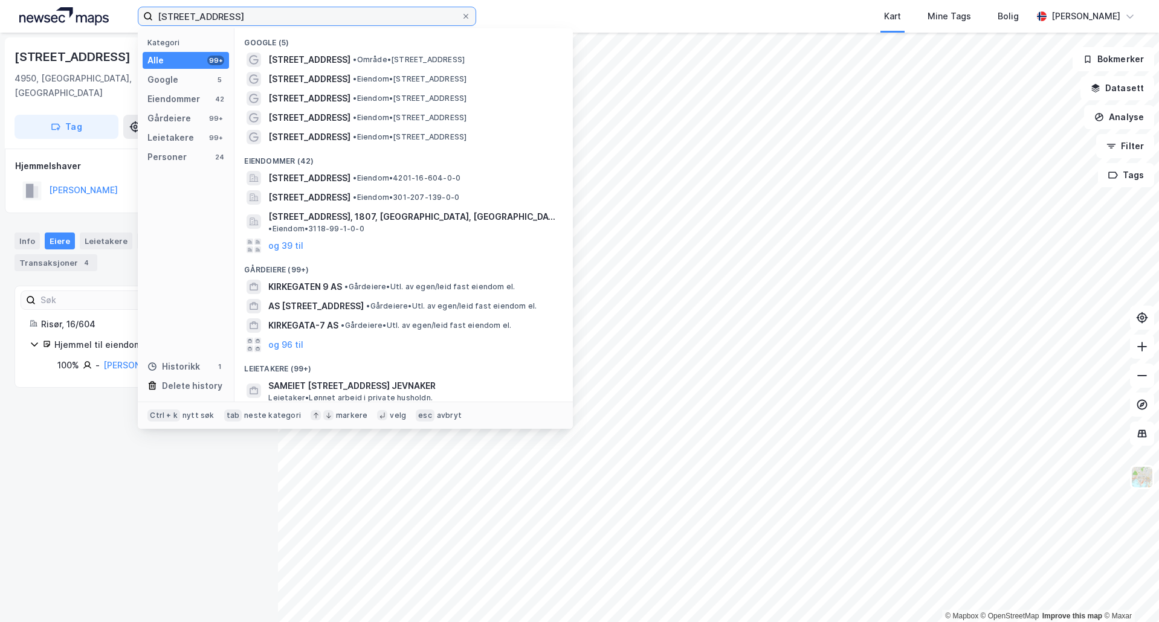
click at [253, 20] on input "[STREET_ADDRESS]" at bounding box center [307, 16] width 308 height 18
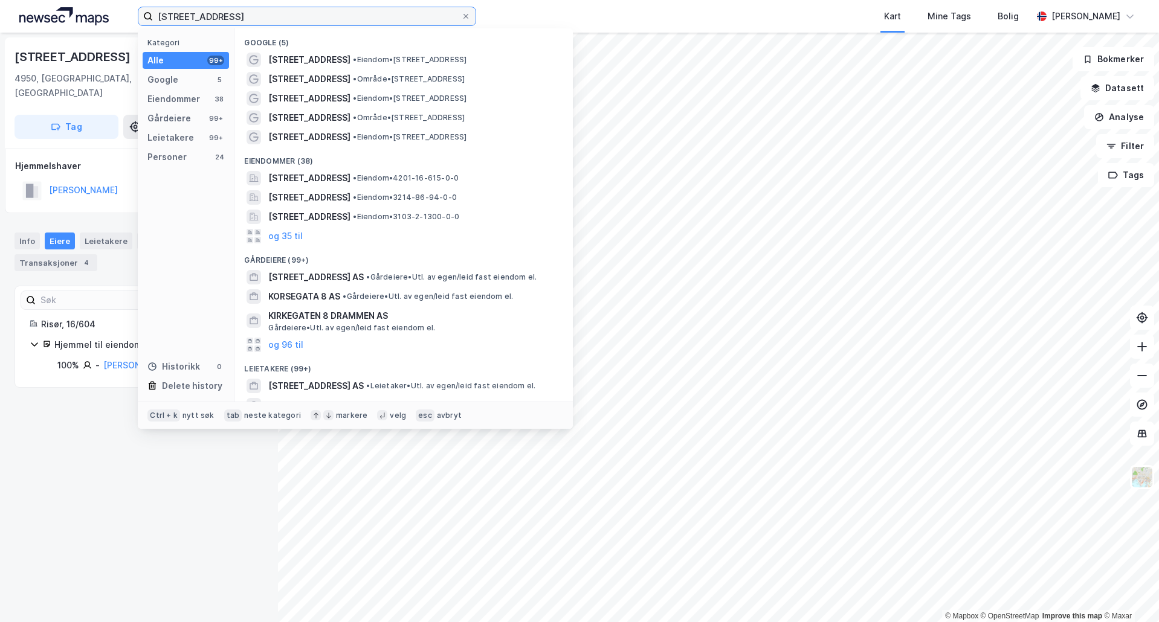
click at [264, 13] on input "[STREET_ADDRESS]" at bounding box center [307, 16] width 308 height 18
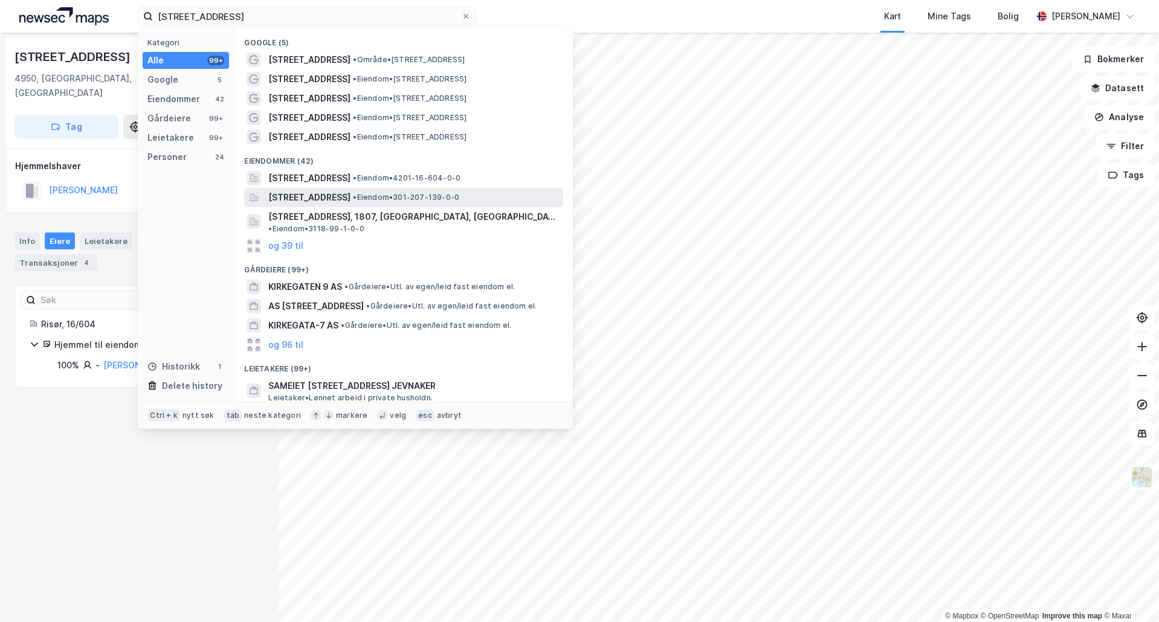
click at [349, 195] on span "[STREET_ADDRESS]" at bounding box center [309, 197] width 82 height 15
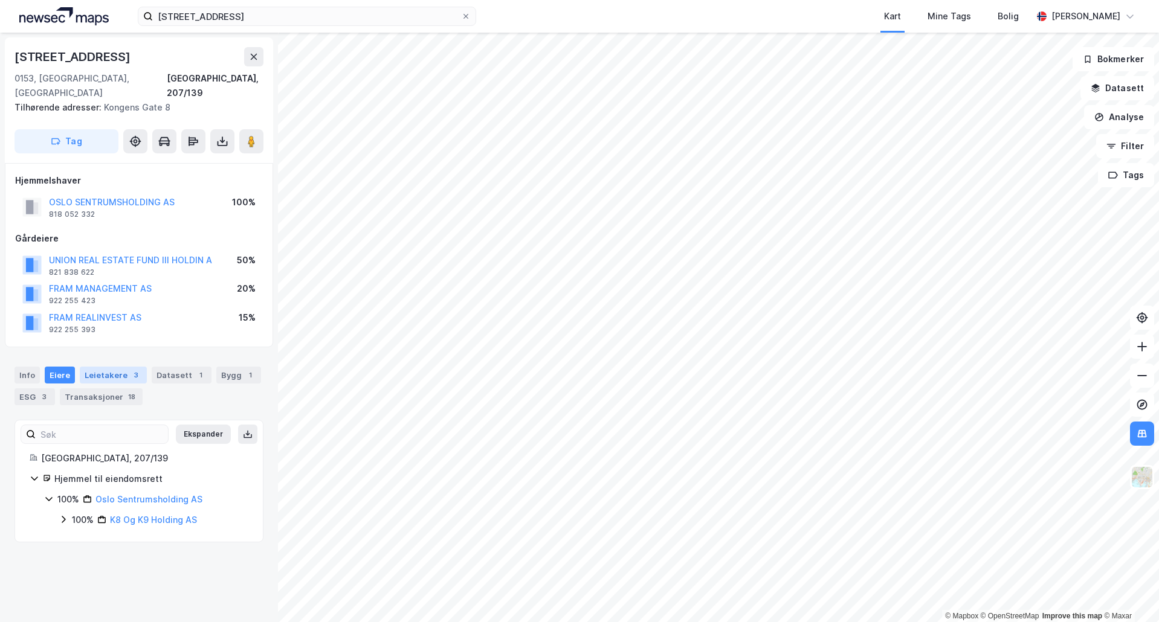
click at [118, 367] on div "Leietakere 3" at bounding box center [113, 375] width 67 height 17
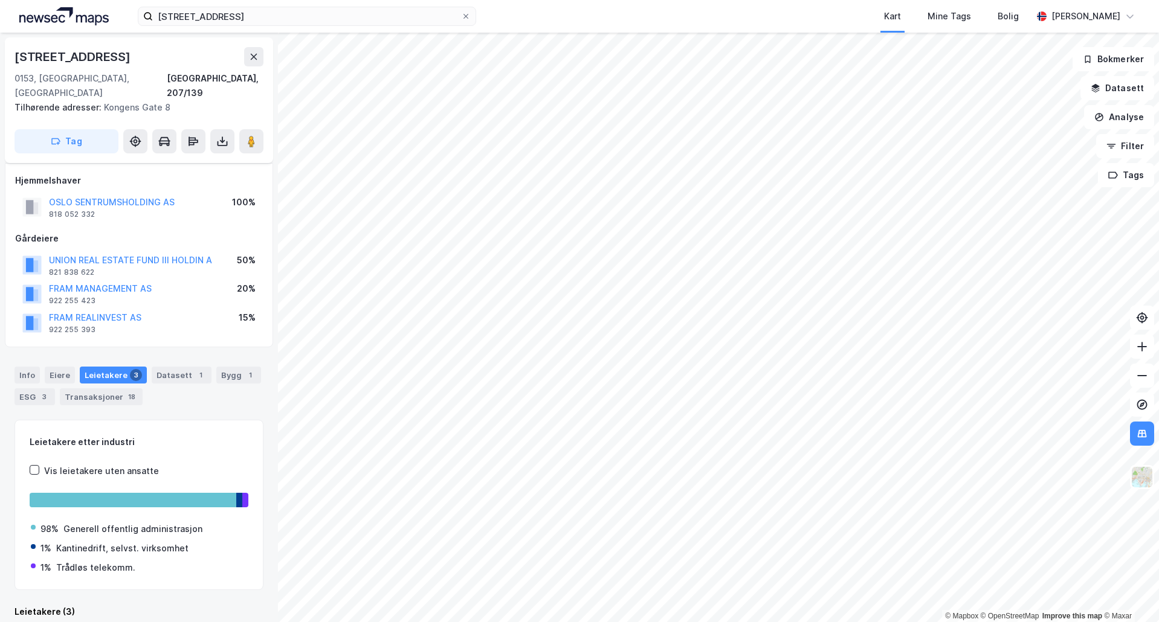
scroll to position [212, 0]
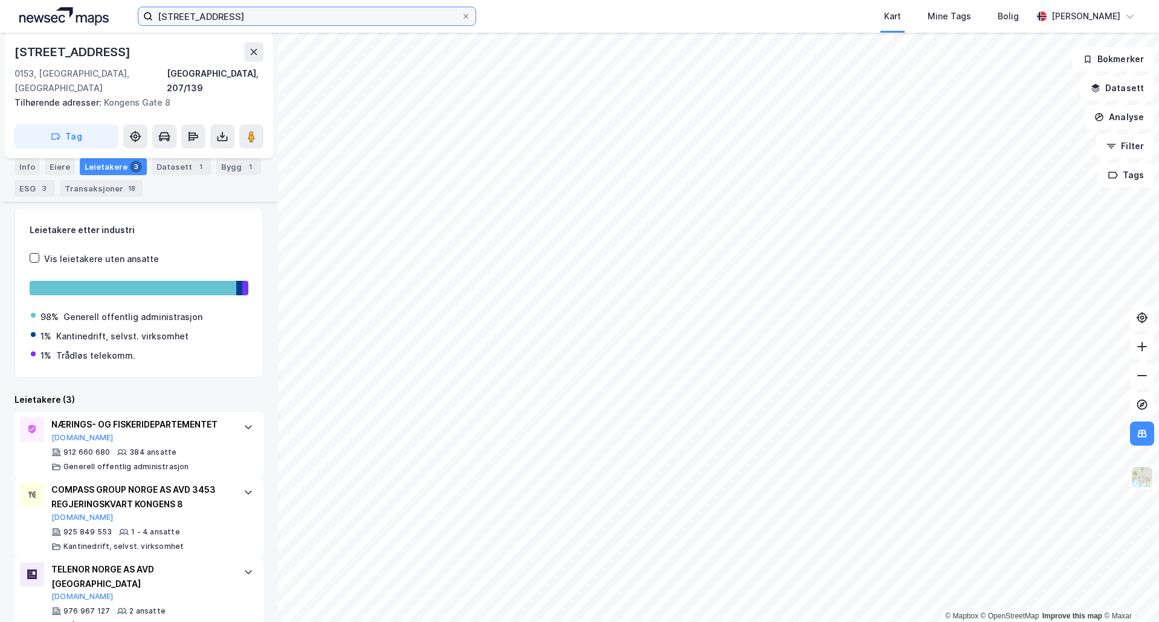
click at [224, 13] on input "[STREET_ADDRESS]" at bounding box center [307, 16] width 308 height 18
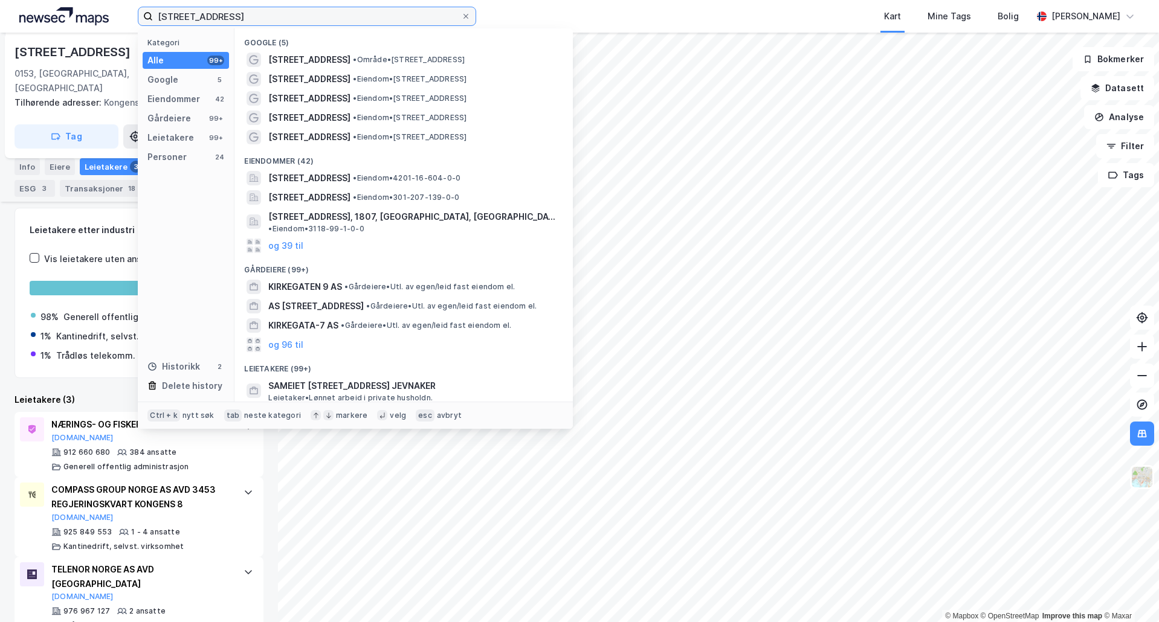
click at [224, 13] on input "[STREET_ADDRESS]" at bounding box center [307, 16] width 308 height 18
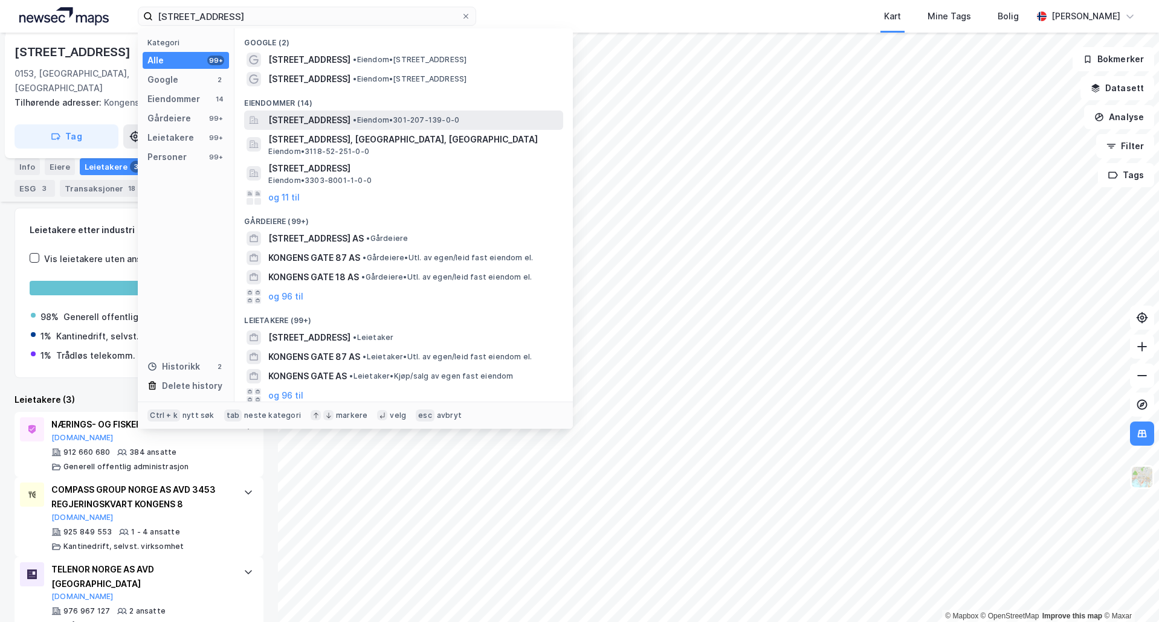
click at [350, 117] on span "[STREET_ADDRESS]" at bounding box center [309, 120] width 82 height 15
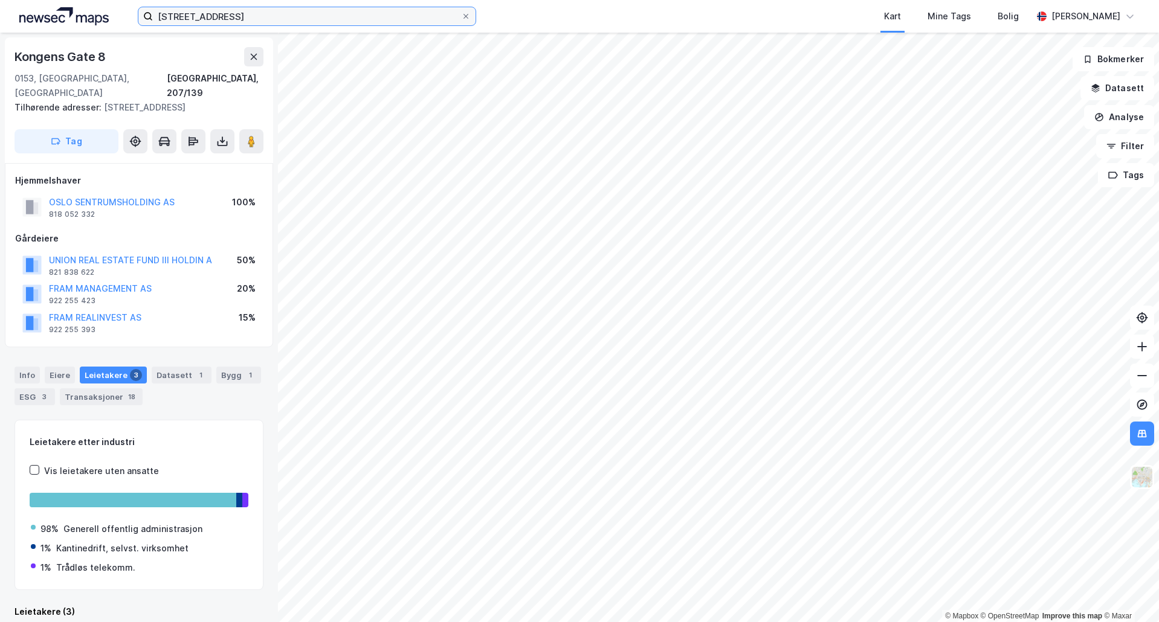
click at [233, 19] on input "[STREET_ADDRESS]" at bounding box center [307, 16] width 308 height 18
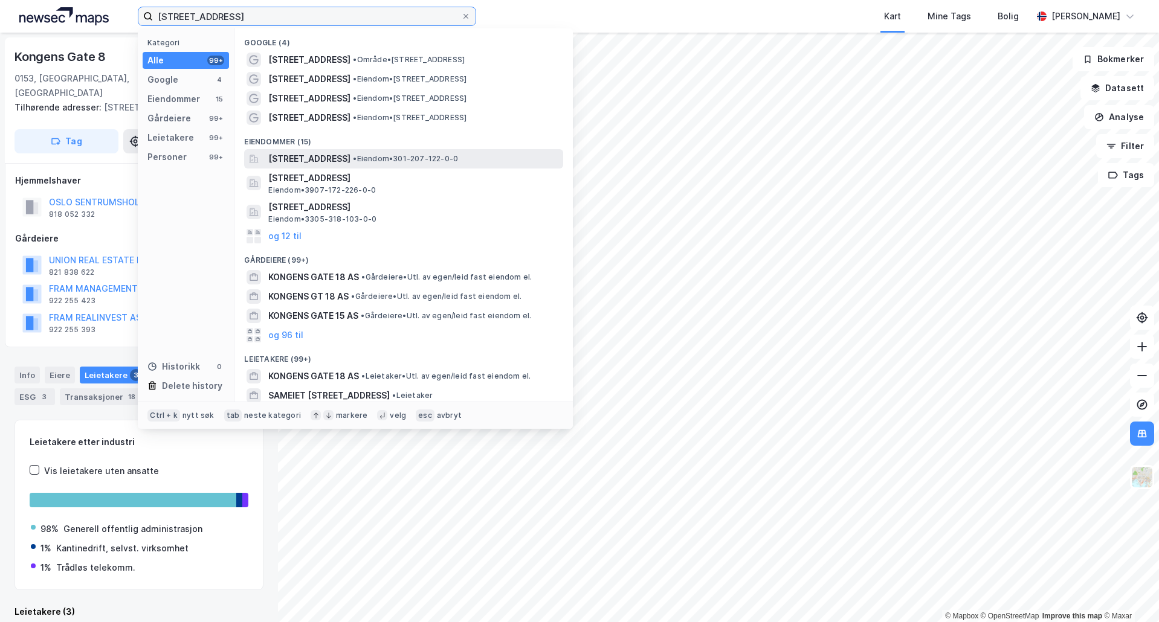
type input "[STREET_ADDRESS]"
click at [344, 158] on span "[STREET_ADDRESS]" at bounding box center [309, 159] width 82 height 15
